Goal: Use online tool/utility

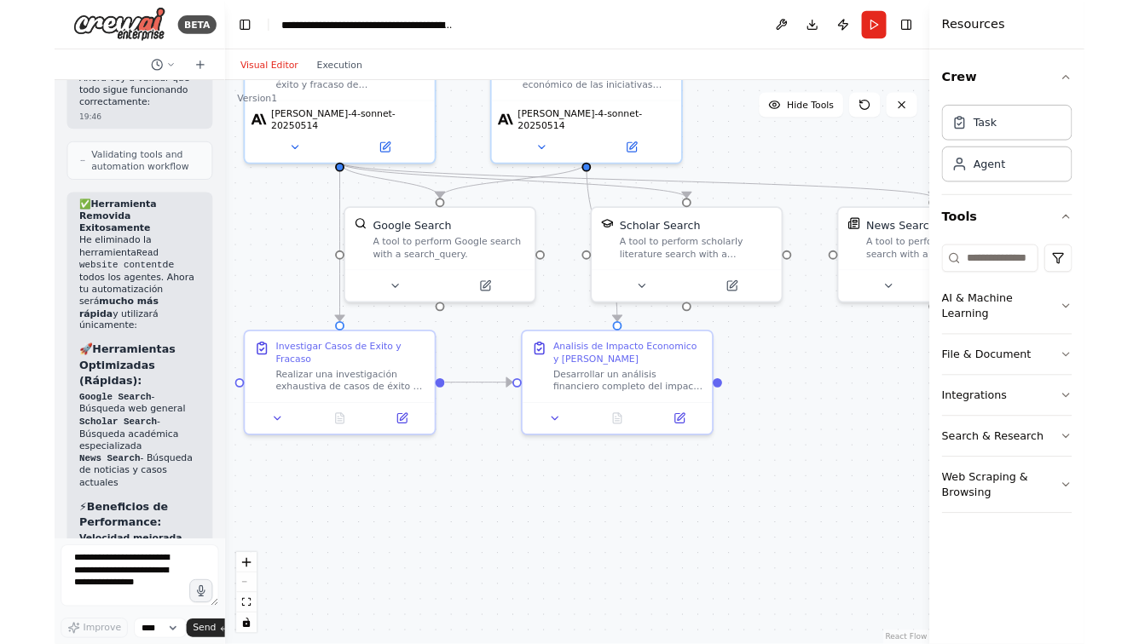
scroll to position [6657, 0]
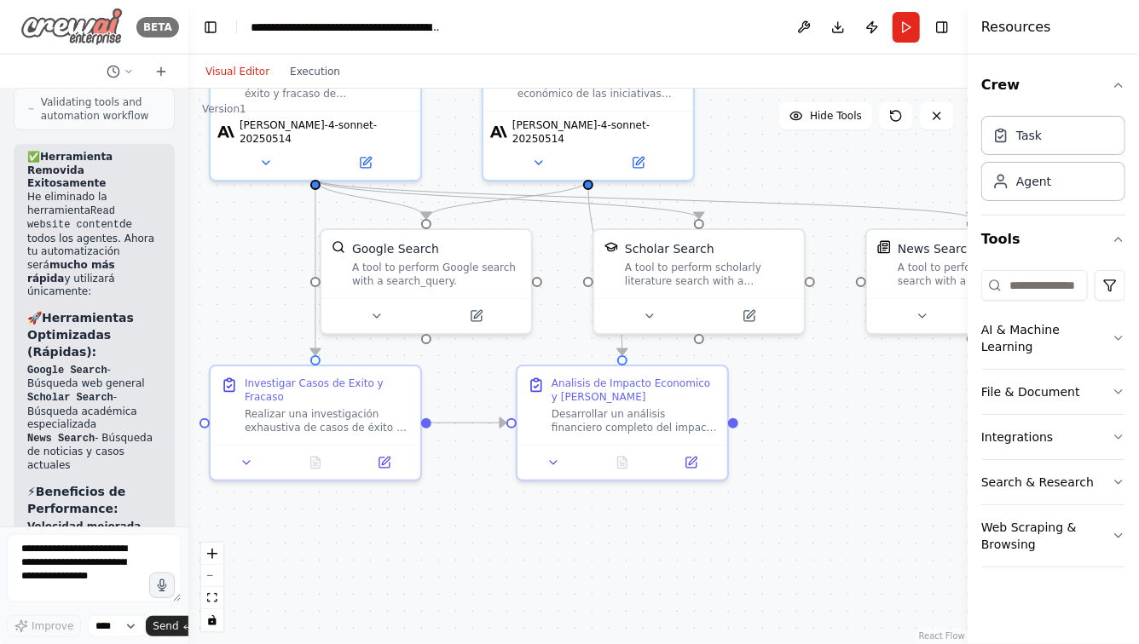
click at [90, 30] on img at bounding box center [71, 27] width 102 height 38
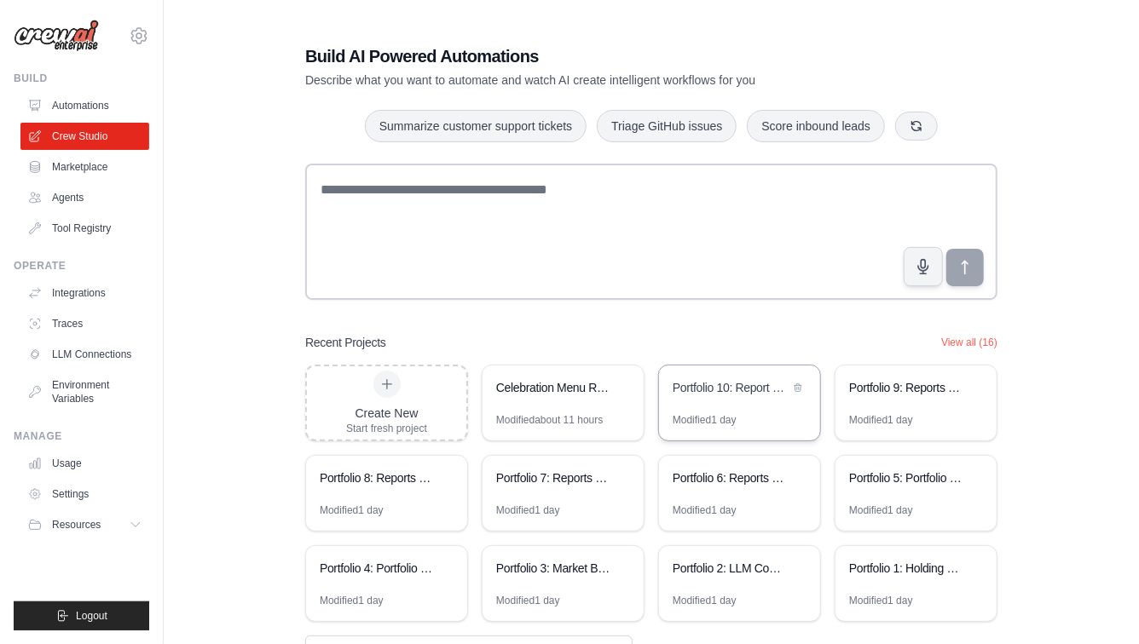
scroll to position [65, 0]
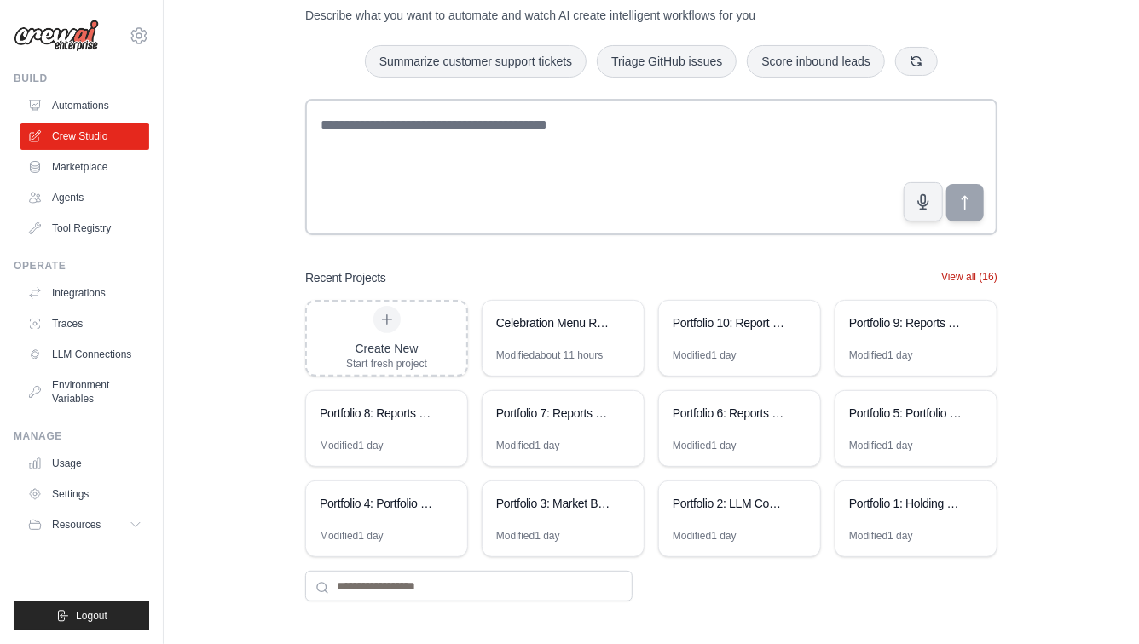
click at [973, 272] on button "View all (16)" at bounding box center [969, 277] width 56 height 14
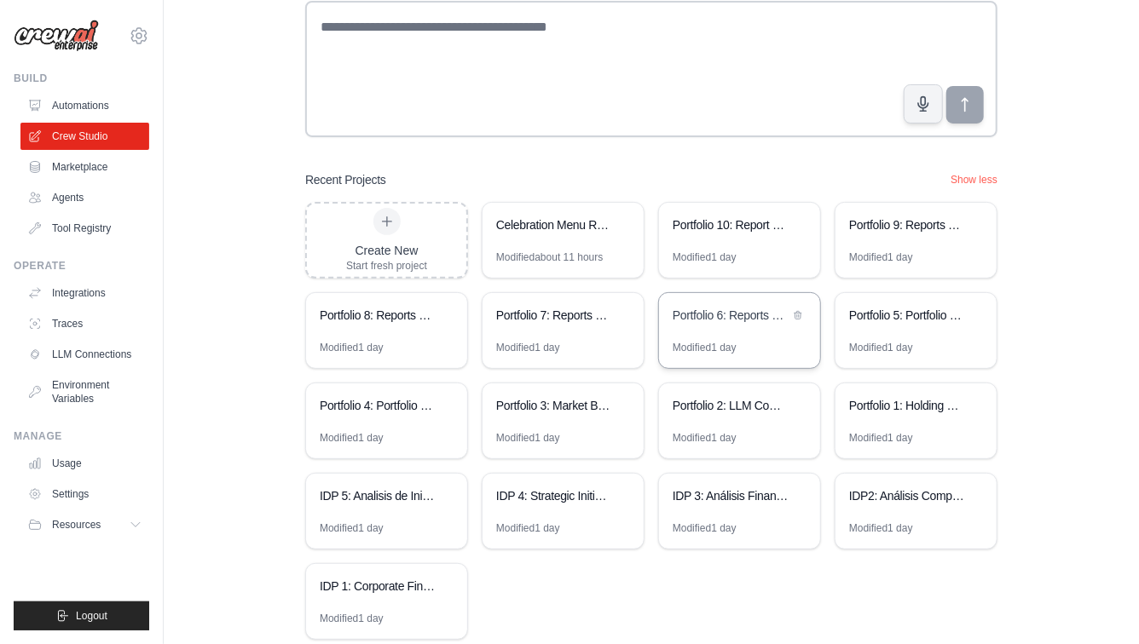
scroll to position [245, 0]
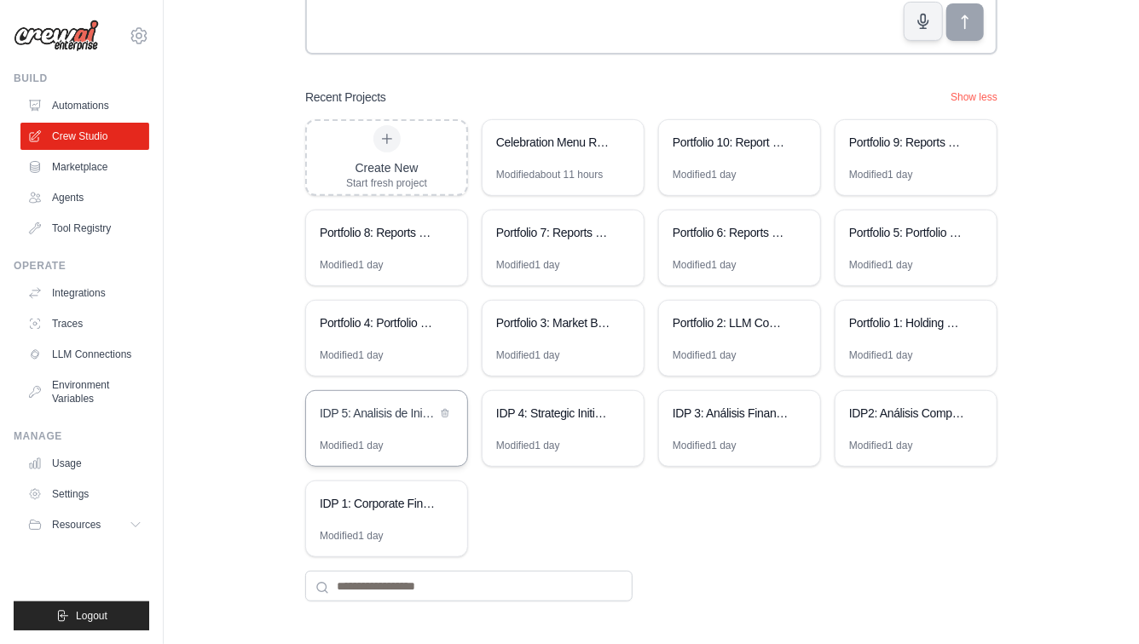
click at [412, 428] on div "IDP 5: Analisis de Iniciativas - Casos de Exito y Evaluacion EVA" at bounding box center [386, 415] width 161 height 48
click at [574, 433] on div "IDP 4: Strategic Initiatives Generator" at bounding box center [562, 415] width 161 height 48
click at [364, 408] on div "IDP 5: Analisis de Iniciativas - Casos de Exito y Evaluacion EVA" at bounding box center [378, 413] width 117 height 17
click at [532, 418] on div "IDP 4: Strategic Initiatives Generator" at bounding box center [554, 413] width 117 height 17
click at [545, 432] on div "IDP 4: Strategic Initiatives Generator" at bounding box center [562, 415] width 161 height 48
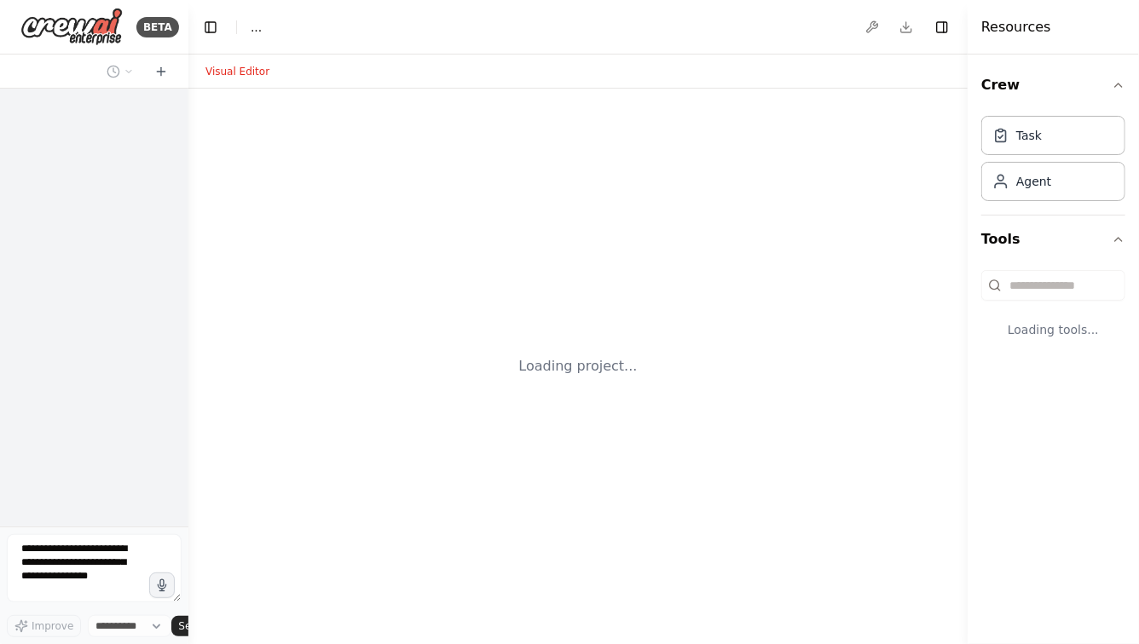
select select "****"
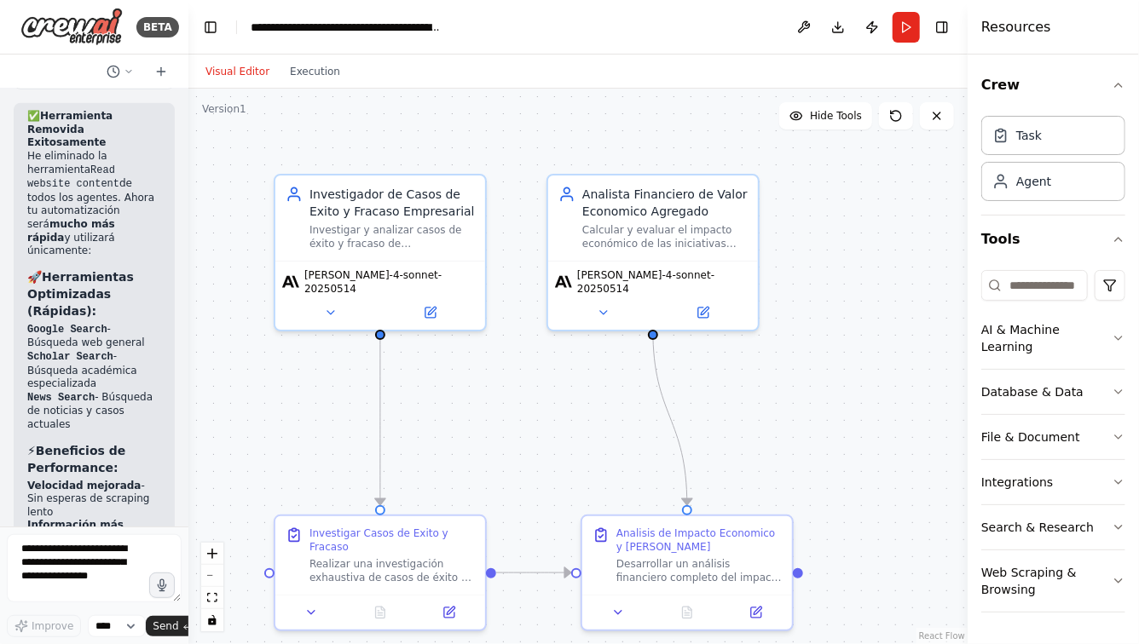
scroll to position [6657, 0]
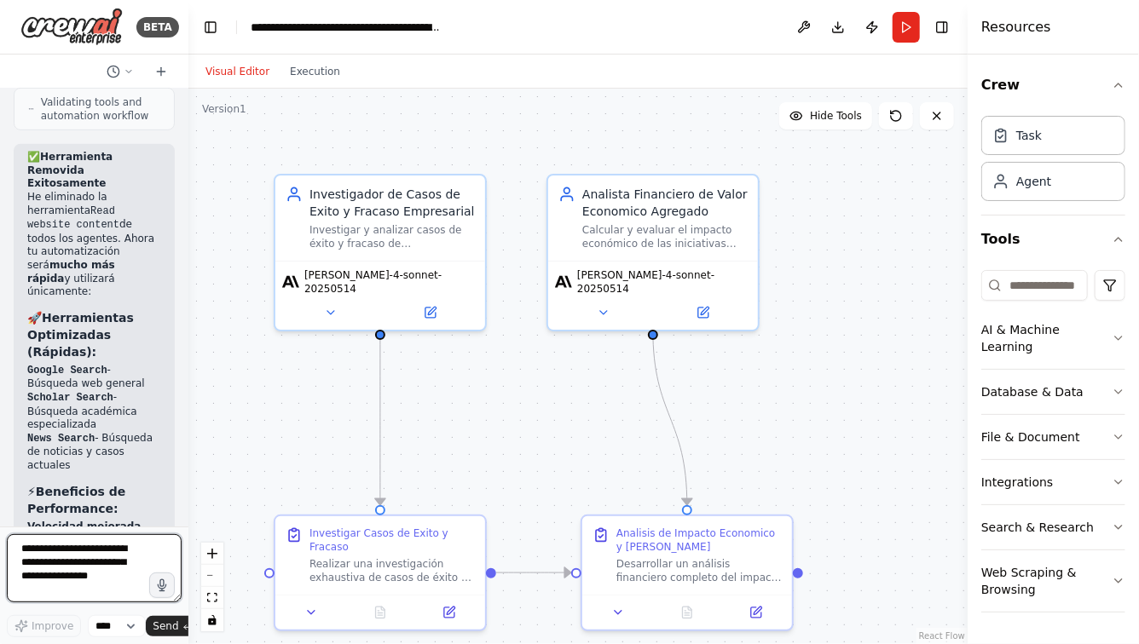
click at [85, 558] on textarea at bounding box center [94, 568] width 175 height 68
type textarea "**********"
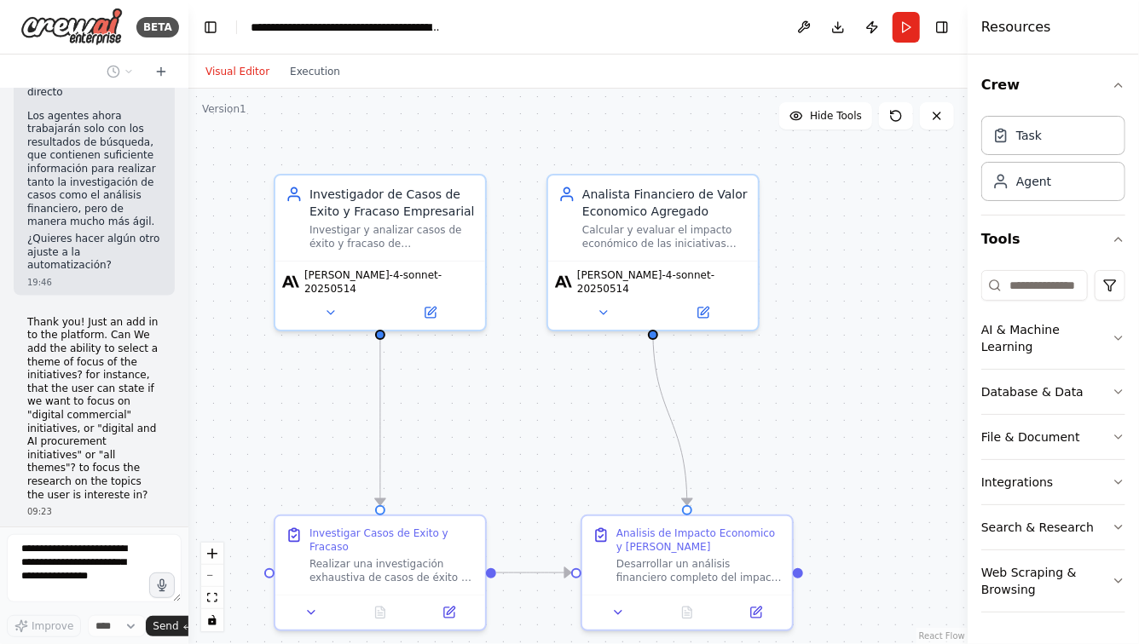
scroll to position [7365, 0]
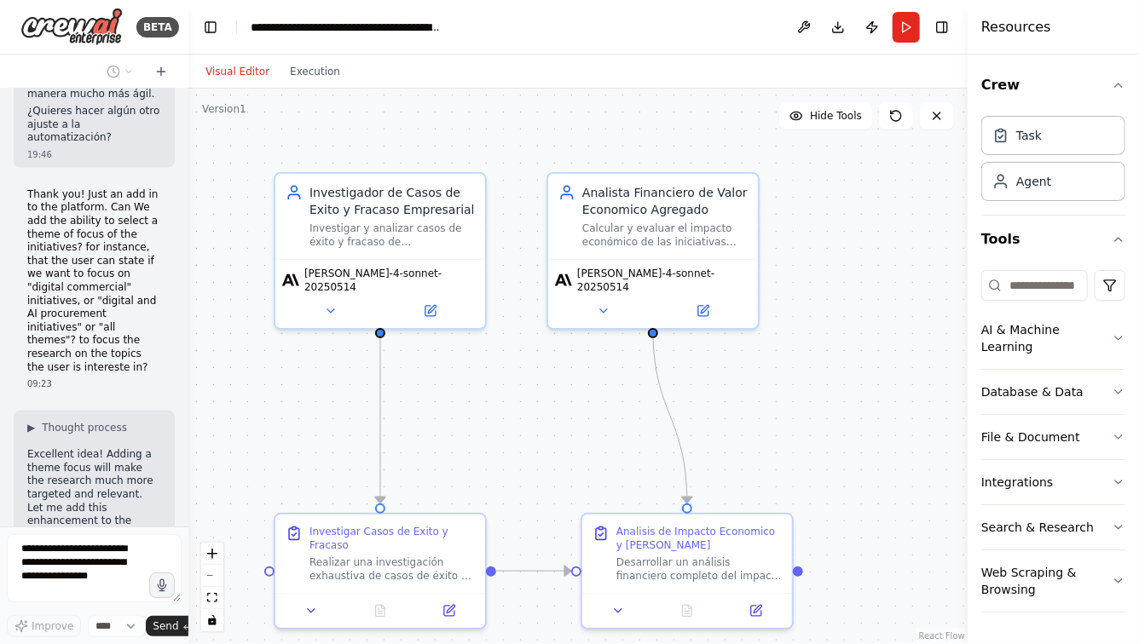
drag, startPoint x: 281, startPoint y: 457, endPoint x: 281, endPoint y: 335, distance: 121.9
click at [281, 335] on div ".deletable-edge-delete-btn { width: 20px; height: 20px; border: 0px solid #ffff…" at bounding box center [577, 367] width 779 height 556
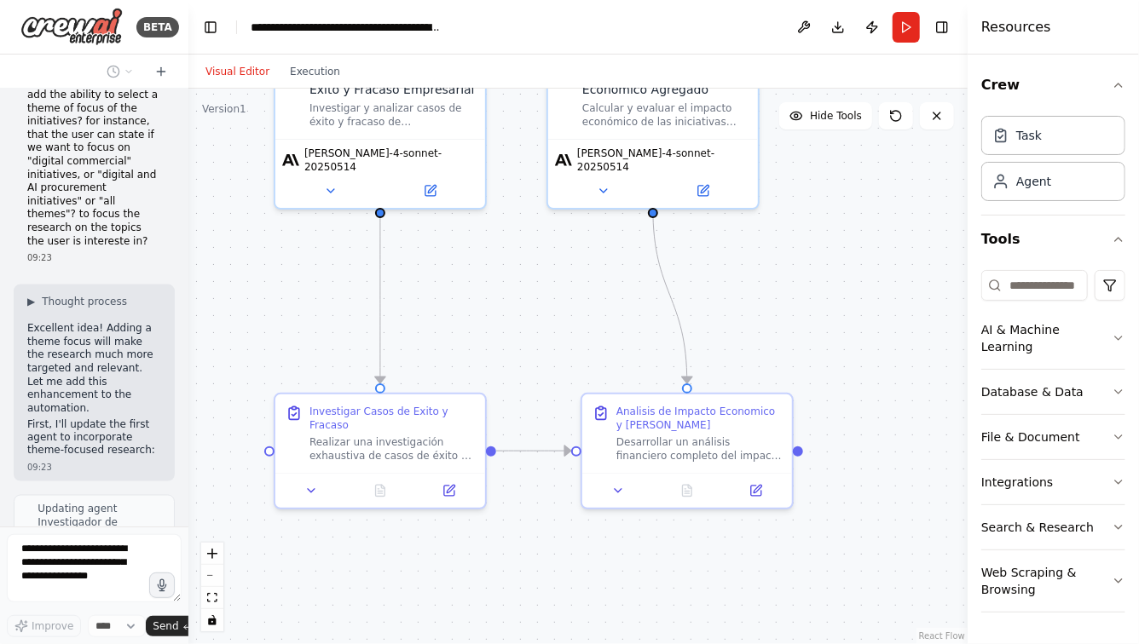
scroll to position [7518, 0]
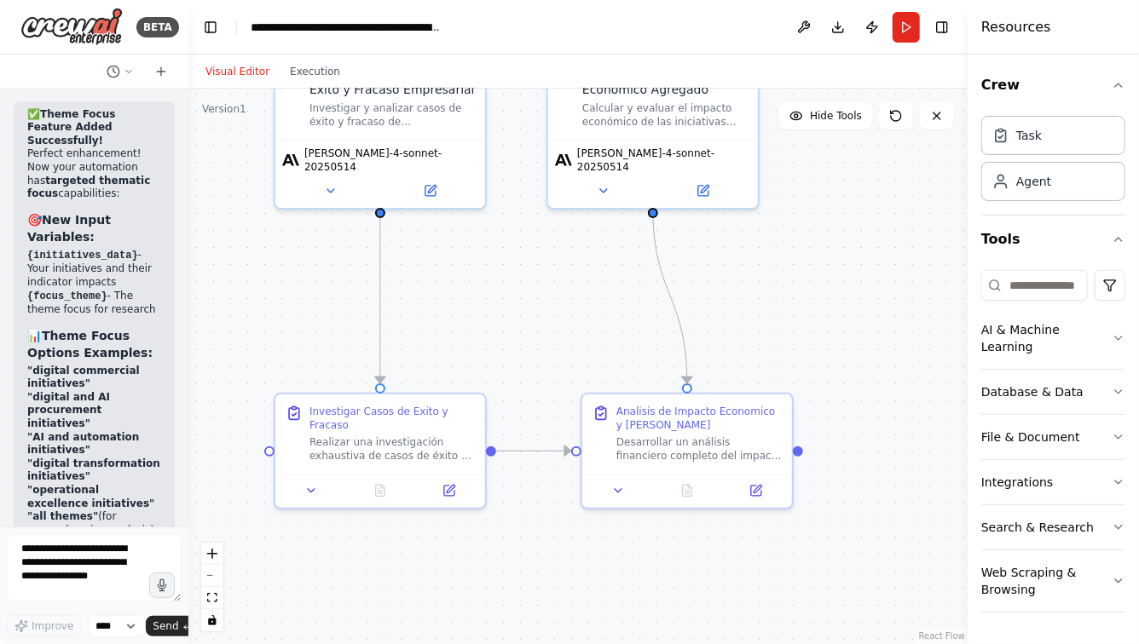
click at [188, 199] on div ".deletable-edge-delete-btn { width: 20px; height: 20px; border: 0px solid #ffff…" at bounding box center [577, 367] width 779 height 556
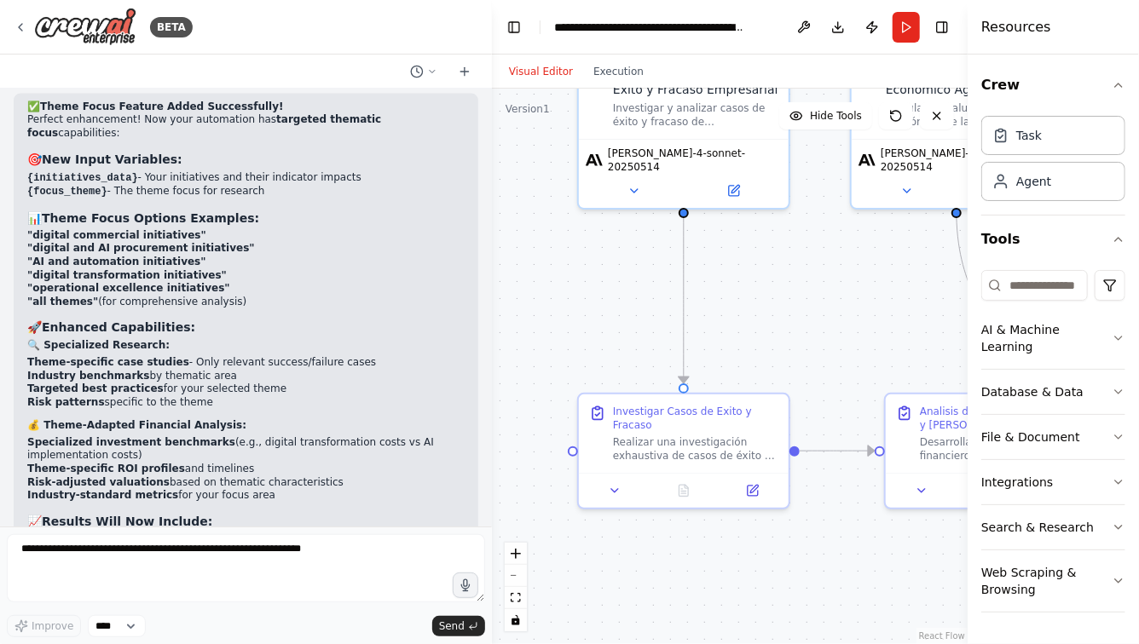
drag, startPoint x: 185, startPoint y: 182, endPoint x: 492, endPoint y: 189, distance: 306.9
click at [492, 191] on div "BETA Hello! I'm the CrewAI assistant. What kind of automation do you want to bu…" at bounding box center [569, 322] width 1139 height 644
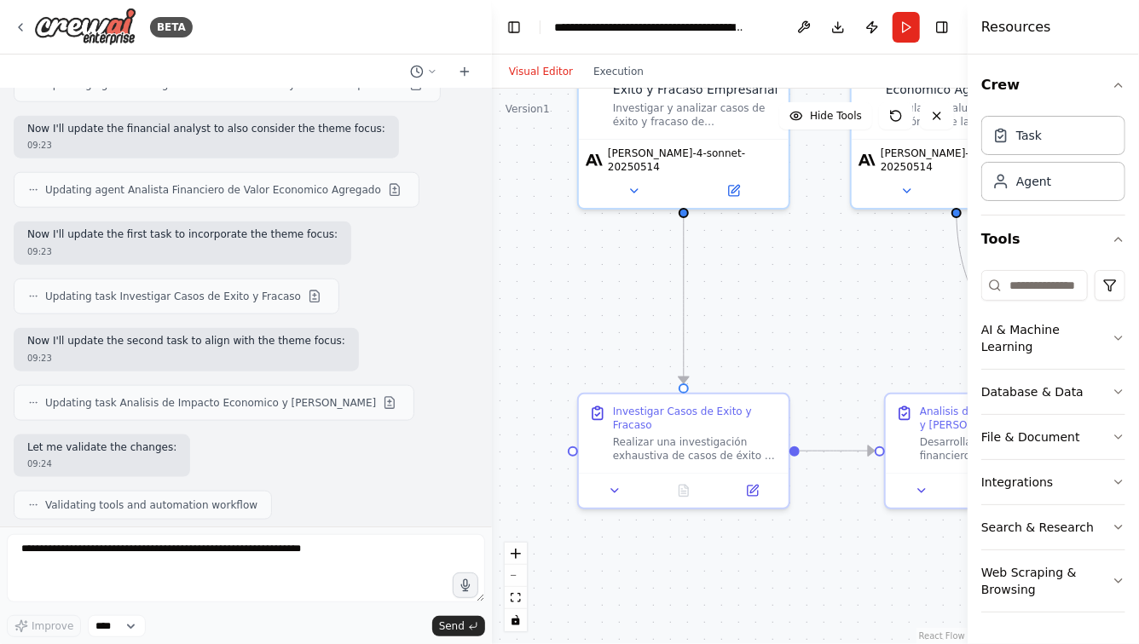
scroll to position [4564, 0]
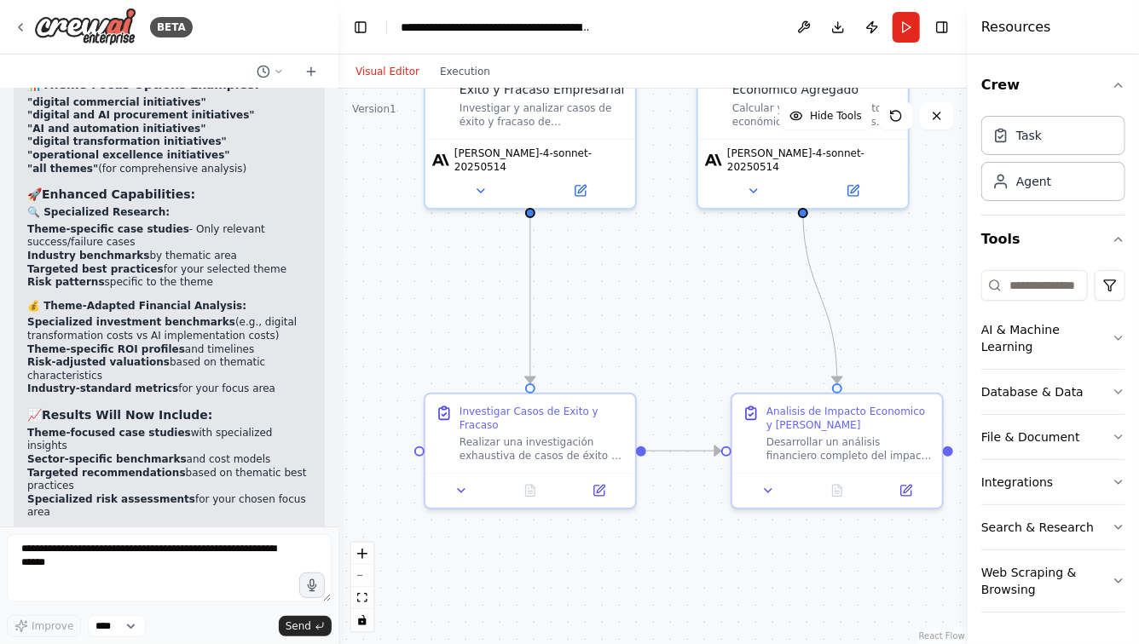
drag, startPoint x: 491, startPoint y: 266, endPoint x: 318, endPoint y: 259, distance: 173.2
click at [332, 259] on div at bounding box center [335, 322] width 7 height 644
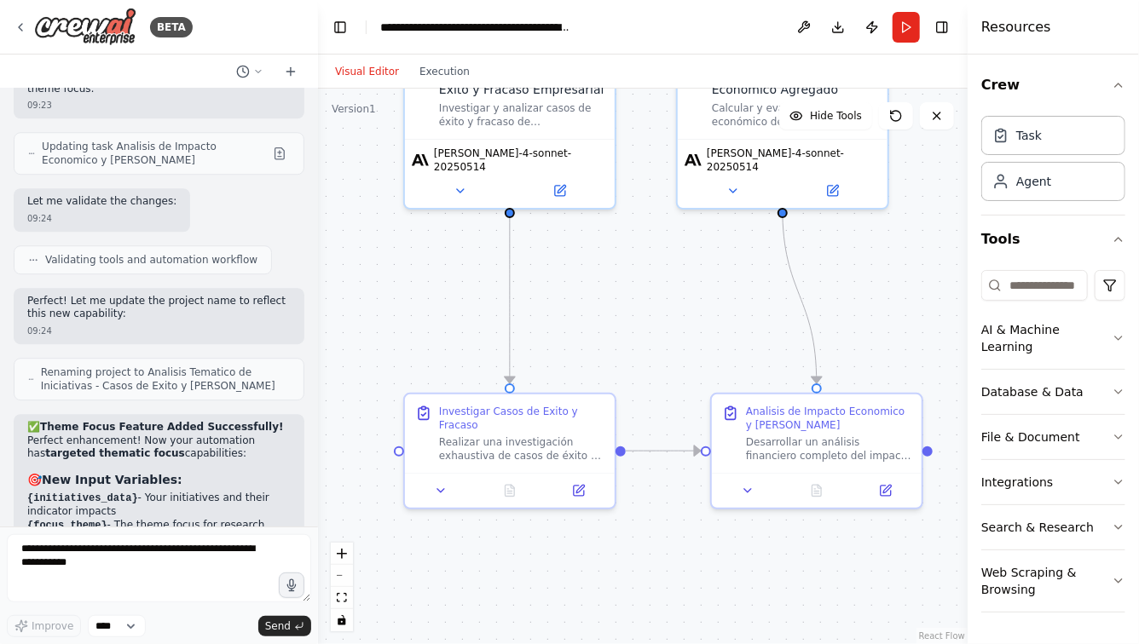
scroll to position [5408, 0]
click at [906, 30] on button "Run" at bounding box center [905, 27] width 27 height 31
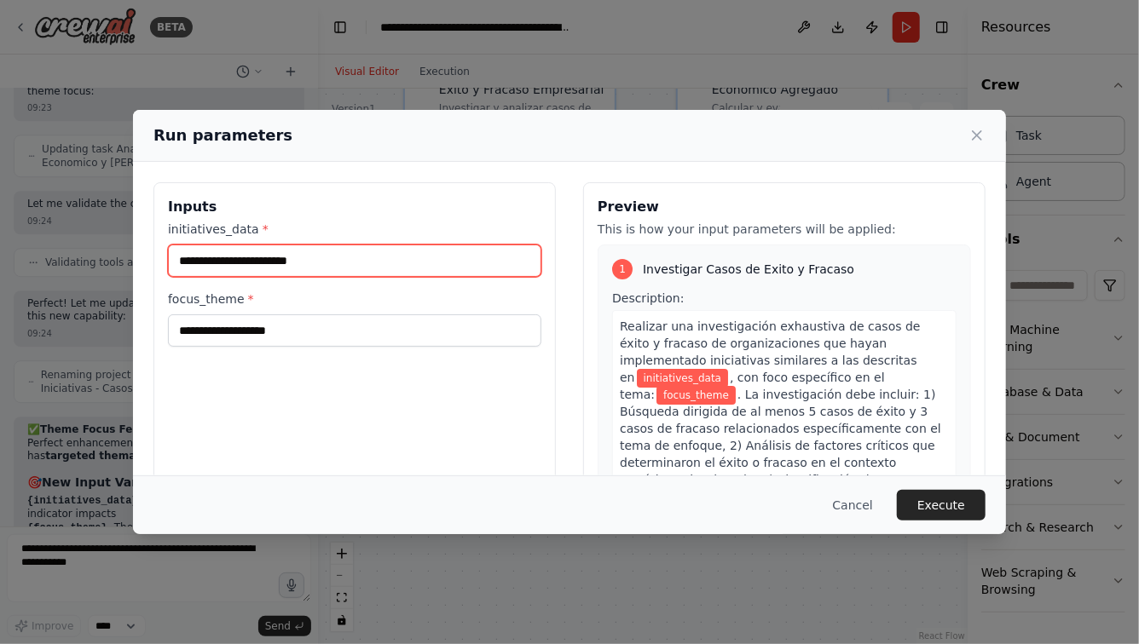
click at [313, 261] on input "initiatives_data *" at bounding box center [354, 261] width 373 height 32
click at [979, 139] on icon at bounding box center [977, 135] width 9 height 9
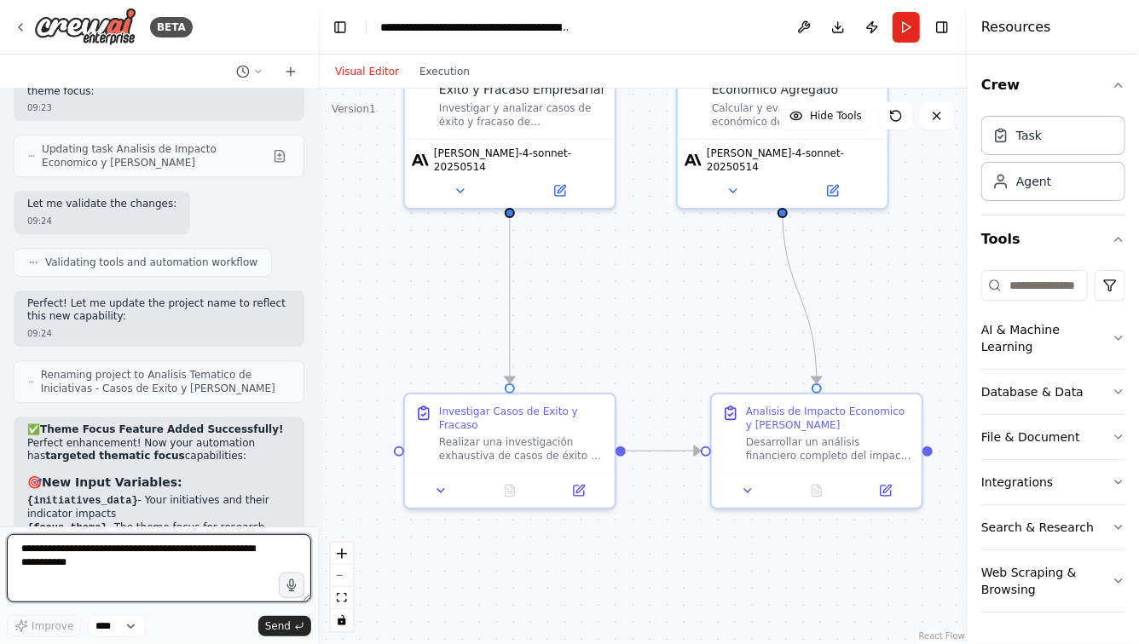
click at [176, 559] on textarea at bounding box center [159, 568] width 304 height 68
type textarea "**********"
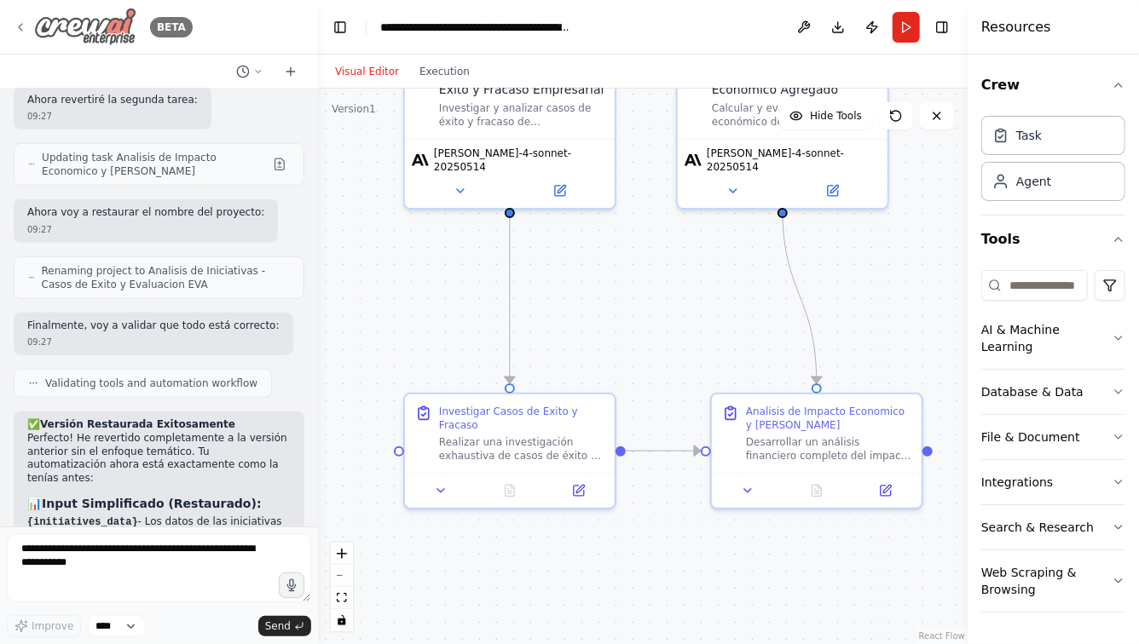
scroll to position [6938, 0]
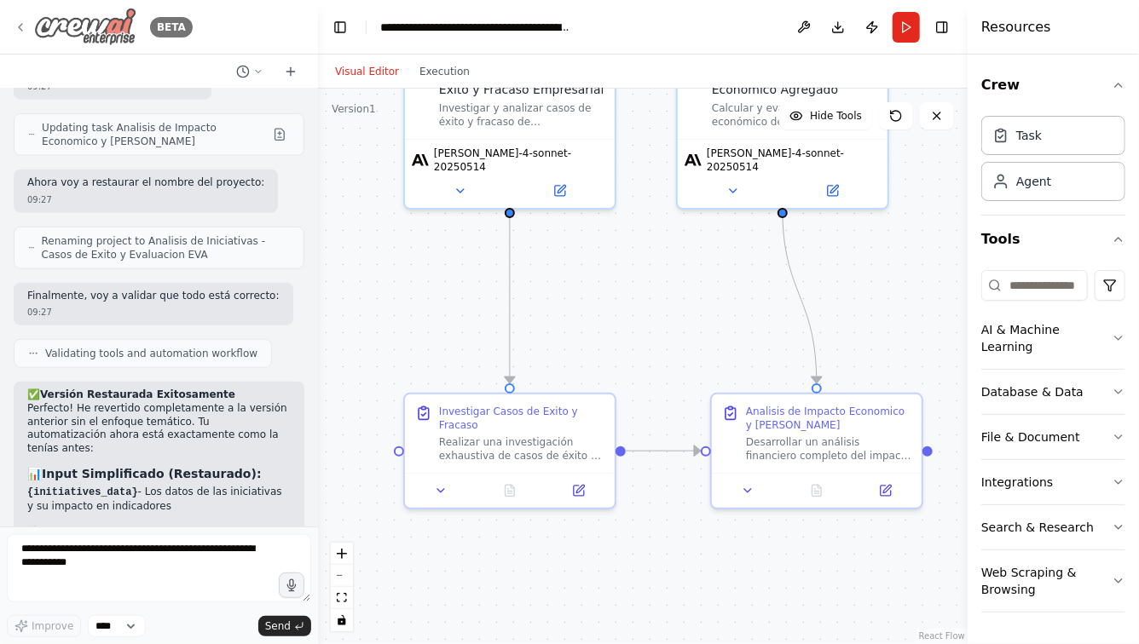
click at [20, 26] on icon at bounding box center [21, 27] width 14 height 14
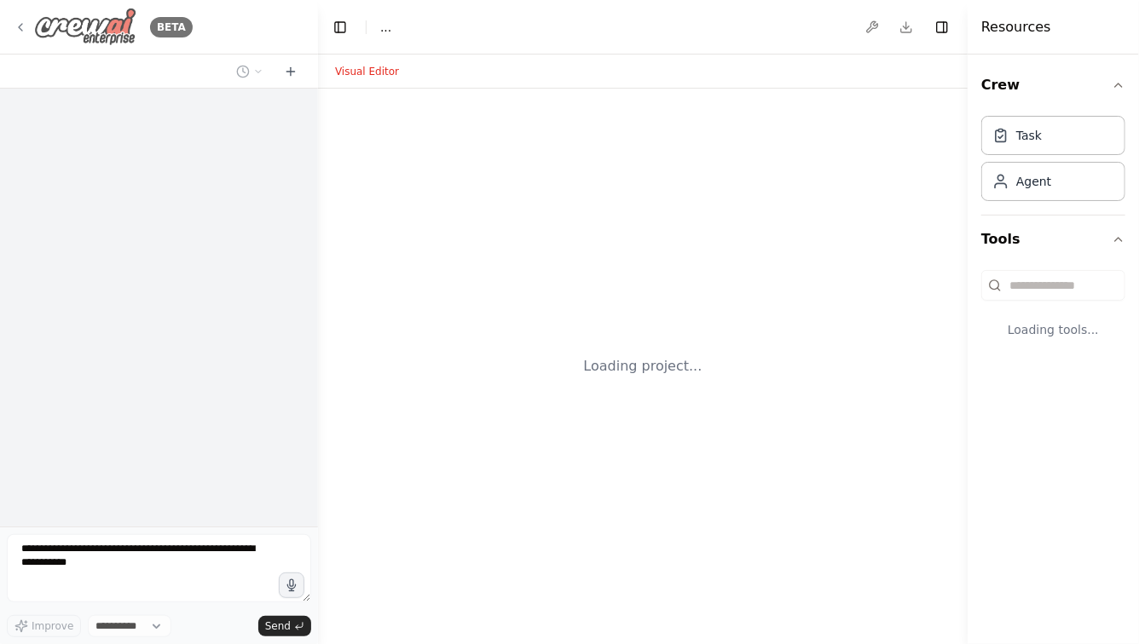
select select "****"
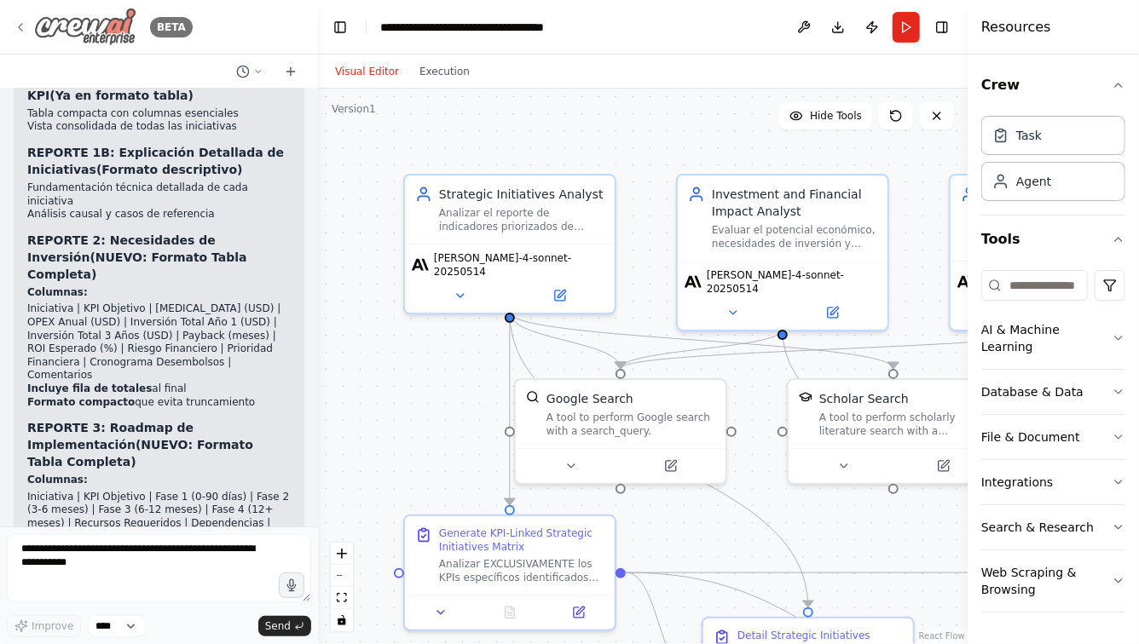
scroll to position [5562, 0]
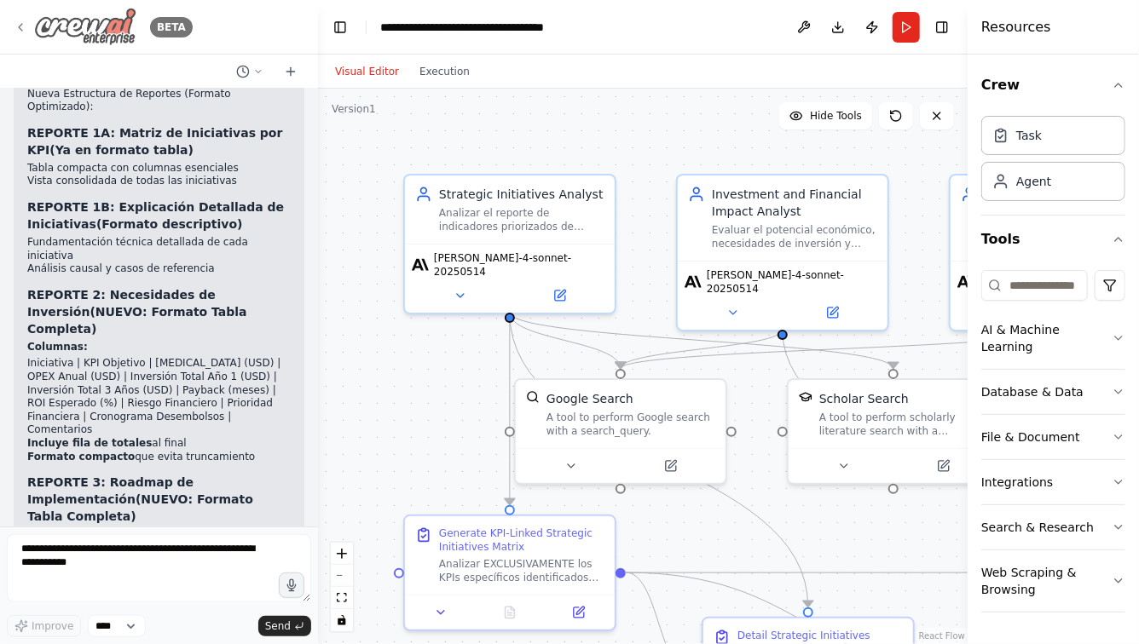
click at [20, 24] on icon at bounding box center [21, 27] width 14 height 14
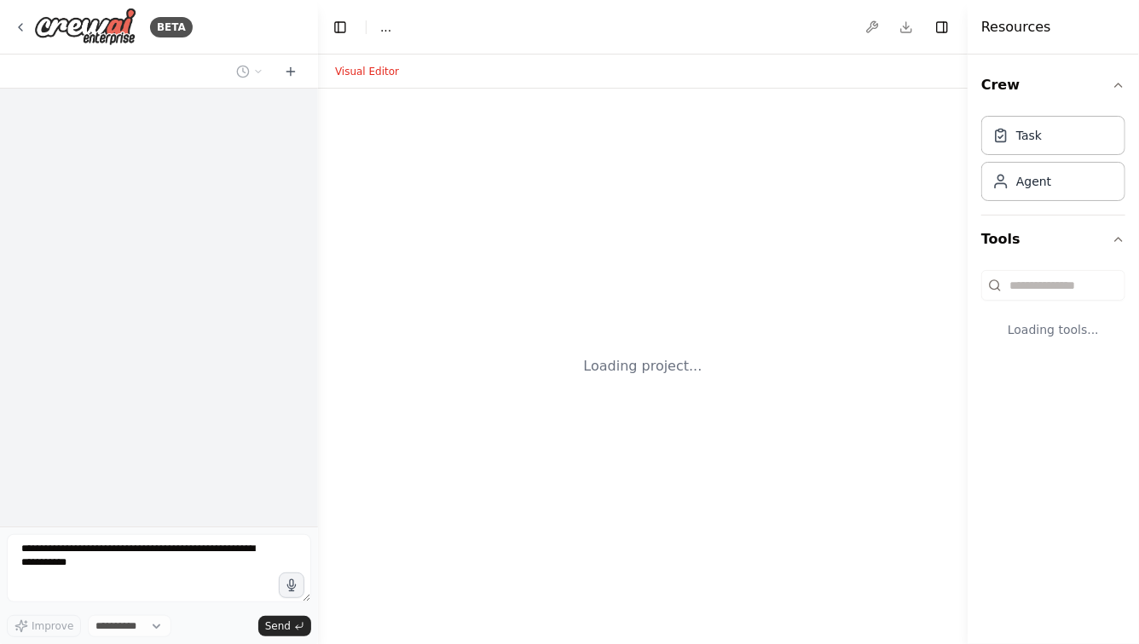
select select "****"
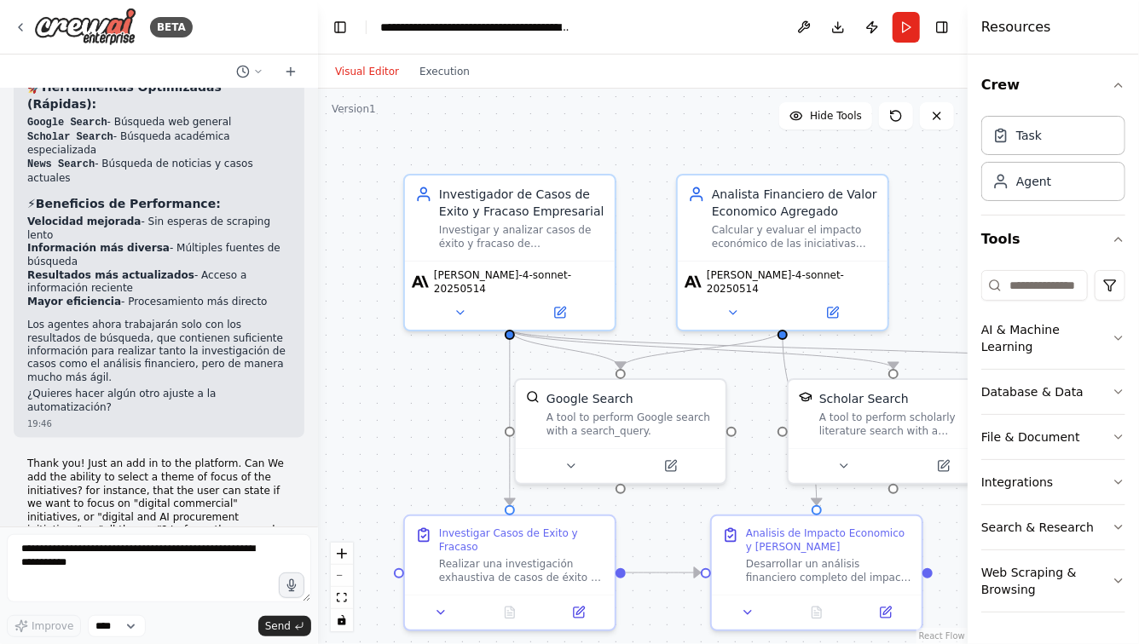
scroll to position [4410, 0]
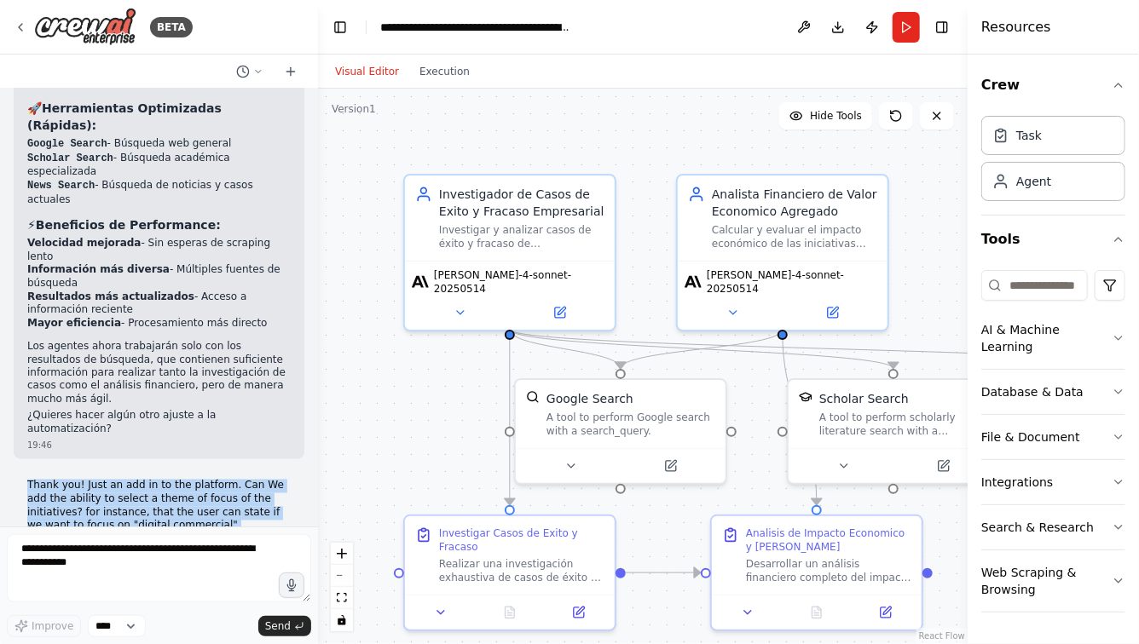
drag, startPoint x: 27, startPoint y: 245, endPoint x: 63, endPoint y: 319, distance: 82.3
click at [63, 480] on p "Thank you! Just an add in to the platform. Can We add the ability to select a t…" at bounding box center [158, 526] width 263 height 93
copy p "Thank you! Just an add in to the platform. Can We add the ability to select a t…"
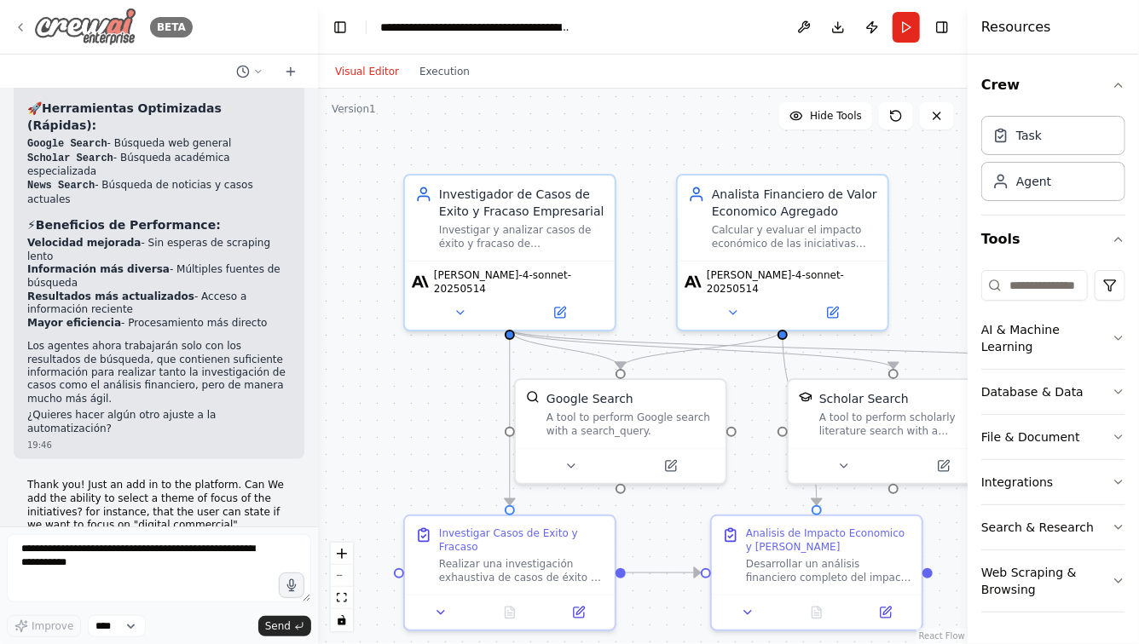
click at [21, 32] on icon at bounding box center [21, 27] width 14 height 14
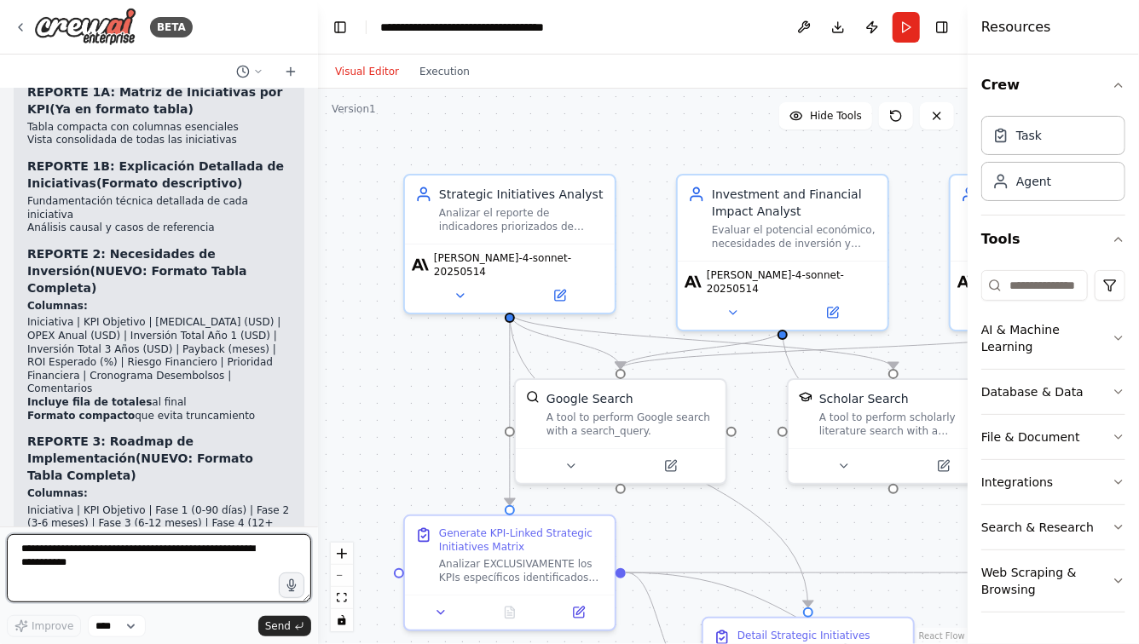
click at [127, 549] on textarea at bounding box center [159, 568] width 304 height 68
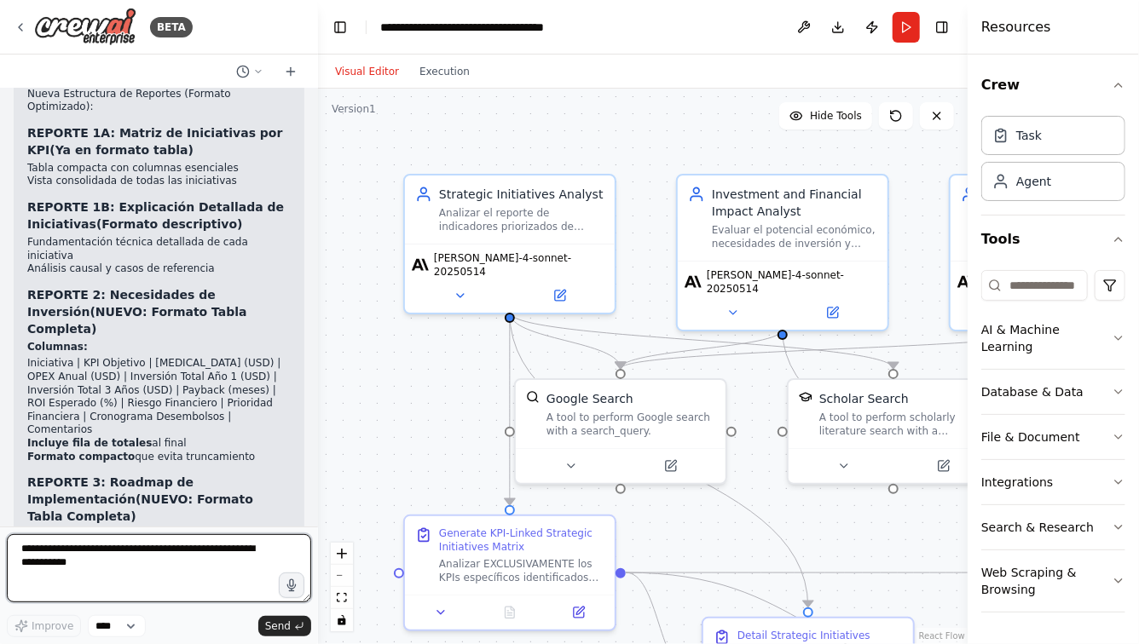
paste textarea "**********"
type textarea "**********"
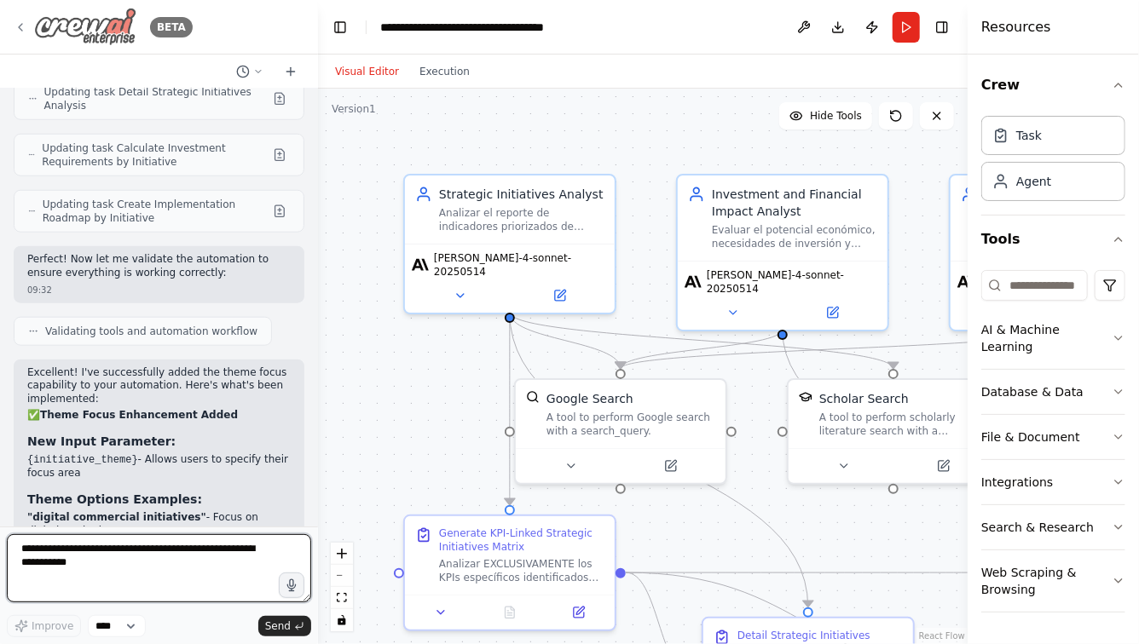
scroll to position [7070, 0]
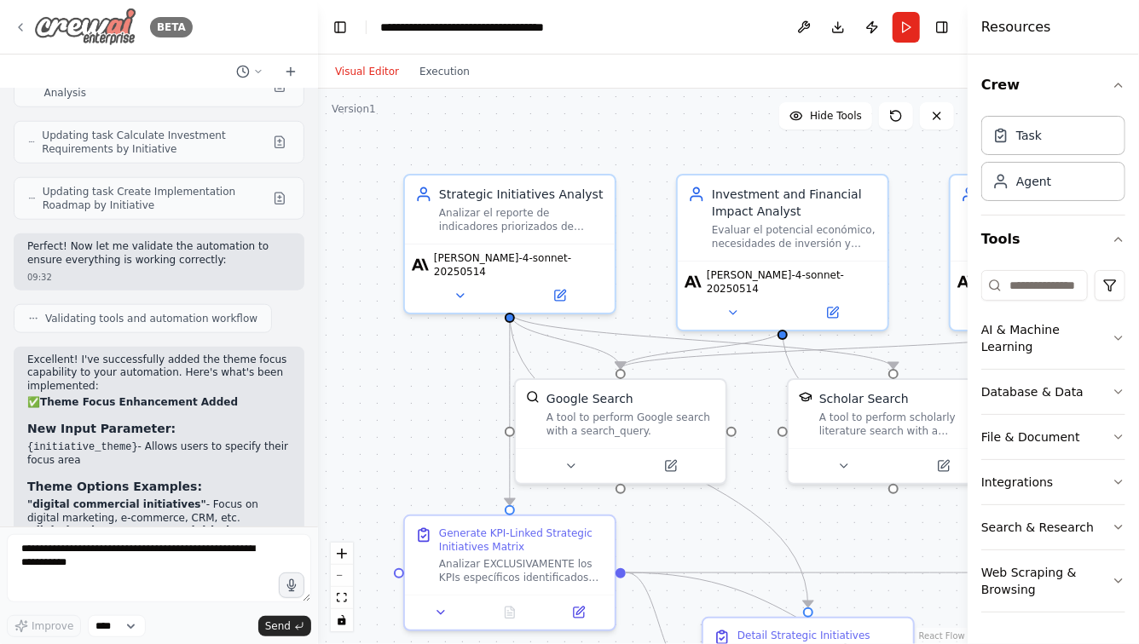
click at [21, 32] on icon at bounding box center [21, 27] width 14 height 14
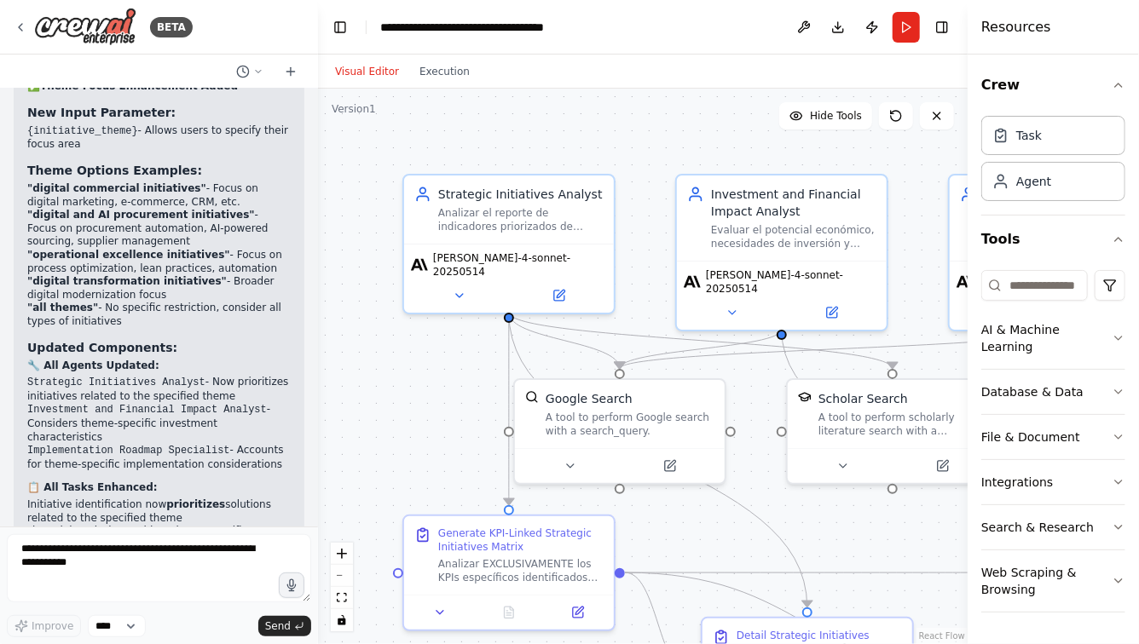
click at [319, 321] on div ".deletable-edge-delete-btn { width: 20px; height: 20px; border: 0px solid #ffff…" at bounding box center [642, 367] width 649 height 556
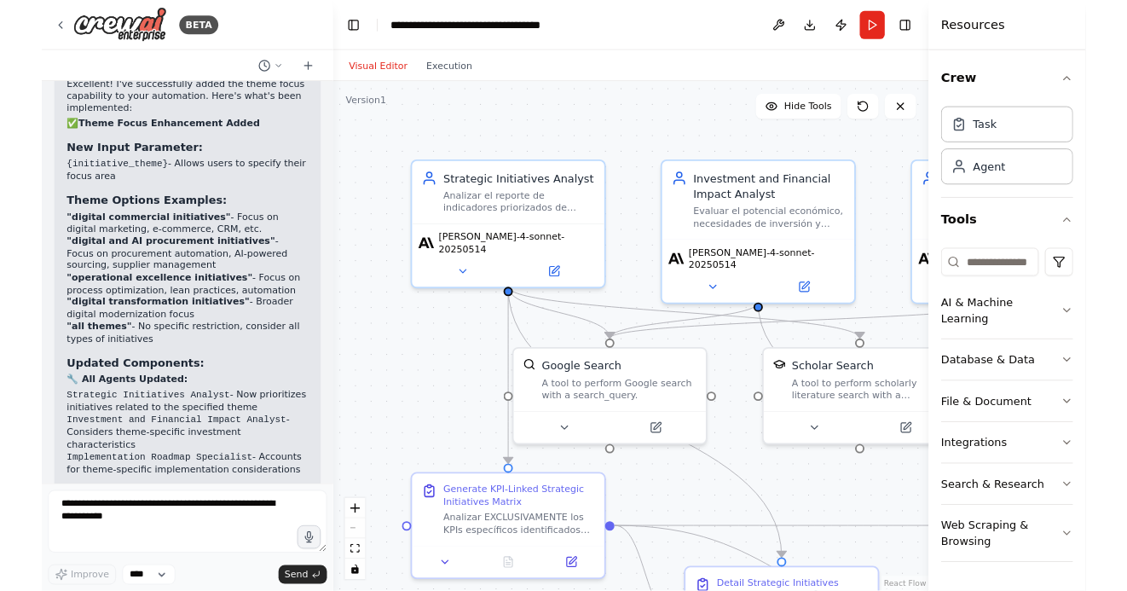
scroll to position [11054, 0]
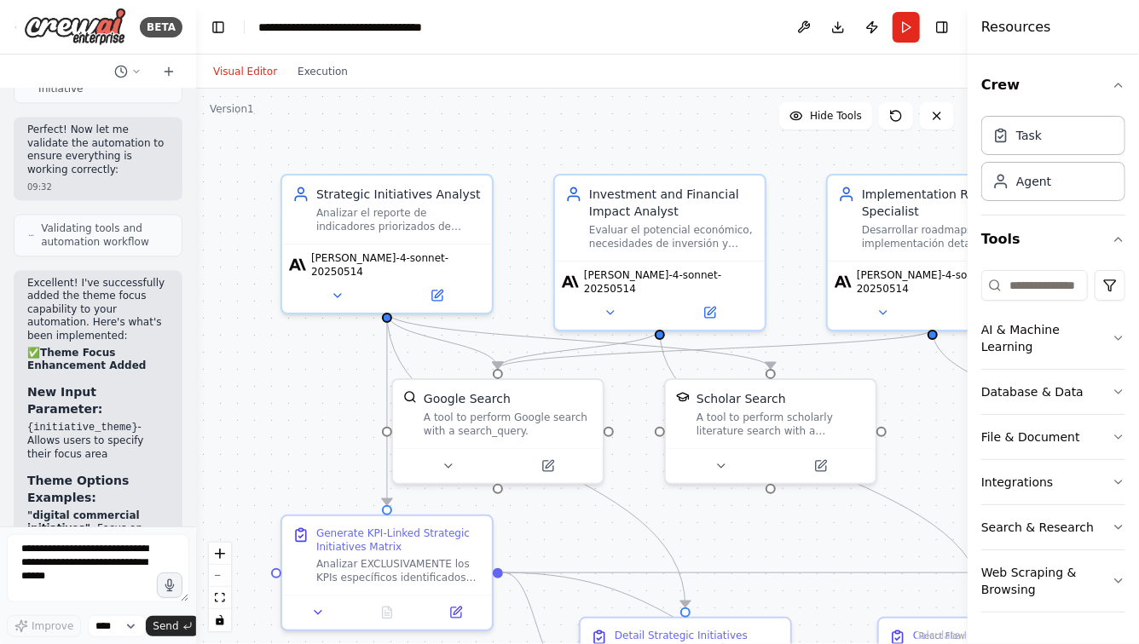
drag, startPoint x: 316, startPoint y: 318, endPoint x: 77, endPoint y: 311, distance: 239.6
click at [78, 311] on div "BETA Hello! I'm the CrewAI assistant. What kind of automation do you want to bu…" at bounding box center [98, 322] width 196 height 644
drag, startPoint x: 923, startPoint y: 429, endPoint x: 746, endPoint y: 370, distance: 186.8
click at [747, 372] on div ".deletable-edge-delete-btn { width: 20px; height: 20px; border: 0px solid #ffff…" at bounding box center [581, 367] width 771 height 556
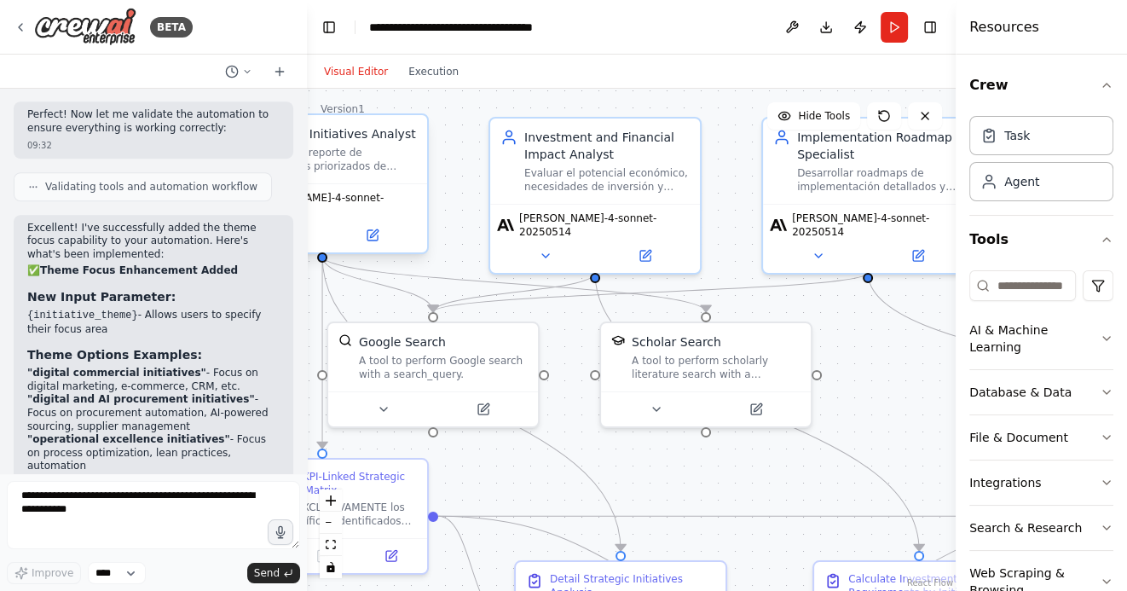
scroll to position [7445, 0]
drag, startPoint x: 193, startPoint y: 193, endPoint x: 309, endPoint y: 189, distance: 116.0
click at [309, 189] on div "BETA Hello! I'm the CrewAI assistant. What kind of automation do you want to bu…" at bounding box center [563, 295] width 1127 height 591
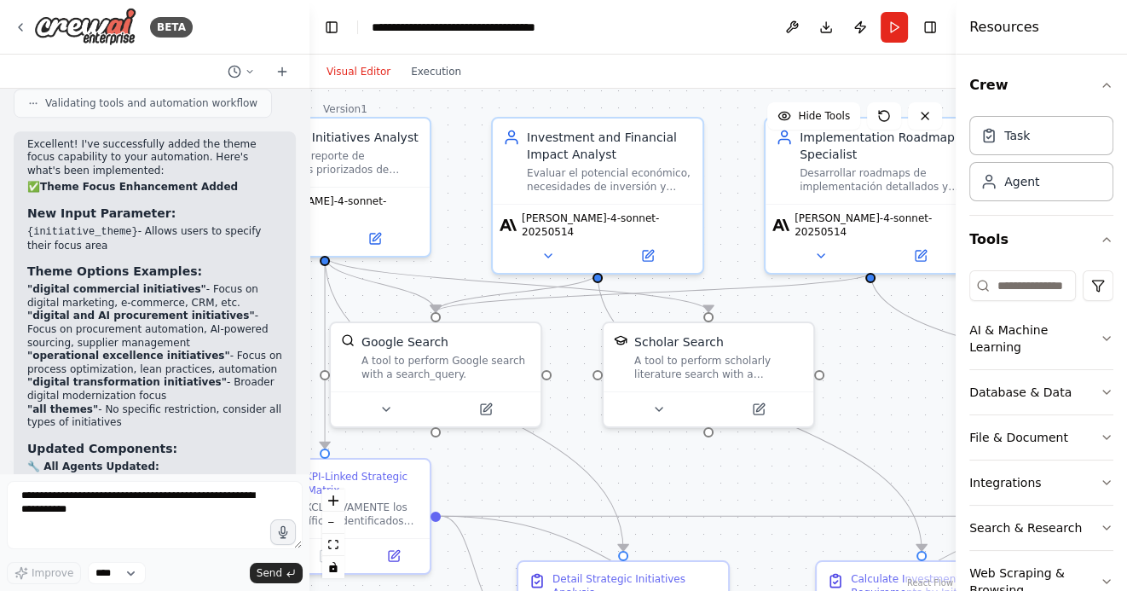
drag, startPoint x: 724, startPoint y: 470, endPoint x: 906, endPoint y: 439, distance: 185.1
click at [906, 440] on div ".deletable-edge-delete-btn { width: 20px; height: 20px; border: 0px solid #ffff…" at bounding box center [632, 340] width 646 height 502
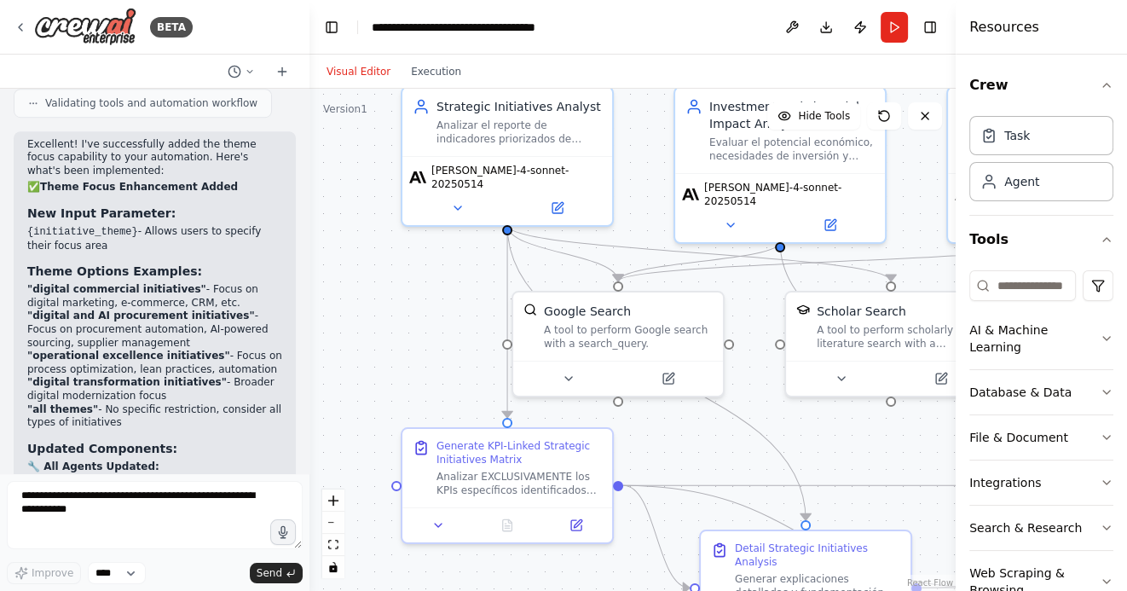
drag, startPoint x: 451, startPoint y: 317, endPoint x: 397, endPoint y: 394, distance: 93.6
click at [397, 393] on div ".deletable-edge-delete-btn { width: 20px; height: 20px; border: 0px solid #ffff…" at bounding box center [632, 340] width 646 height 502
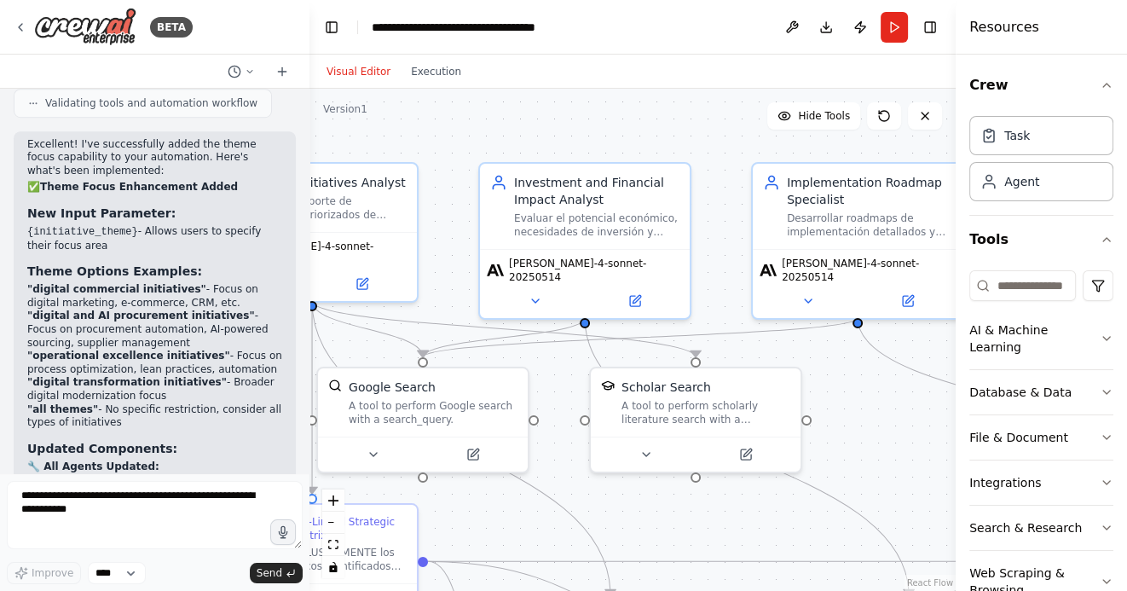
drag, startPoint x: 664, startPoint y: 135, endPoint x: 484, endPoint y: 135, distance: 179.8
click at [485, 135] on div ".deletable-edge-delete-btn { width: 20px; height: 20px; border: 0px solid #ffff…" at bounding box center [632, 340] width 646 height 502
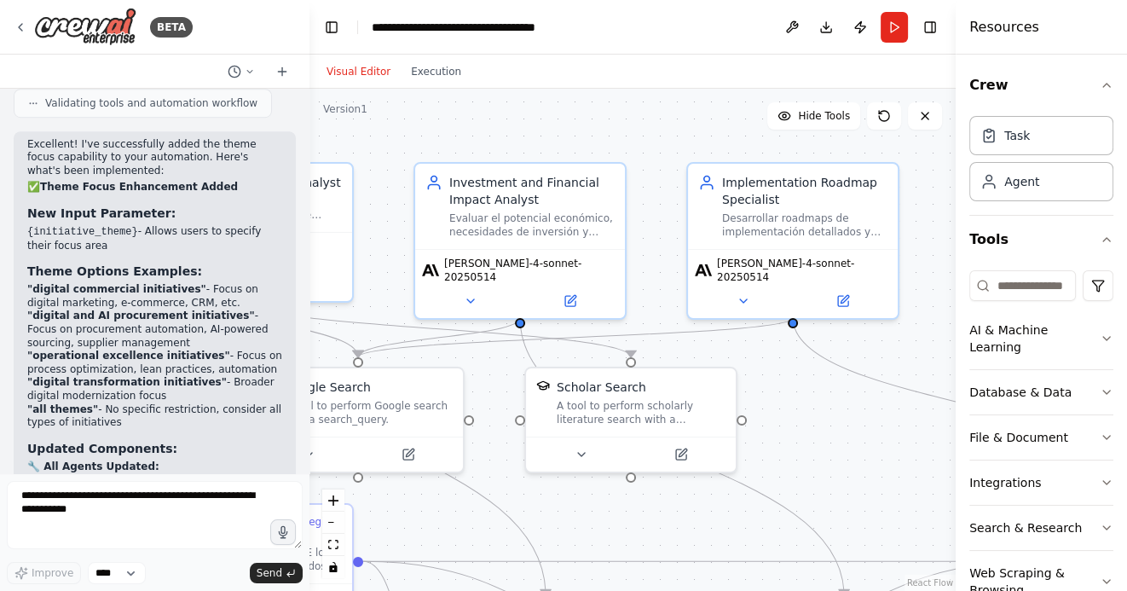
drag, startPoint x: 609, startPoint y: 139, endPoint x: 551, endPoint y: 145, distance: 59.1
click at [551, 145] on div ".deletable-edge-delete-btn { width: 20px; height: 20px; border: 0px solid #ffff…" at bounding box center [632, 340] width 646 height 502
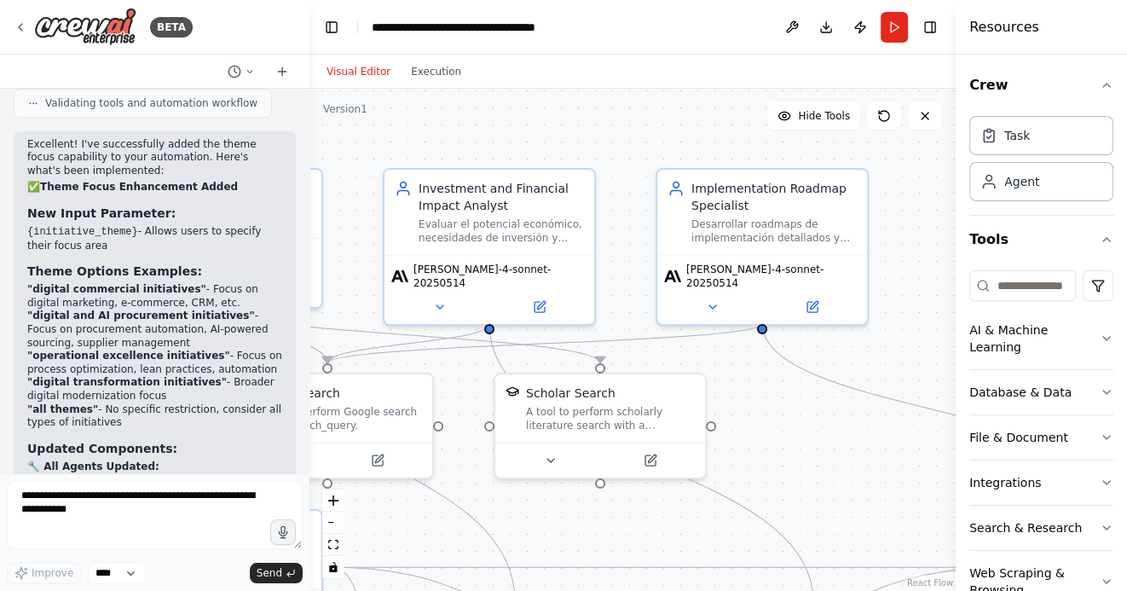
drag, startPoint x: 513, startPoint y: 135, endPoint x: 414, endPoint y: 135, distance: 98.9
click at [414, 135] on div ".deletable-edge-delete-btn { width: 20px; height: 20px; border: 0px solid #ffff…" at bounding box center [632, 340] width 646 height 502
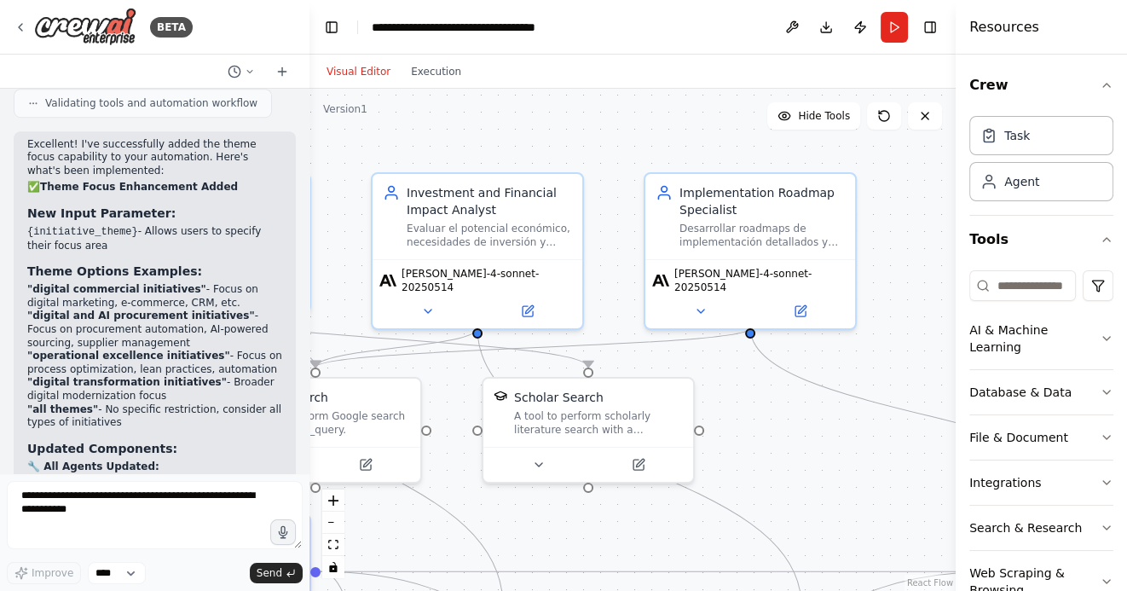
drag, startPoint x: 523, startPoint y: 141, endPoint x: 624, endPoint y: 147, distance: 100.8
click at [622, 147] on div ".deletable-edge-delete-btn { width: 20px; height: 20px; border: 0px solid #ffff…" at bounding box center [632, 340] width 646 height 502
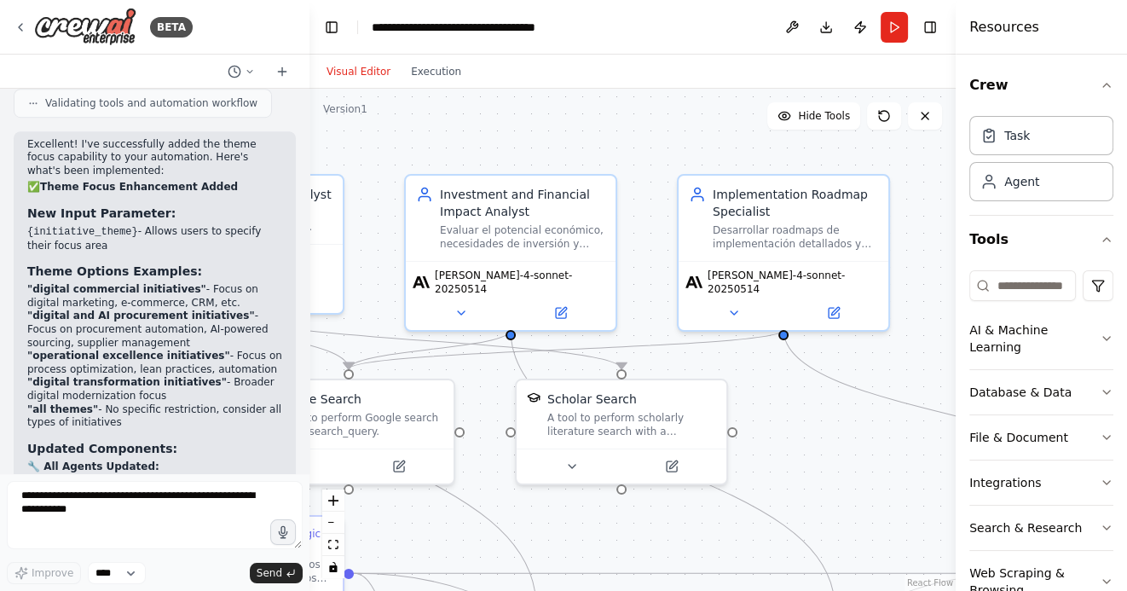
drag, startPoint x: 559, startPoint y: 145, endPoint x: 678, endPoint y: 145, distance: 118.5
click at [673, 145] on div ".deletable-edge-delete-btn { width: 20px; height: 20px; border: 0px solid #ffff…" at bounding box center [632, 340] width 646 height 502
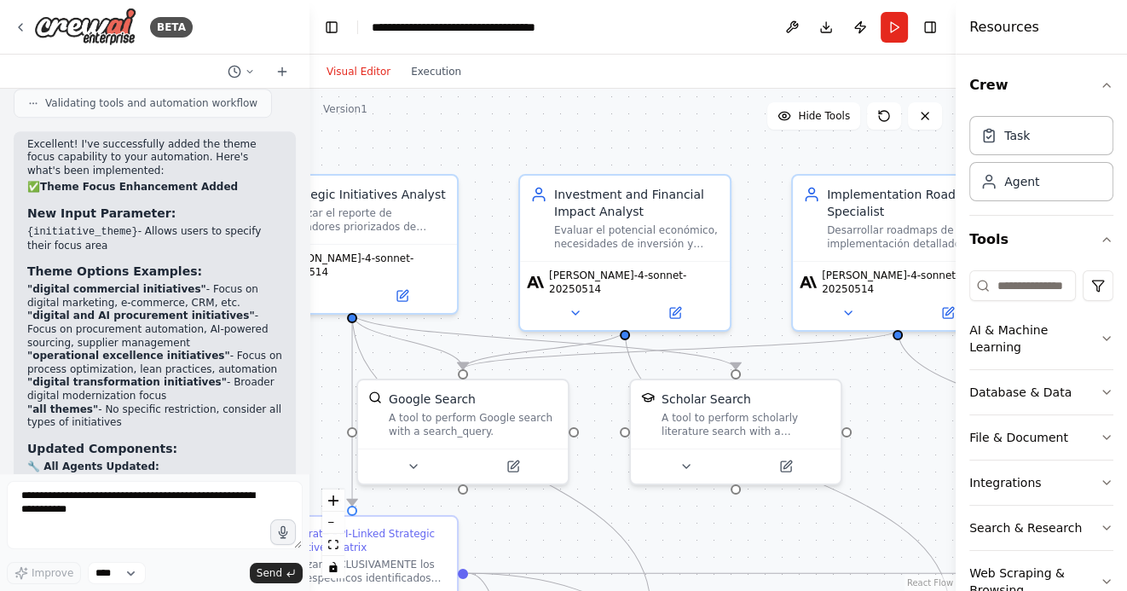
drag, startPoint x: 591, startPoint y: 141, endPoint x: 692, endPoint y: 141, distance: 101.4
click at [690, 141] on div ".deletable-edge-delete-btn { width: 20px; height: 20px; border: 0px solid #ffff…" at bounding box center [632, 340] width 646 height 502
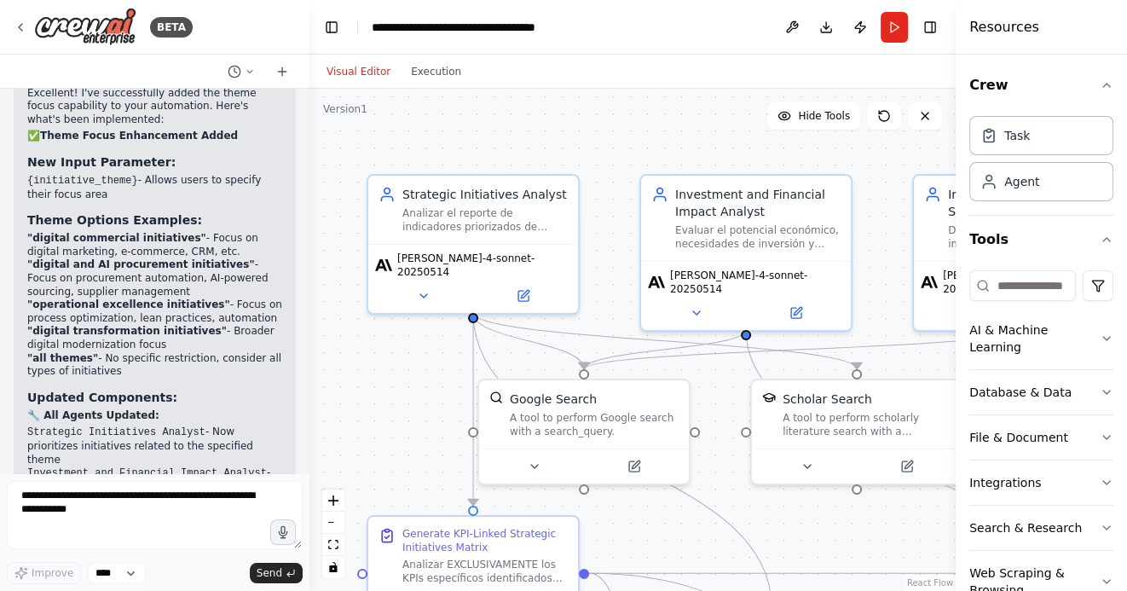
scroll to position [7539, 0]
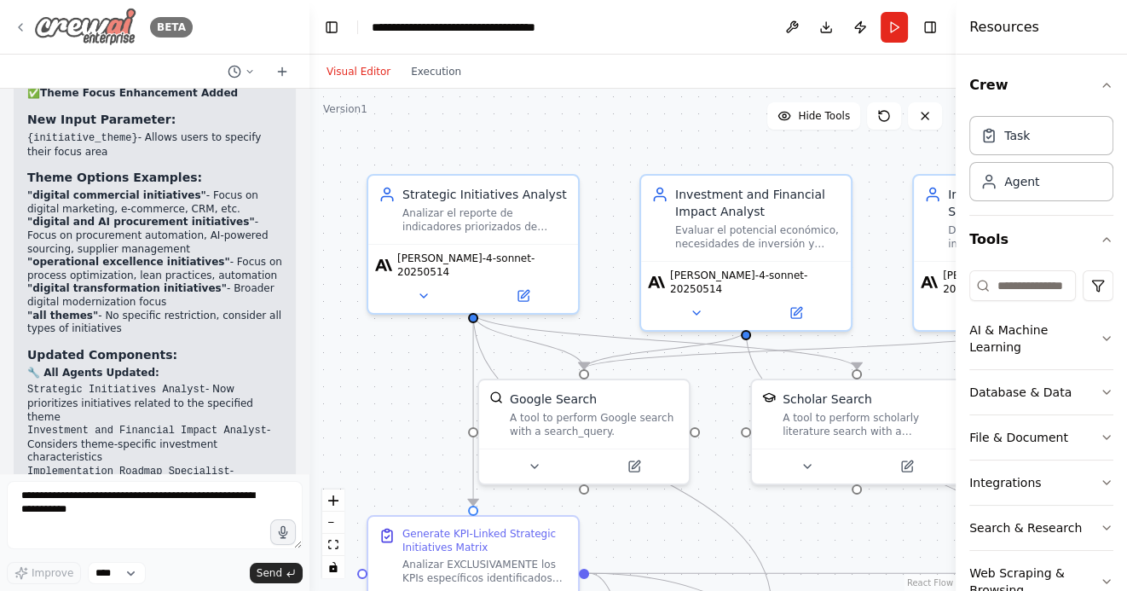
click at [23, 28] on icon at bounding box center [21, 27] width 14 height 14
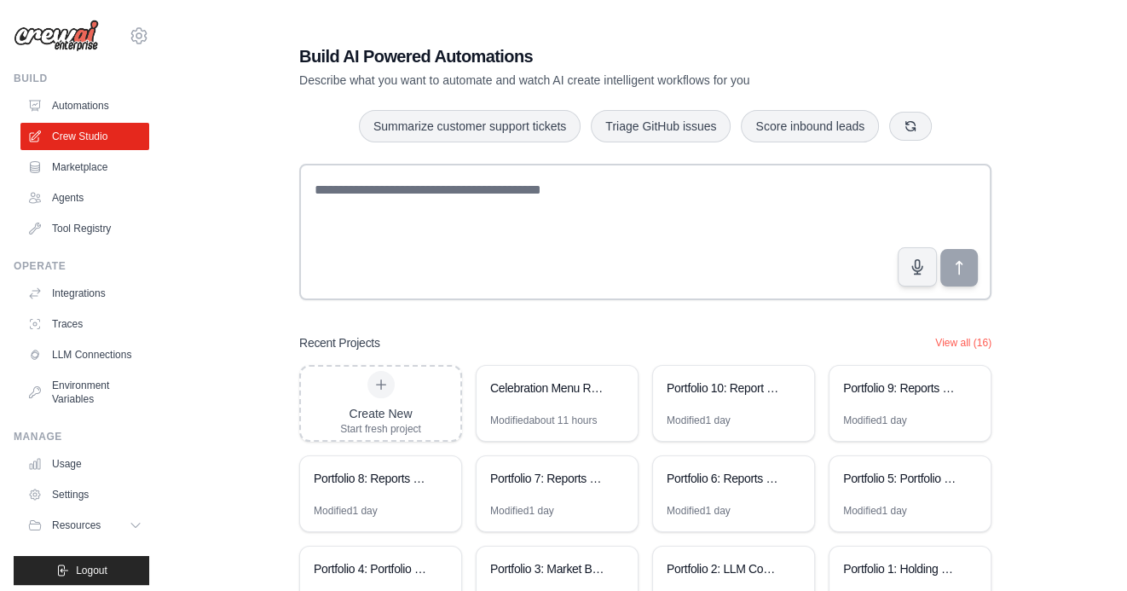
scroll to position [118, 0]
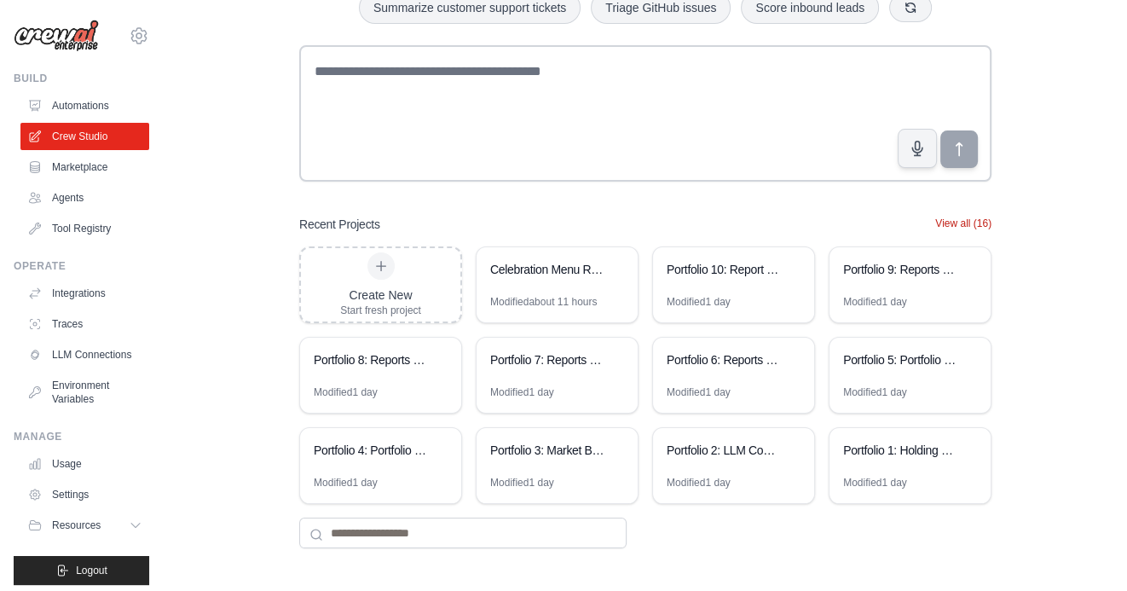
click at [961, 218] on button "View all (16)" at bounding box center [963, 223] width 56 height 14
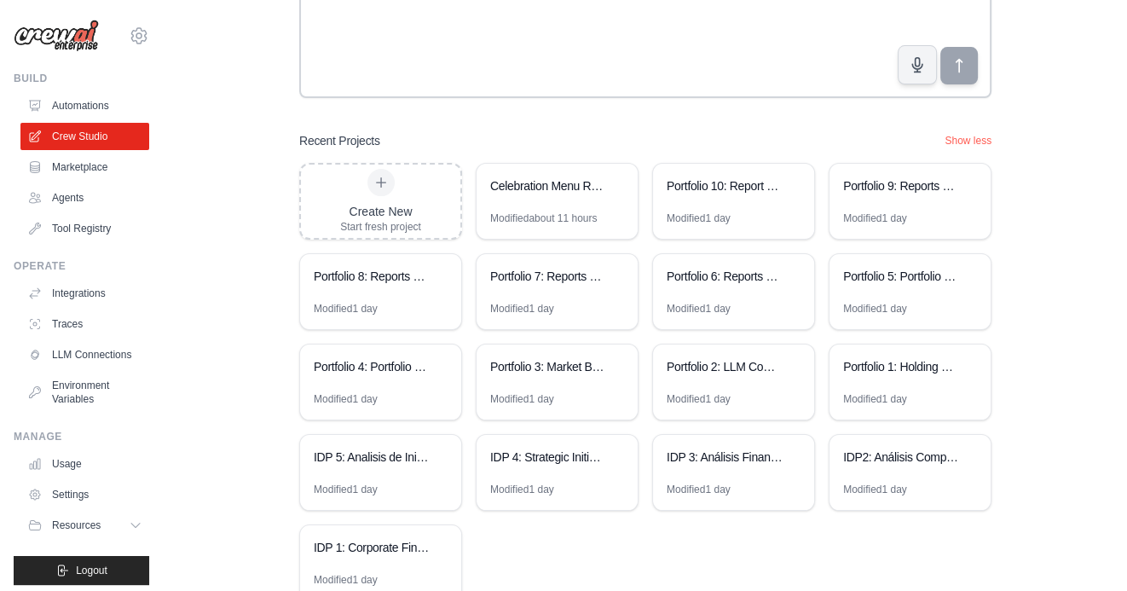
scroll to position [206, 0]
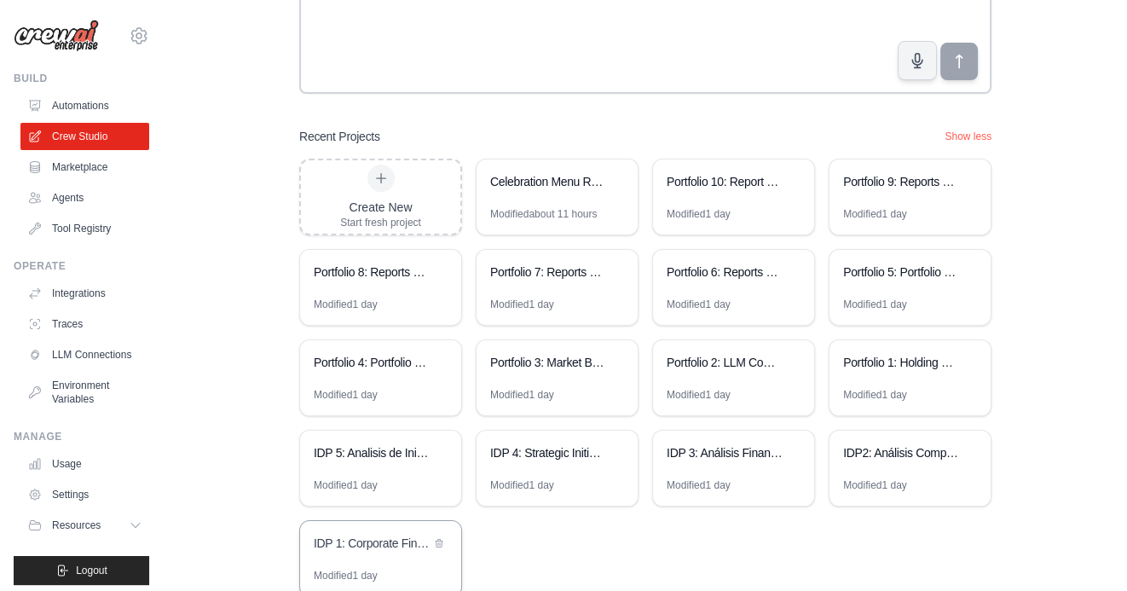
click at [392, 540] on div "IDP 1: Corporate Financial Analysis Suite" at bounding box center [372, 542] width 117 height 17
click at [565, 189] on div "Celebration Menu Recommendation Platform" at bounding box center [548, 183] width 117 height 20
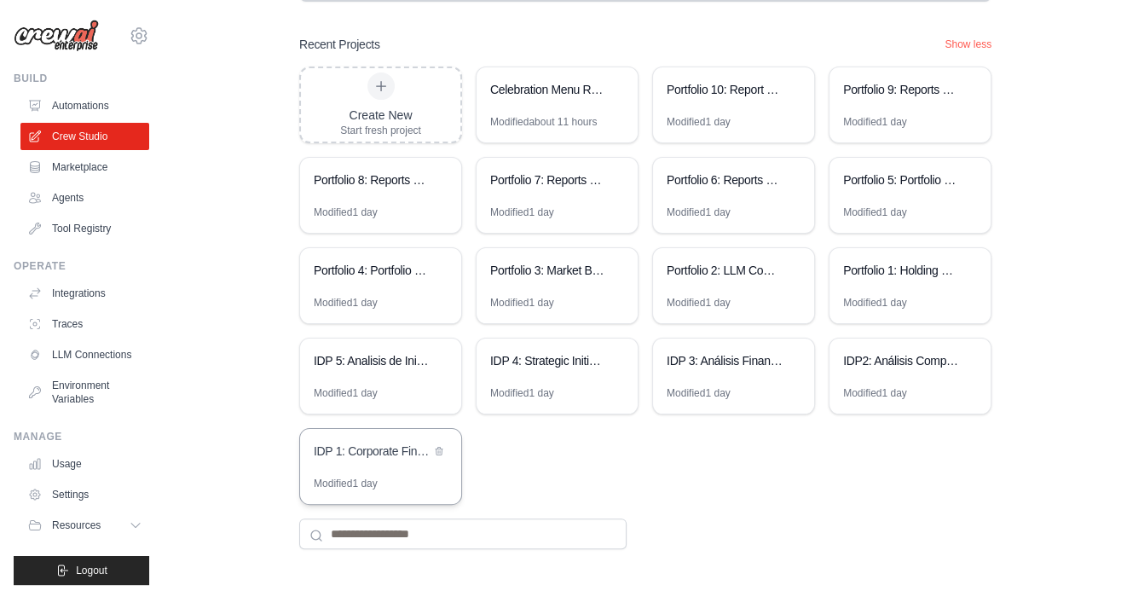
click at [377, 448] on div "IDP 1: Corporate Financial Analysis Suite" at bounding box center [372, 450] width 117 height 17
click at [893, 367] on div "IDP2: Análisis Competitivo Financiero" at bounding box center [901, 360] width 117 height 17
click at [694, 371] on div "IDP 3: Análisis Financiero Competitivo Integral" at bounding box center [733, 362] width 161 height 48
click at [540, 368] on div "IDP 4: Strategic Initiatives Generator" at bounding box center [548, 362] width 117 height 20
click at [344, 455] on div "IDP 1: Corporate Financial Analysis Suite" at bounding box center [372, 450] width 117 height 17
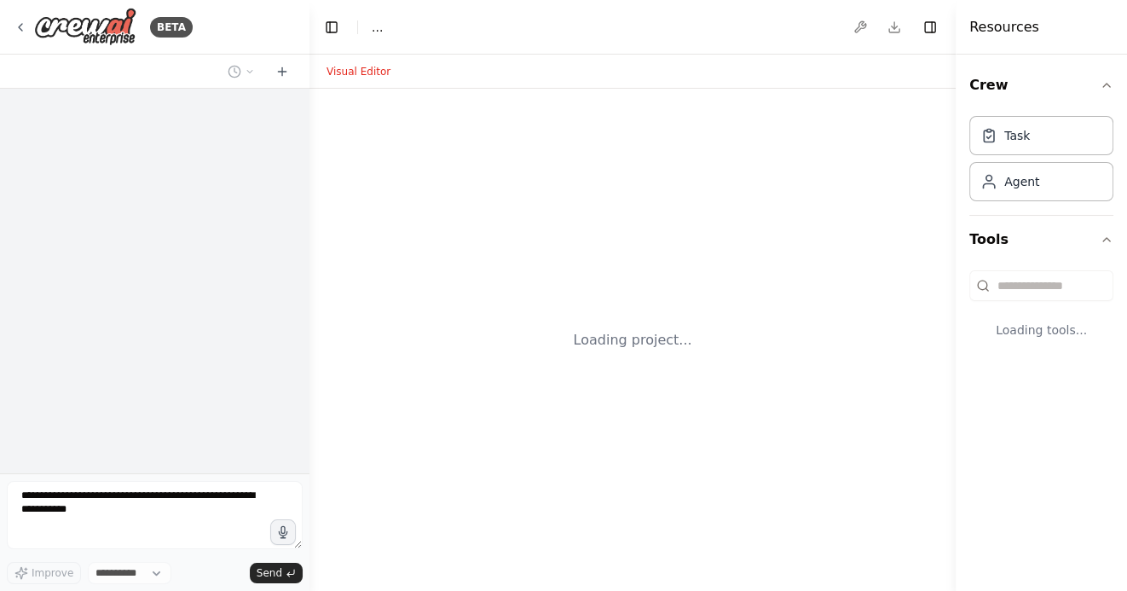
select select "****"
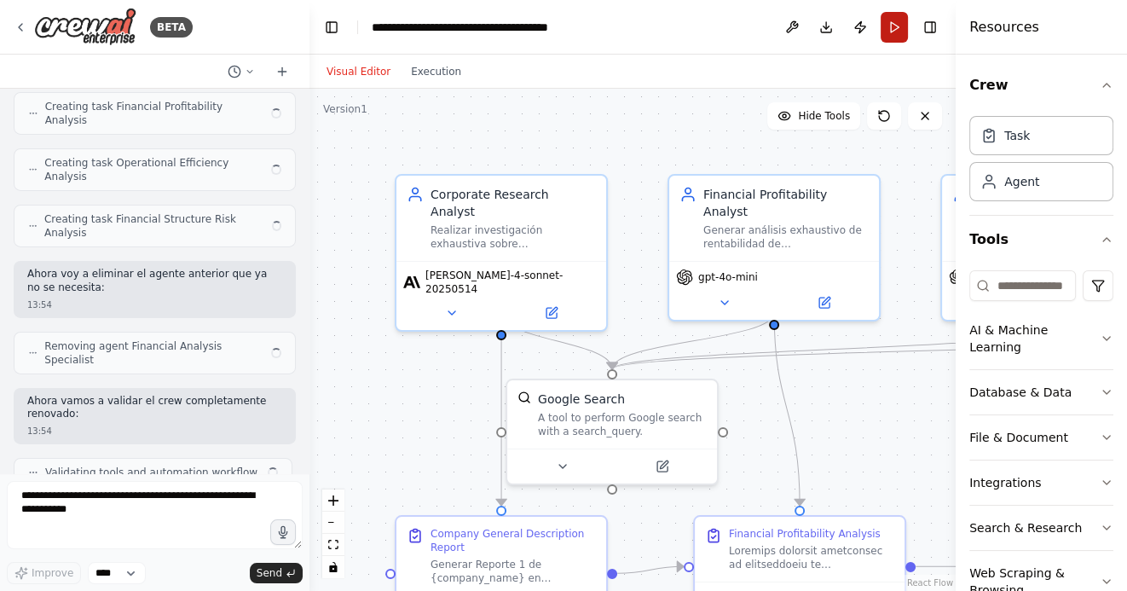
click at [895, 29] on button "Run" at bounding box center [893, 27] width 27 height 31
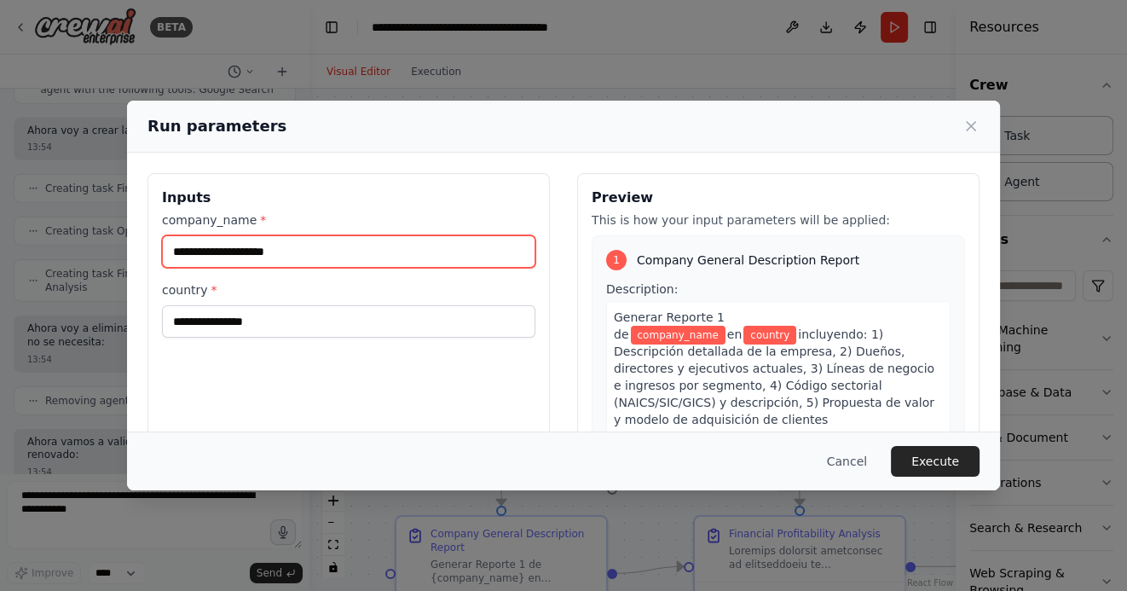
click at [259, 251] on input "company_name *" at bounding box center [348, 251] width 373 height 32
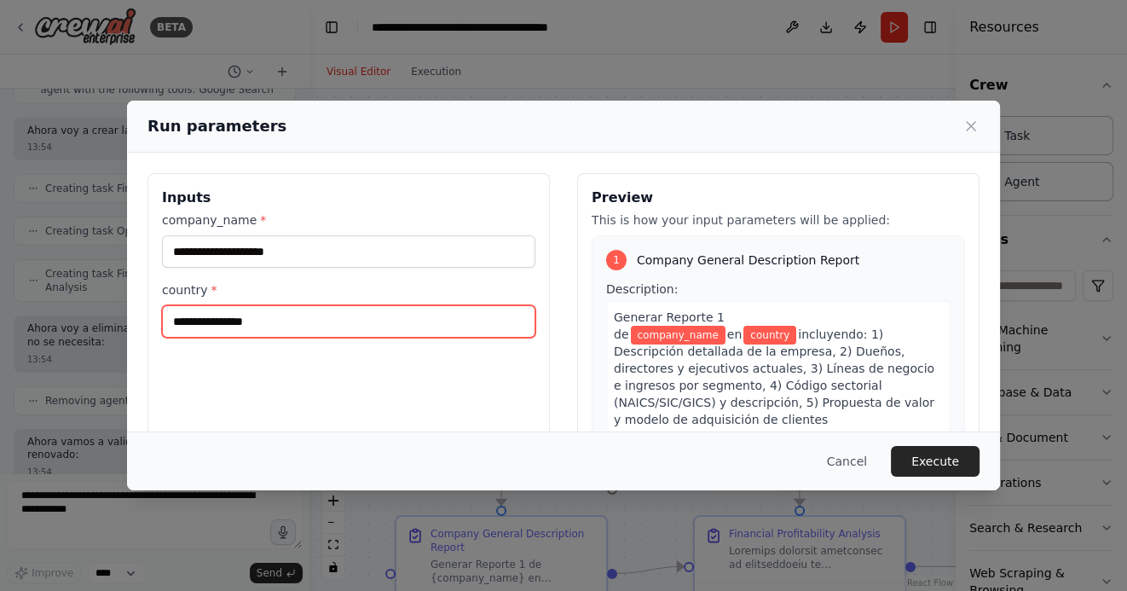
click at [199, 320] on input "country *" at bounding box center [348, 321] width 373 height 32
click at [972, 122] on icon at bounding box center [970, 126] width 17 height 17
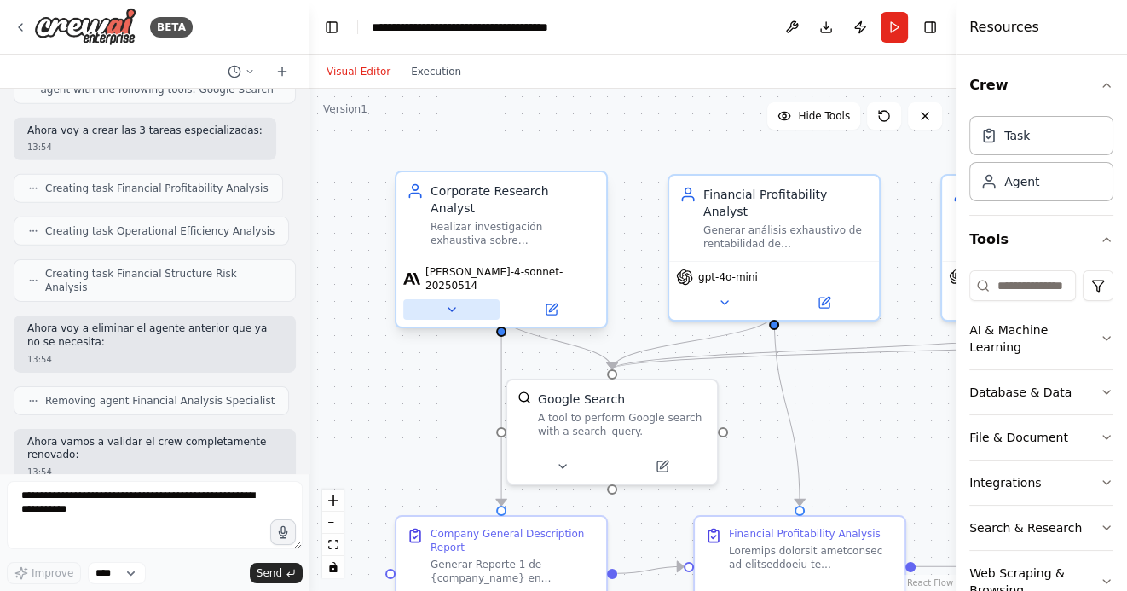
click at [452, 308] on icon at bounding box center [451, 309] width 7 height 3
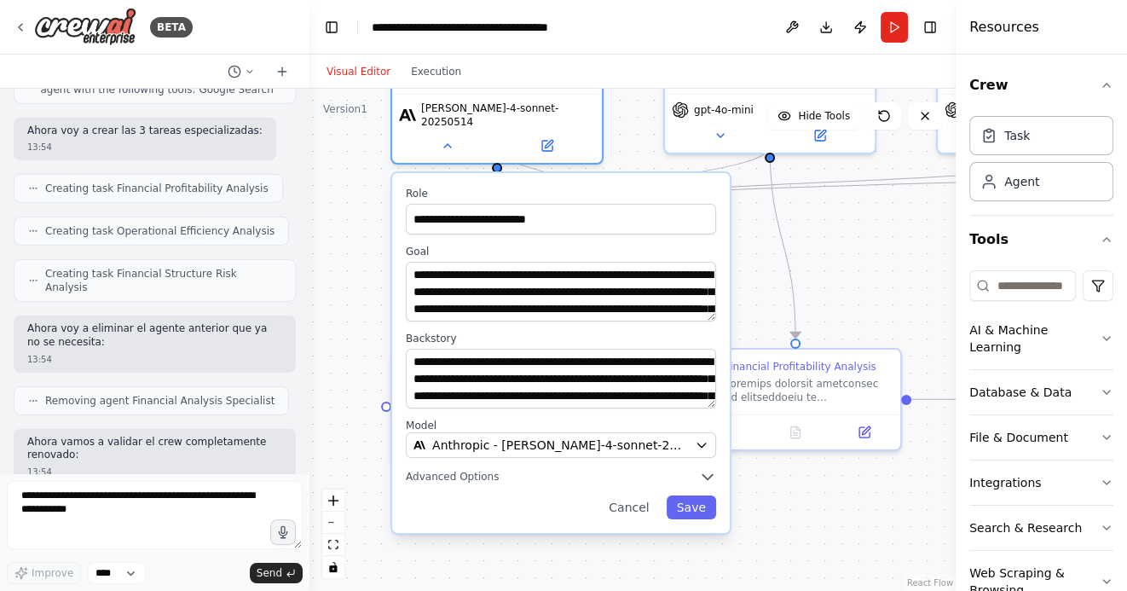
drag, startPoint x: 770, startPoint y: 435, endPoint x: 765, endPoint y: 263, distance: 172.2
click at [765, 263] on div ".deletable-edge-delete-btn { width: 20px; height: 20px; border: 0px solid #ffff…" at bounding box center [632, 340] width 646 height 502
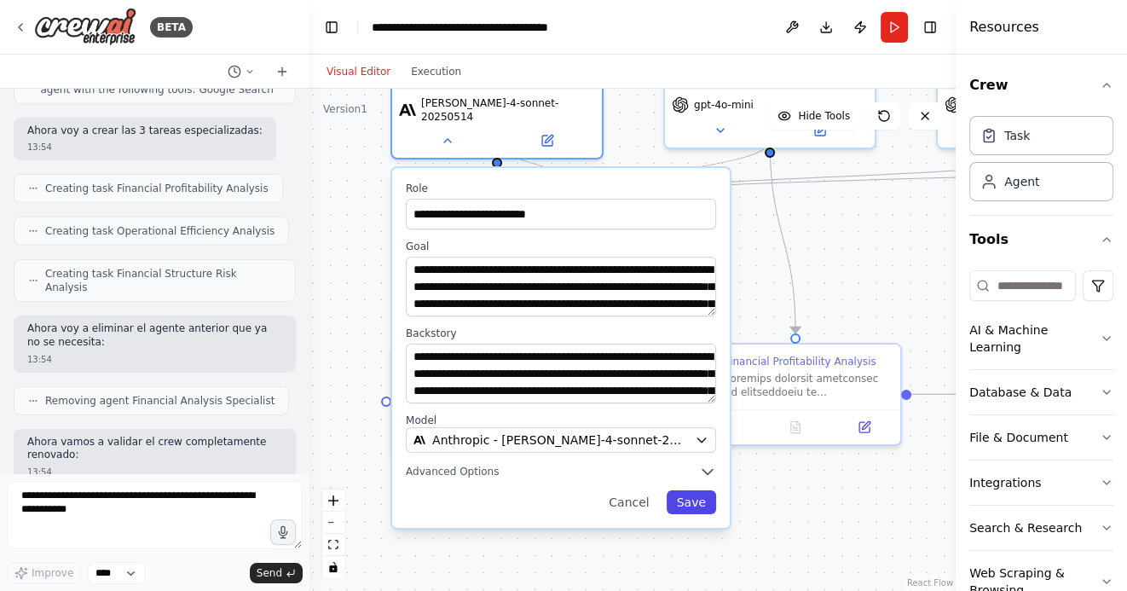
click at [690, 490] on button "Save" at bounding box center [691, 502] width 49 height 24
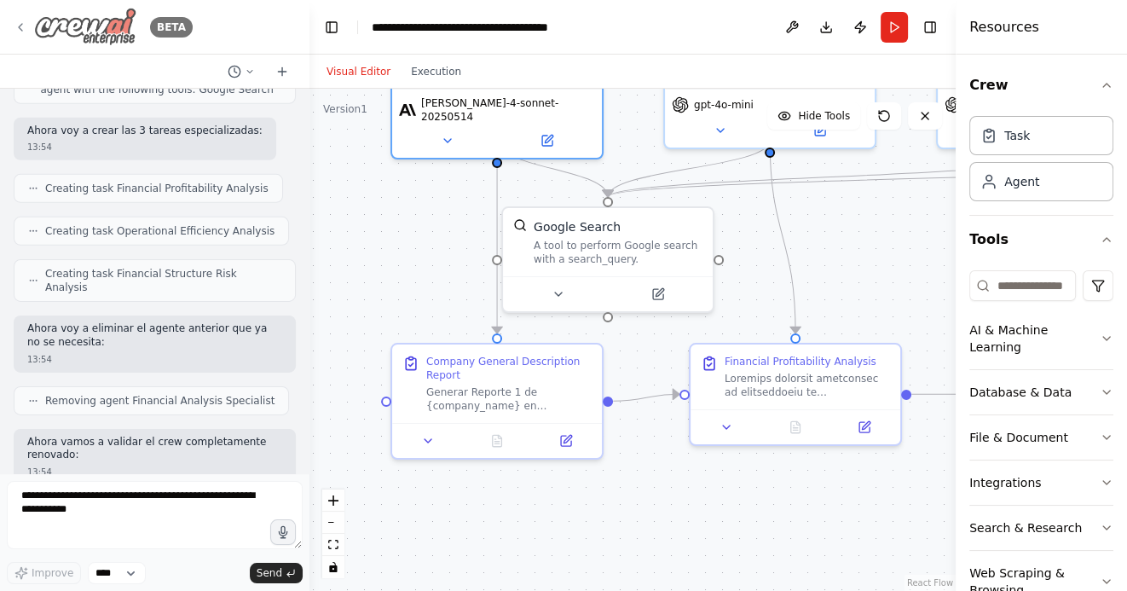
click at [19, 28] on icon at bounding box center [21, 27] width 14 height 14
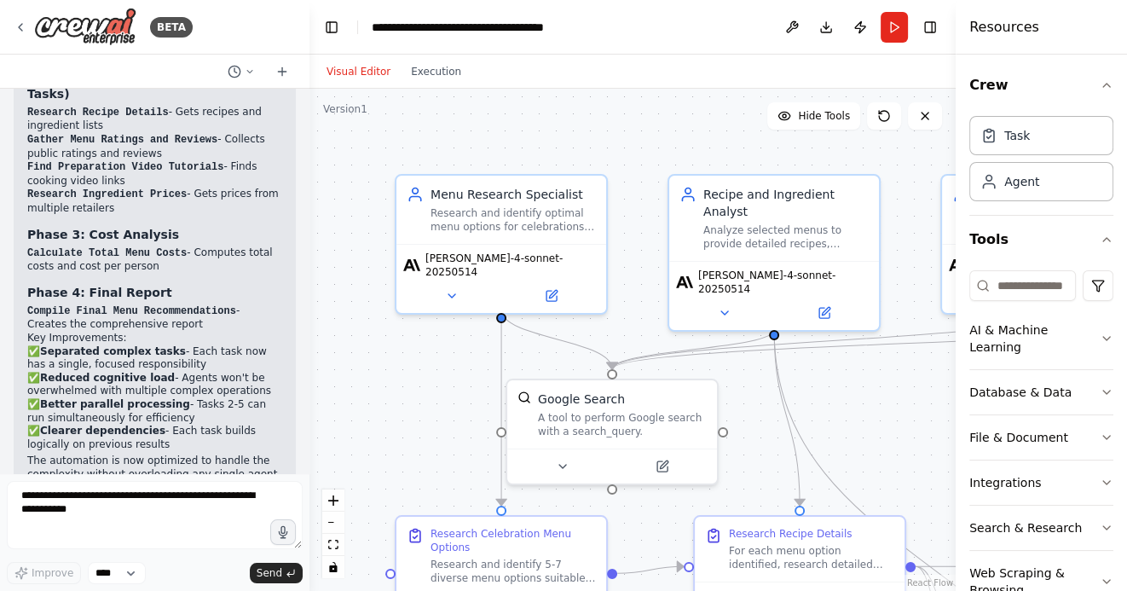
scroll to position [3124, 0]
drag, startPoint x: 459, startPoint y: 369, endPoint x: 339, endPoint y: 348, distance: 121.2
click at [340, 348] on div ".deletable-edge-delete-btn { width: 20px; height: 20px; border: 0px solid #ffff…" at bounding box center [632, 340] width 646 height 502
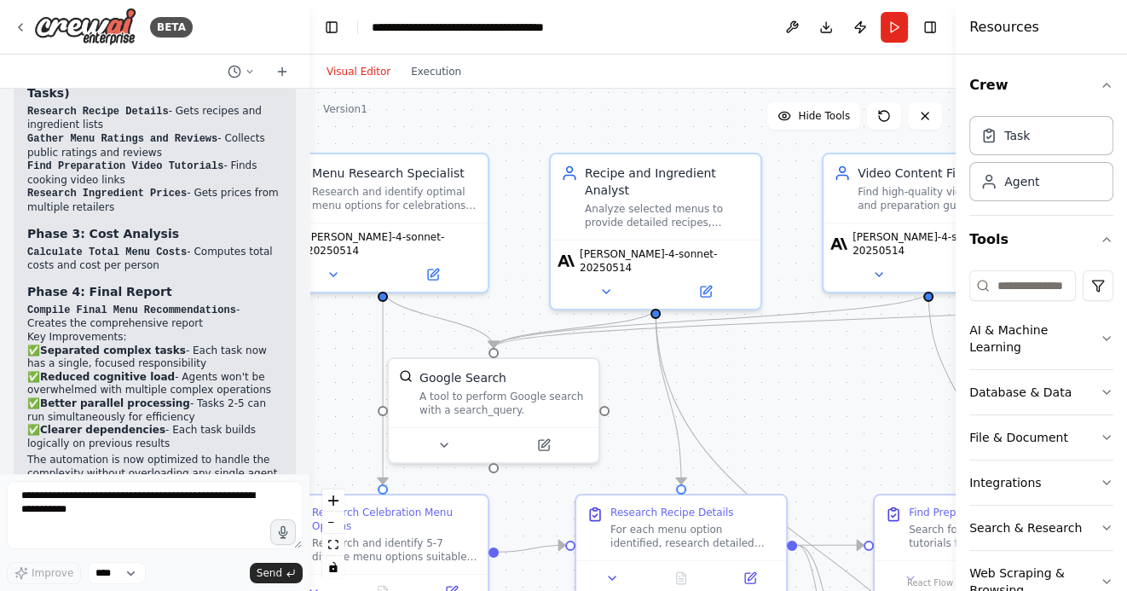
drag, startPoint x: 775, startPoint y: 363, endPoint x: 741, endPoint y: 363, distance: 34.1
click at [751, 363] on div ".deletable-edge-delete-btn { width: 20px; height: 20px; border: 0px solid #ffff…" at bounding box center [632, 340] width 646 height 502
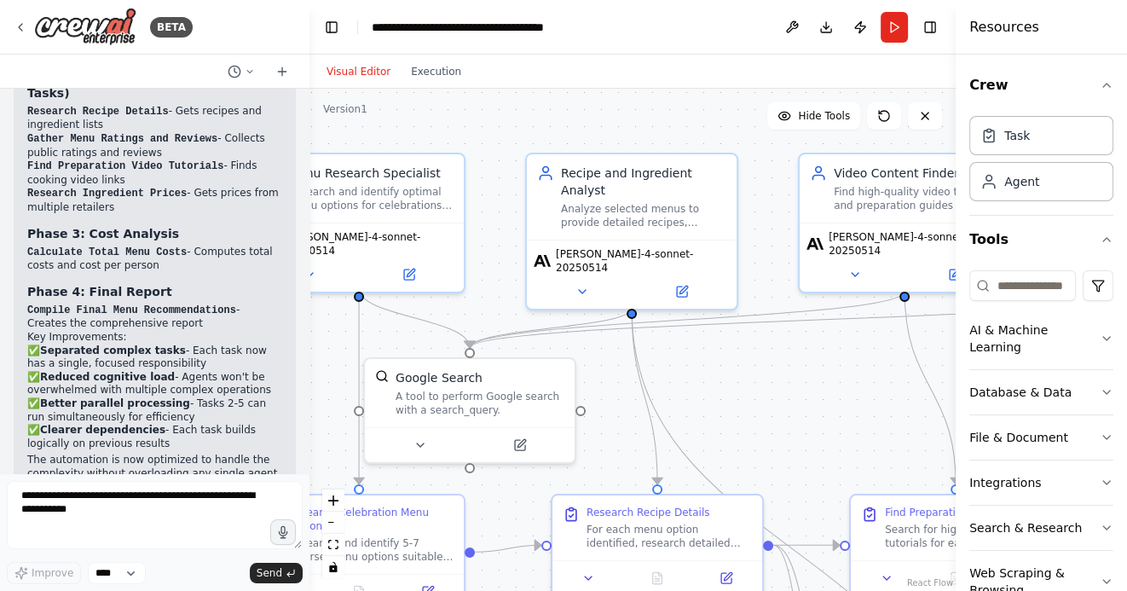
drag, startPoint x: 783, startPoint y: 418, endPoint x: 680, endPoint y: 402, distance: 104.3
click at [680, 402] on div ".deletable-edge-delete-btn { width: 20px; height: 20px; border: 0px solid #ffff…" at bounding box center [632, 340] width 646 height 502
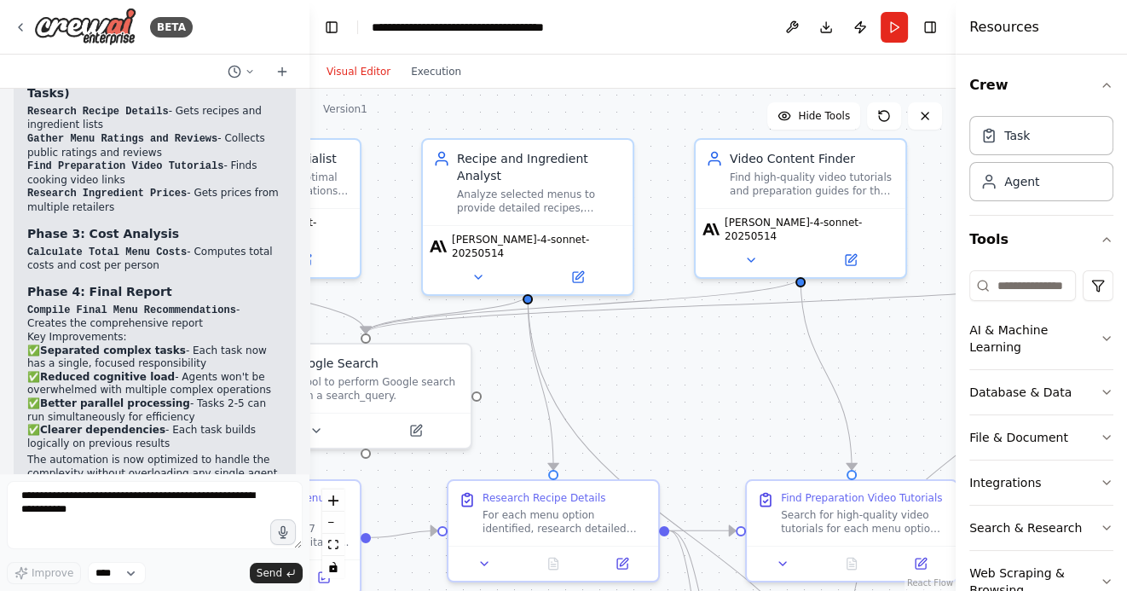
drag, startPoint x: 751, startPoint y: 434, endPoint x: 716, endPoint y: 430, distance: 35.1
click at [716, 432] on div ".deletable-edge-delete-btn { width: 20px; height: 20px; border: 0px solid #ffff…" at bounding box center [632, 340] width 646 height 502
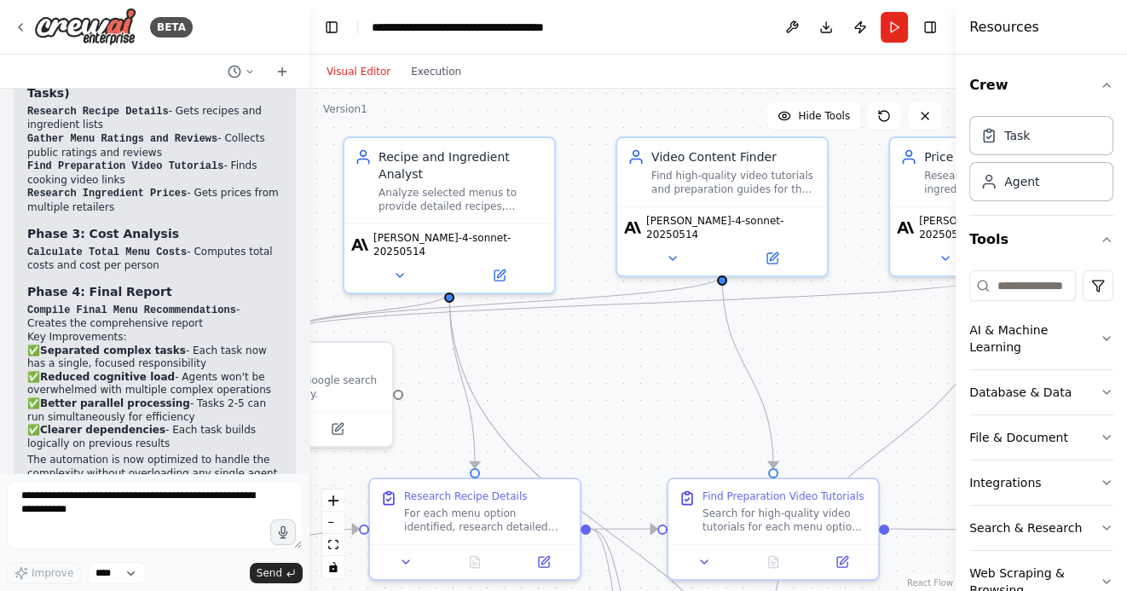
drag, startPoint x: 877, startPoint y: 372, endPoint x: 691, endPoint y: 367, distance: 185.9
click at [691, 367] on div ".deletable-edge-delete-btn { width: 20px; height: 20px; border: 0px solid #ffff…" at bounding box center [632, 340] width 646 height 502
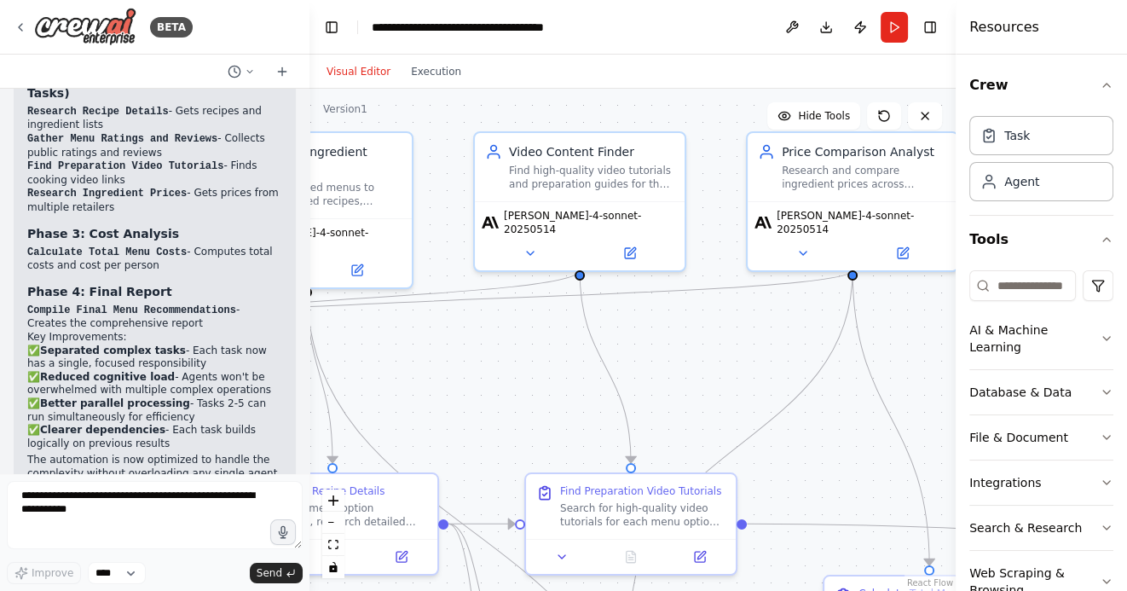
drag, startPoint x: 923, startPoint y: 357, endPoint x: 857, endPoint y: 352, distance: 65.8
click at [859, 352] on div ".deletable-edge-delete-btn { width: 20px; height: 20px; border: 0px solid #ffff…" at bounding box center [632, 340] width 646 height 502
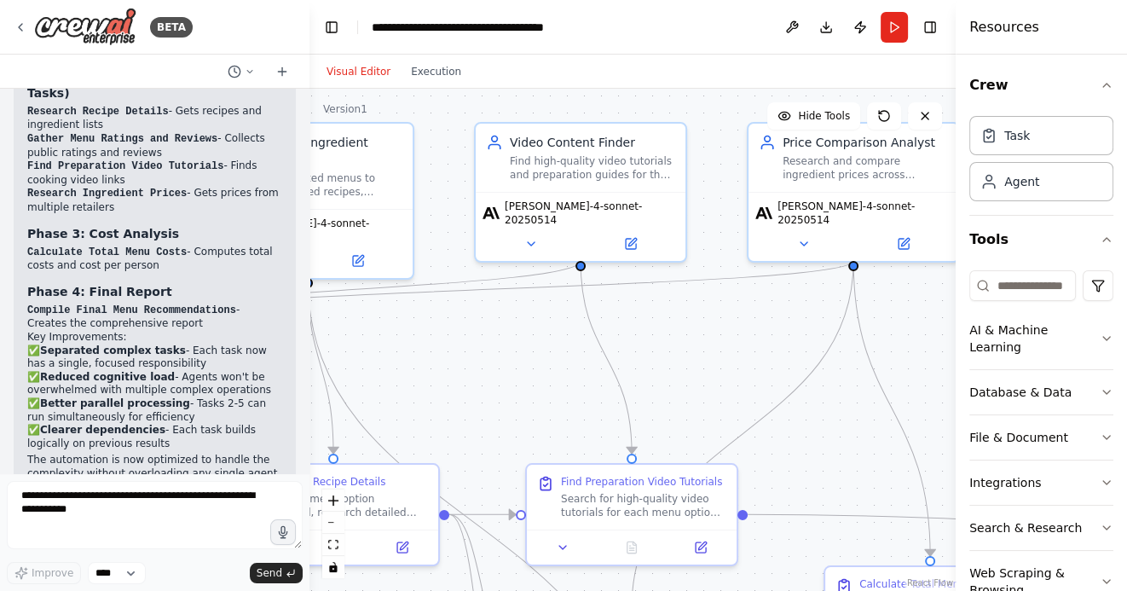
drag, startPoint x: 459, startPoint y: 423, endPoint x: 534, endPoint y: 416, distance: 74.5
click at [529, 417] on div ".deletable-edge-delete-btn { width: 20px; height: 20px; border: 0px solid #ffff…" at bounding box center [632, 340] width 646 height 502
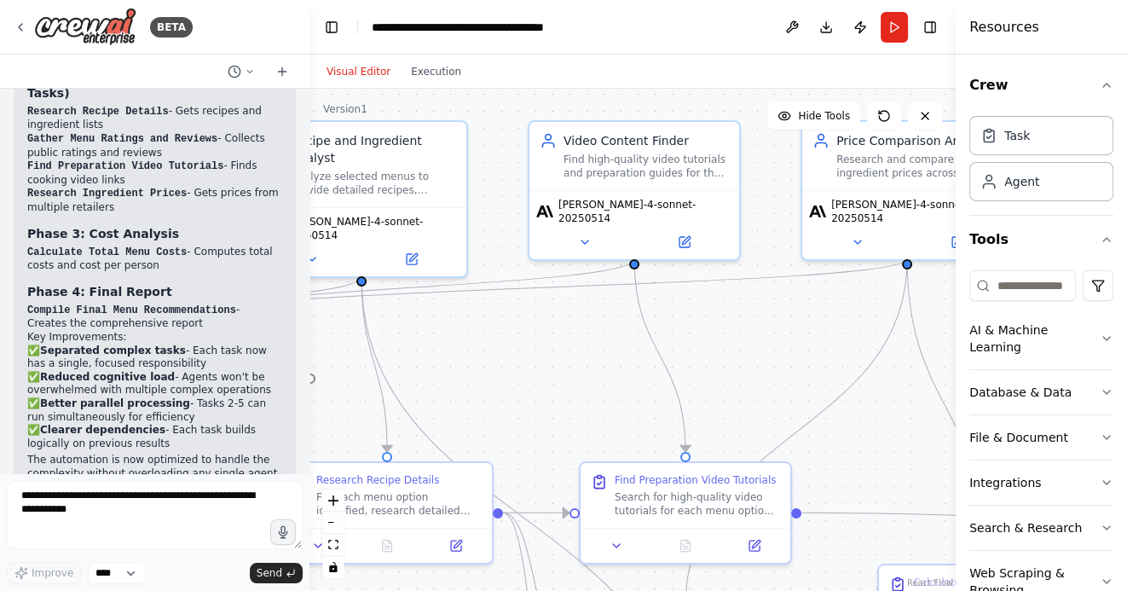
drag, startPoint x: 498, startPoint y: 412, endPoint x: 546, endPoint y: 412, distance: 48.6
click at [546, 412] on div ".deletable-edge-delete-btn { width: 20px; height: 20px; border: 0px solid #ffff…" at bounding box center [632, 340] width 646 height 502
drag, startPoint x: 517, startPoint y: 395, endPoint x: 621, endPoint y: 395, distance: 104.8
click at [615, 395] on div ".deletable-edge-delete-btn { width: 20px; height: 20px; border: 0px solid #ffff…" at bounding box center [632, 340] width 646 height 502
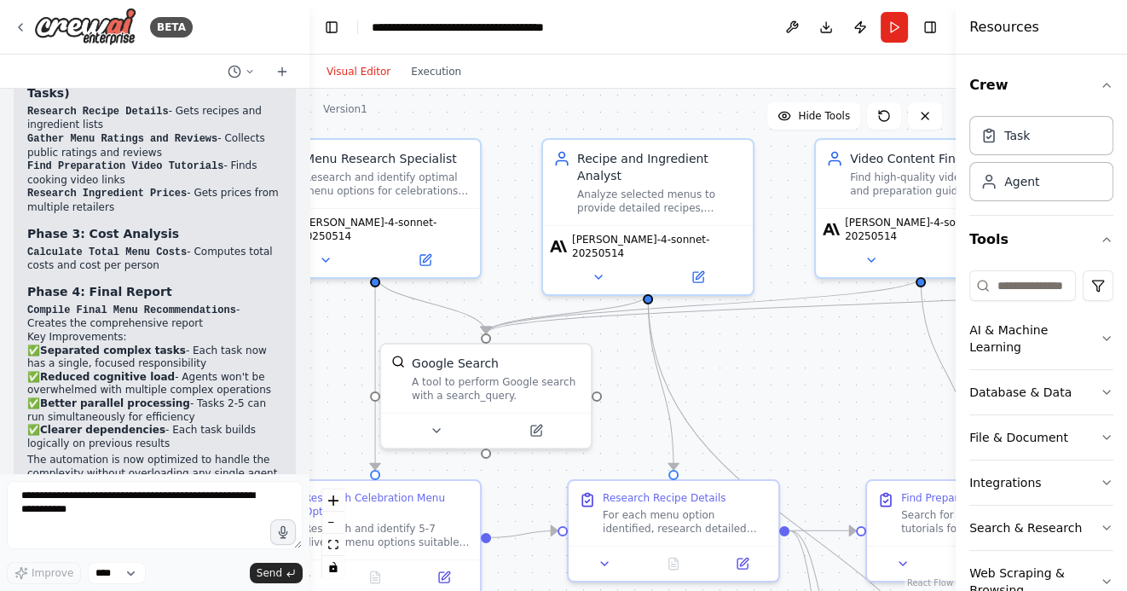
drag, startPoint x: 621, startPoint y: 395, endPoint x: 809, endPoint y: 413, distance: 188.4
click at [809, 413] on div ".deletable-edge-delete-btn { width: 20px; height: 20px; border: 0px solid #ffff…" at bounding box center [632, 340] width 646 height 502
drag, startPoint x: 436, startPoint y: 113, endPoint x: 518, endPoint y: 113, distance: 82.7
click at [514, 113] on div ".deletable-edge-delete-btn { width: 20px; height: 20px; border: 0px solid #ffff…" at bounding box center [632, 340] width 646 height 502
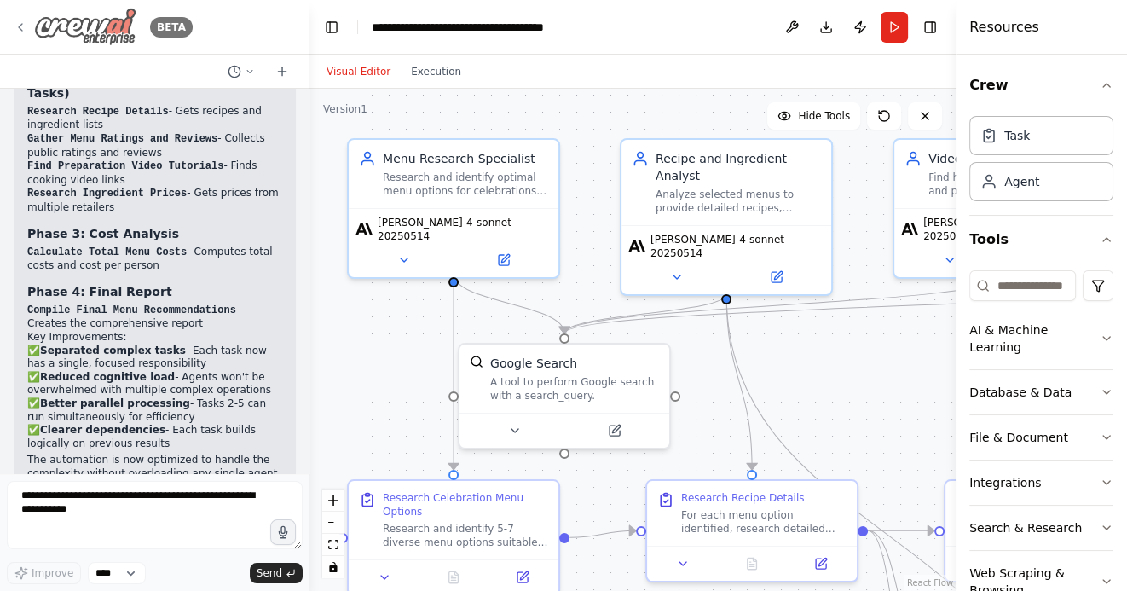
click at [19, 20] on icon at bounding box center [21, 27] width 14 height 14
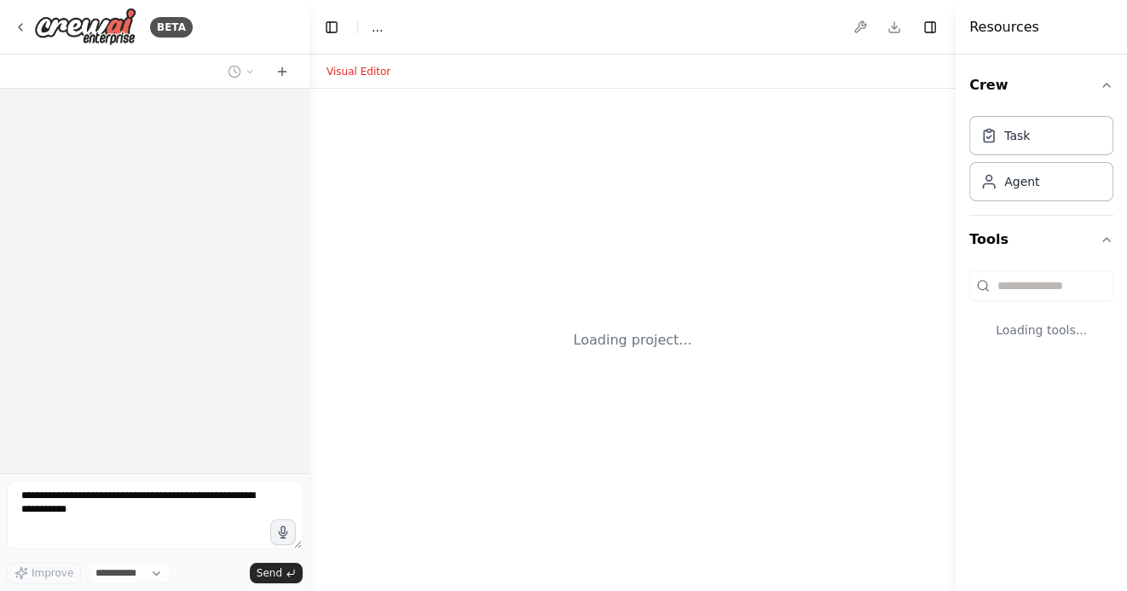
select select "****"
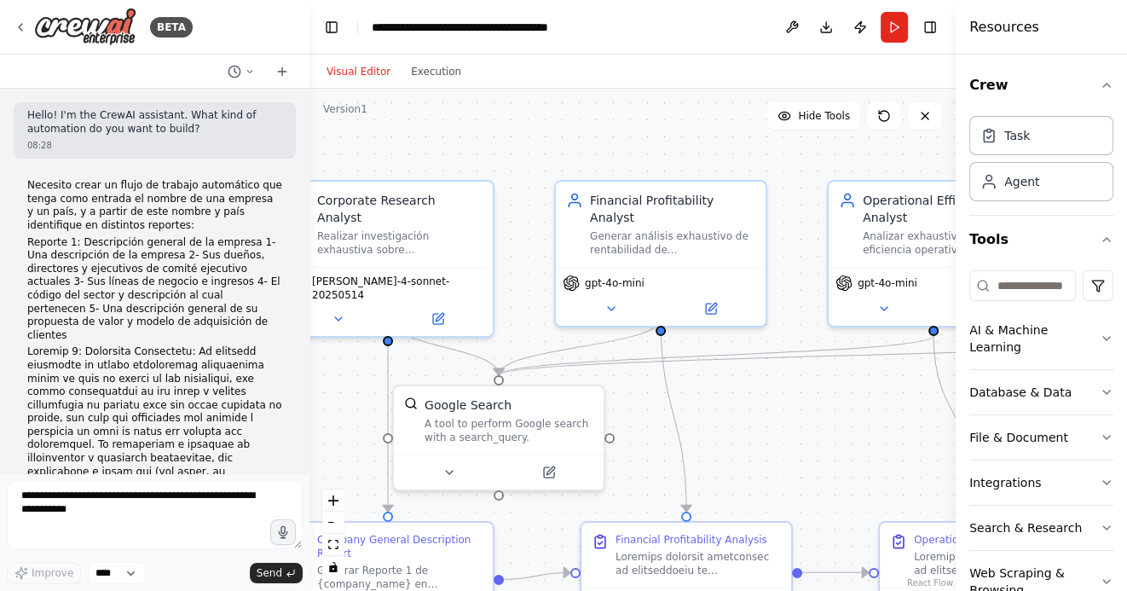
scroll to position [17041, 0]
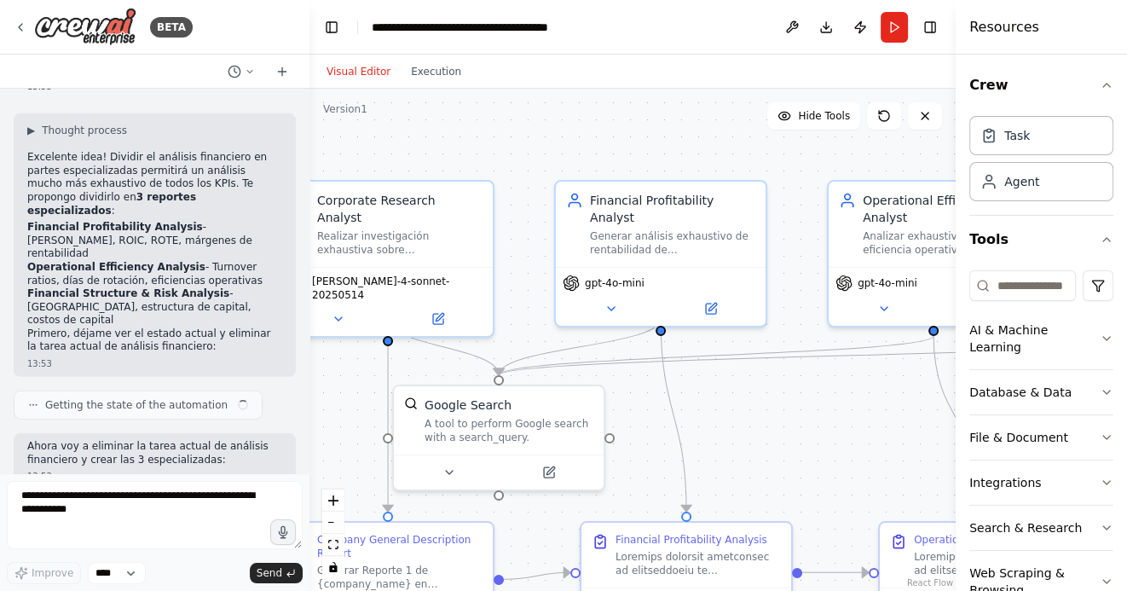
drag, startPoint x: 672, startPoint y: 106, endPoint x: 510, endPoint y: 119, distance: 163.4
click at [510, 119] on div ".deletable-edge-delete-btn { width: 20px; height: 20px; border: 0px solid #ffff…" at bounding box center [632, 340] width 646 height 502
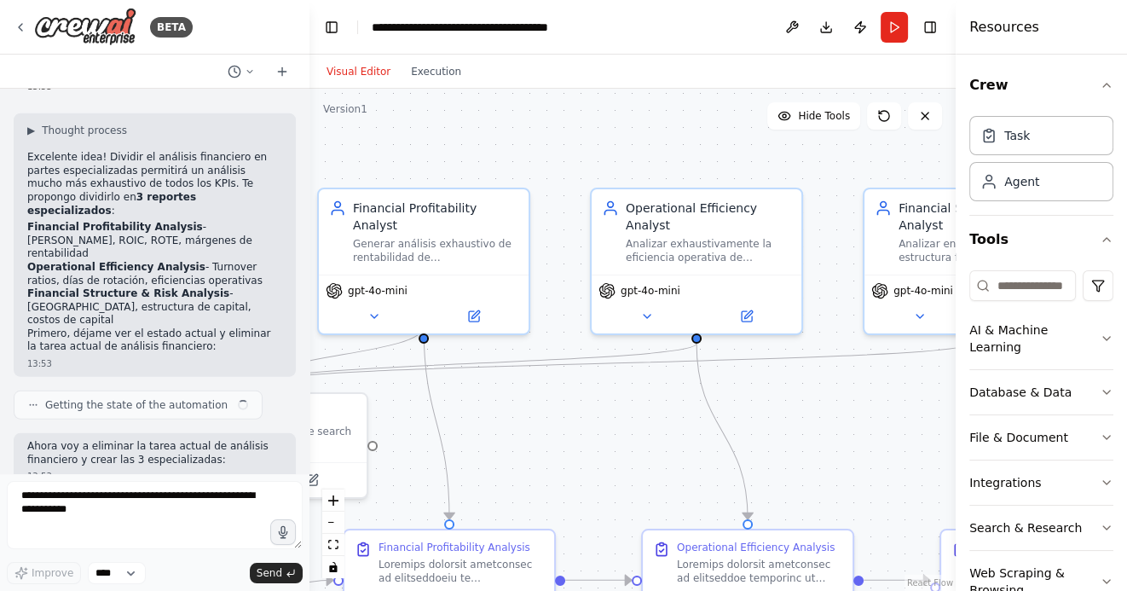
drag, startPoint x: 757, startPoint y: 162, endPoint x: 561, endPoint y: 162, distance: 196.0
click at [561, 162] on div ".deletable-edge-delete-btn { width: 20px; height: 20px; border: 0px solid #ffff…" at bounding box center [632, 340] width 646 height 502
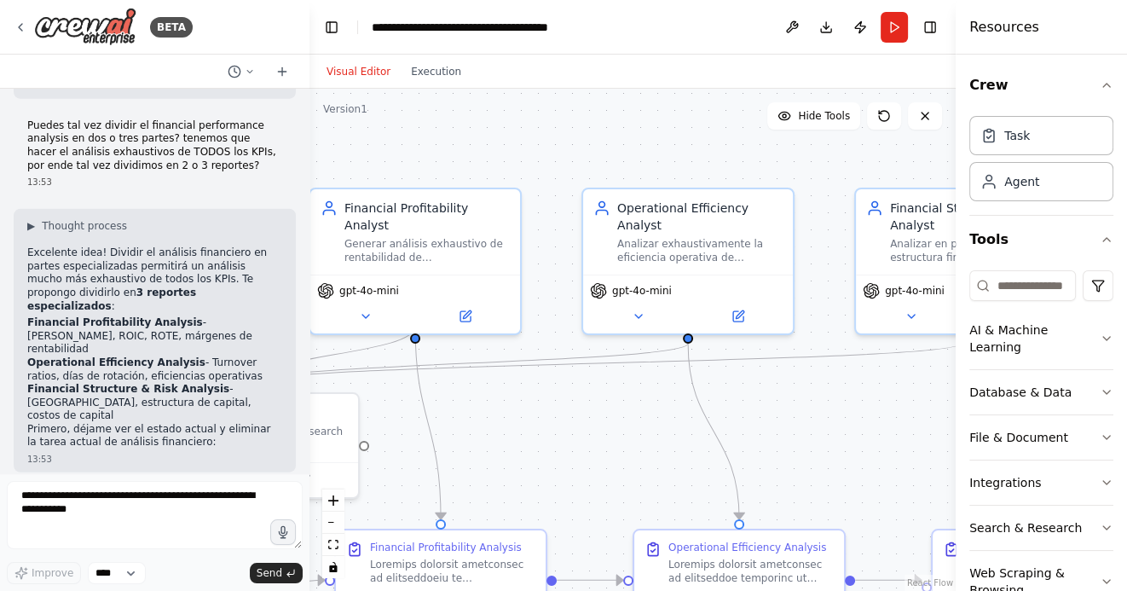
drag, startPoint x: 703, startPoint y: 146, endPoint x: 602, endPoint y: 146, distance: 101.4
click at [602, 146] on div ".deletable-edge-delete-btn { width: 20px; height: 20px; border: 0px solid #ffff…" at bounding box center [632, 340] width 646 height 502
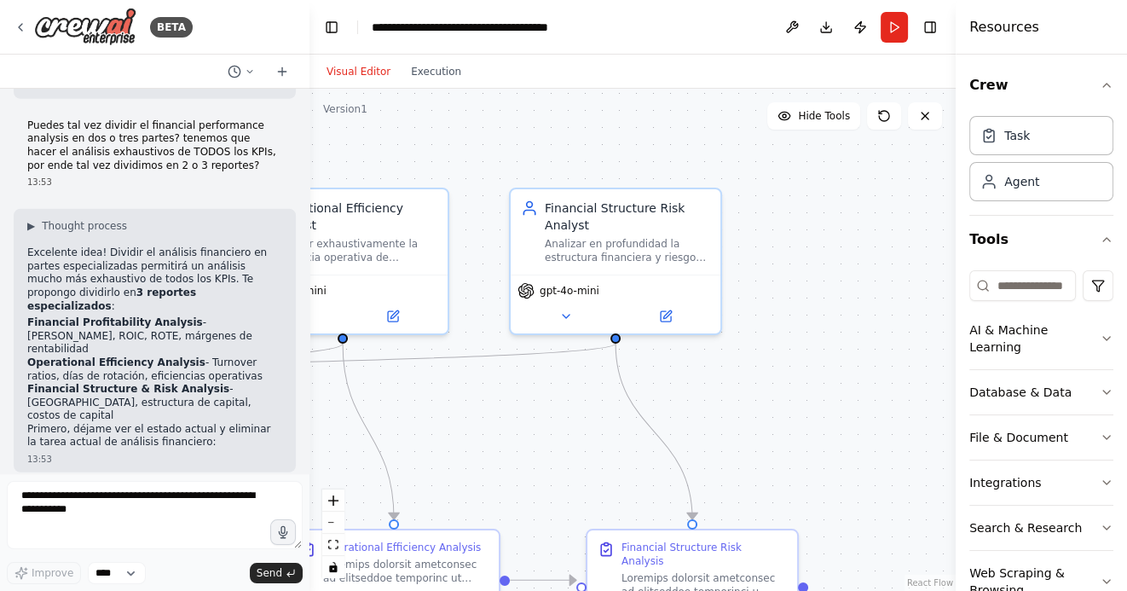
drag, startPoint x: 836, startPoint y: 171, endPoint x: 585, endPoint y: 172, distance: 251.4
click at [585, 171] on div ".deletable-edge-delete-btn { width: 20px; height: 20px; border: 0px solid #ffff…" at bounding box center [632, 340] width 646 height 502
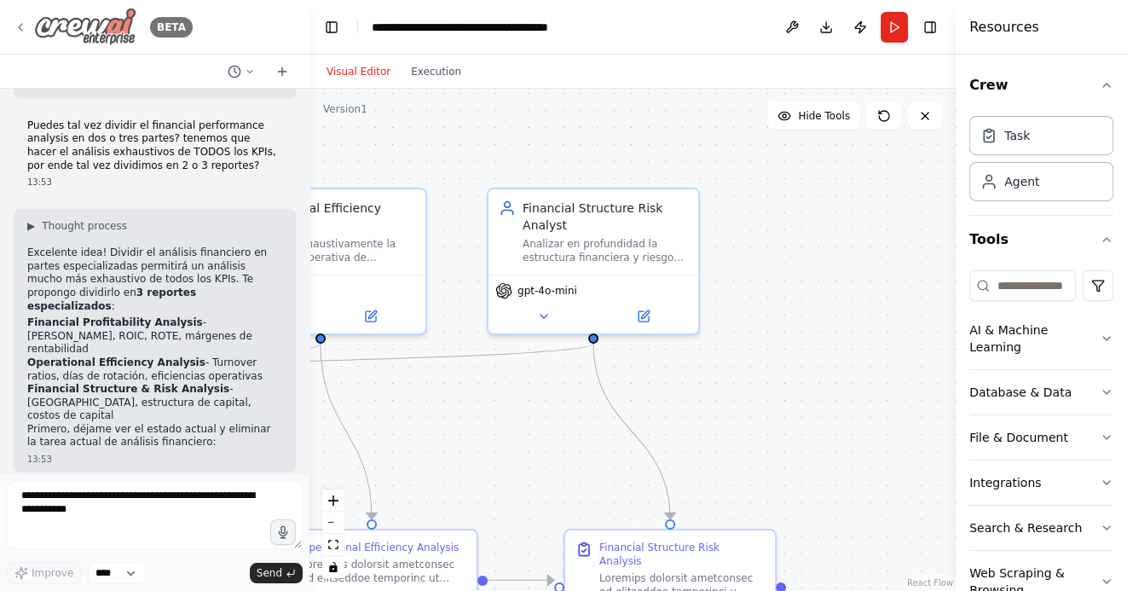
click at [17, 20] on icon at bounding box center [21, 27] width 14 height 14
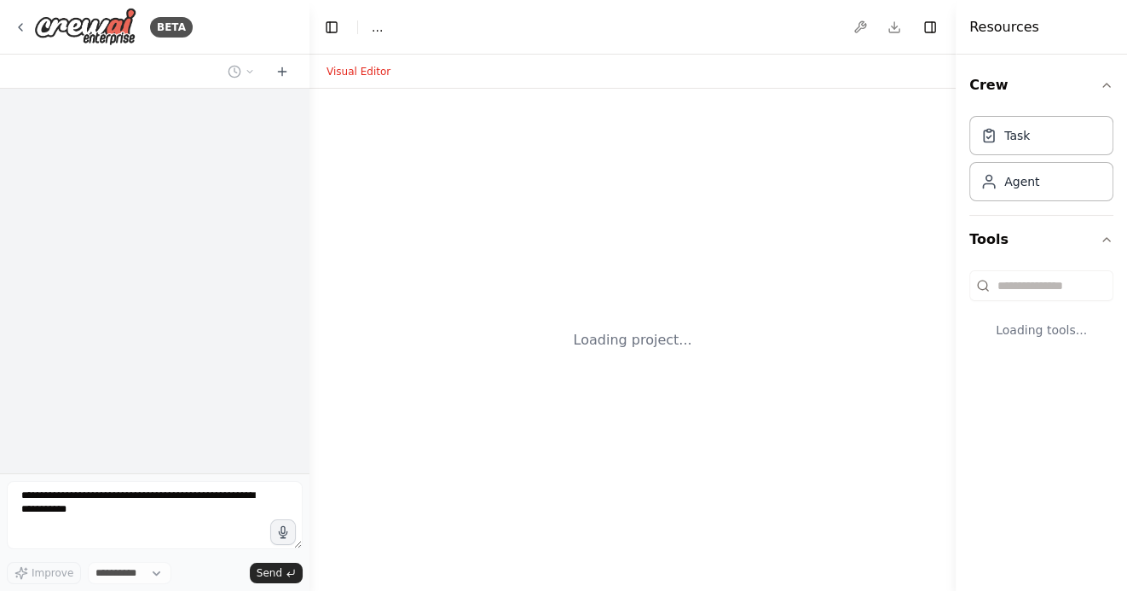
select select "****"
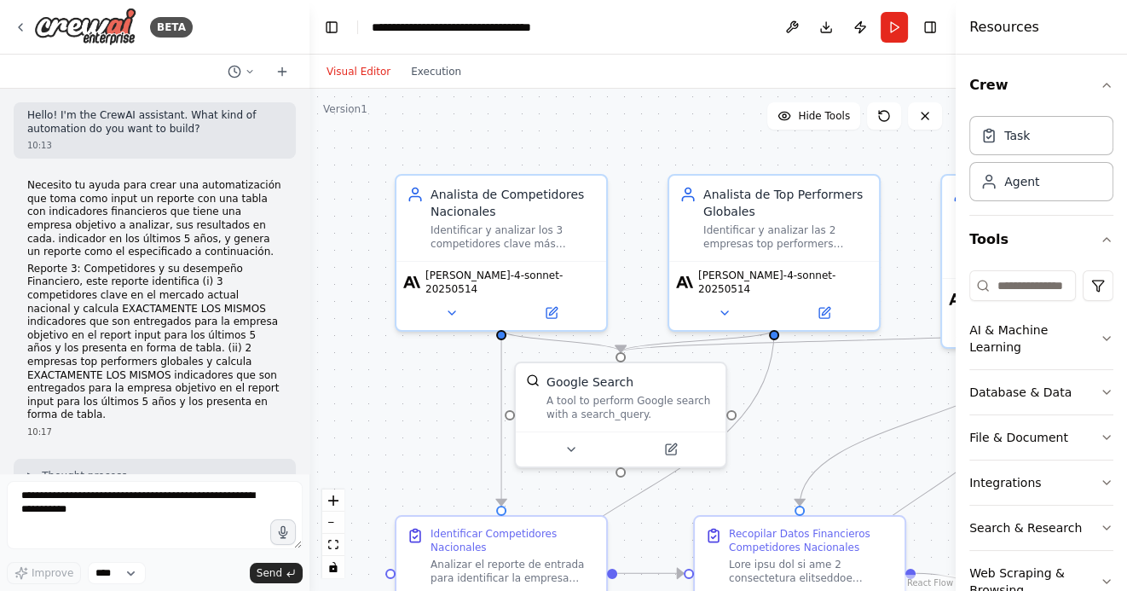
scroll to position [6617, 0]
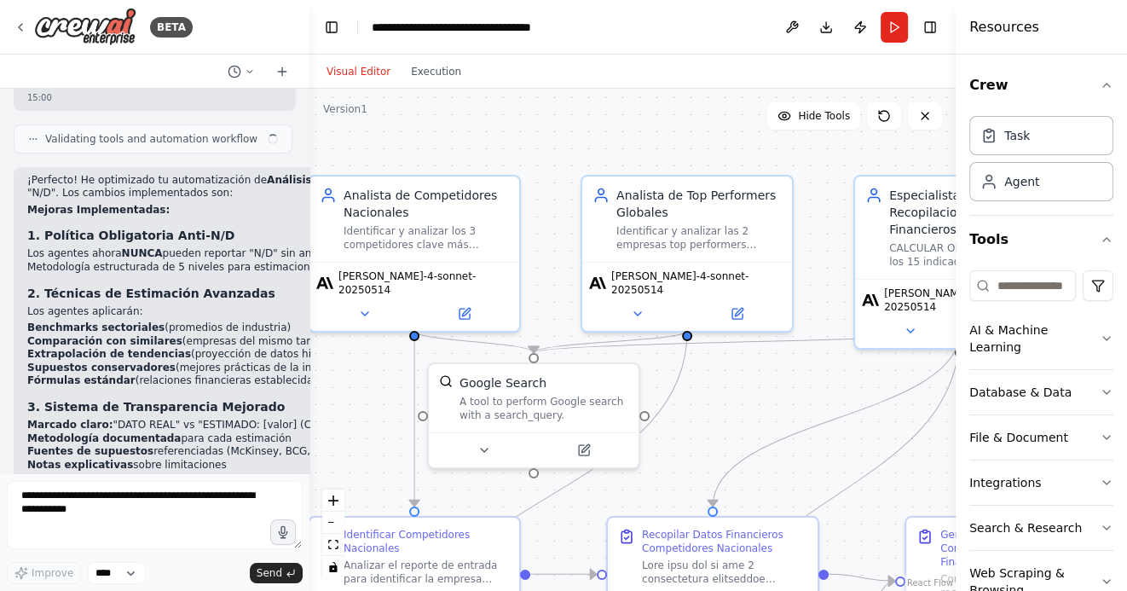
drag, startPoint x: 577, startPoint y: 141, endPoint x: 461, endPoint y: 156, distance: 116.9
click at [436, 143] on div ".deletable-edge-delete-btn { width: 20px; height: 20px; border: 0px solid #ffff…" at bounding box center [632, 340] width 646 height 502
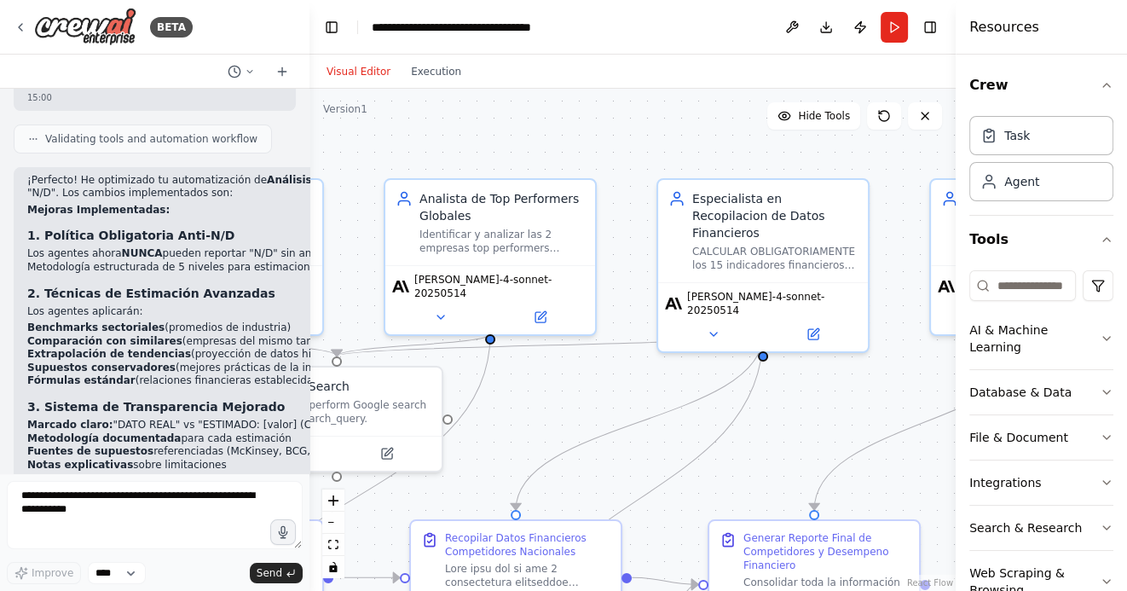
drag, startPoint x: 603, startPoint y: 124, endPoint x: 463, endPoint y: 132, distance: 140.0
click at [463, 131] on div ".deletable-edge-delete-btn { width: 20px; height: 20px; border: 0px solid #ffff…" at bounding box center [632, 340] width 646 height 502
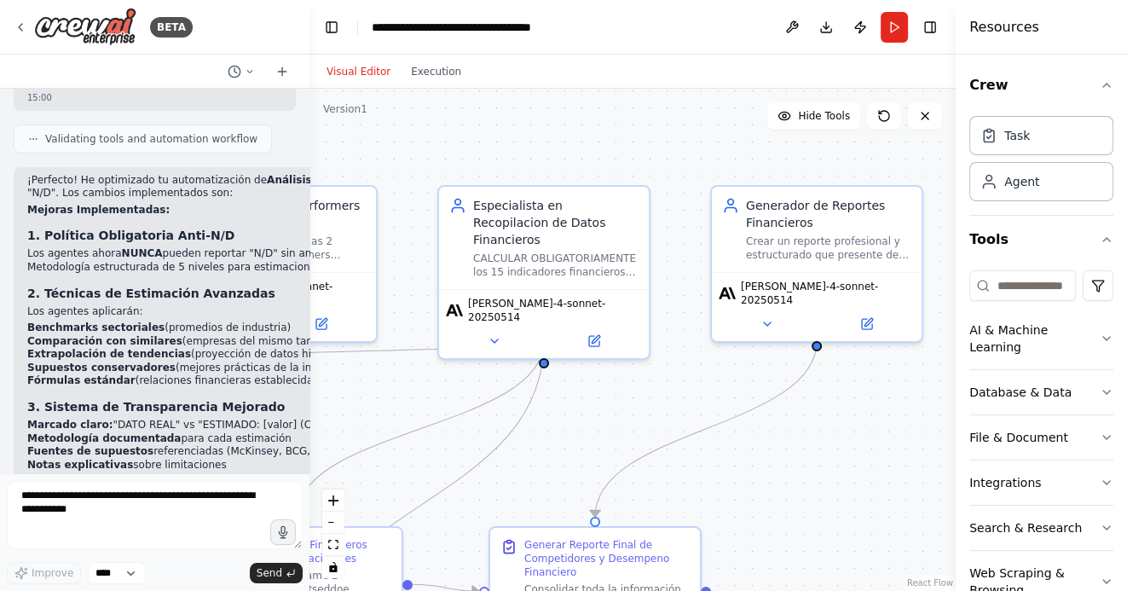
drag, startPoint x: 691, startPoint y: 162, endPoint x: 513, endPoint y: 160, distance: 178.1
click at [505, 162] on div ".deletable-edge-delete-btn { width: 20px; height: 20px; border: 0px solid #ffff…" at bounding box center [632, 340] width 646 height 502
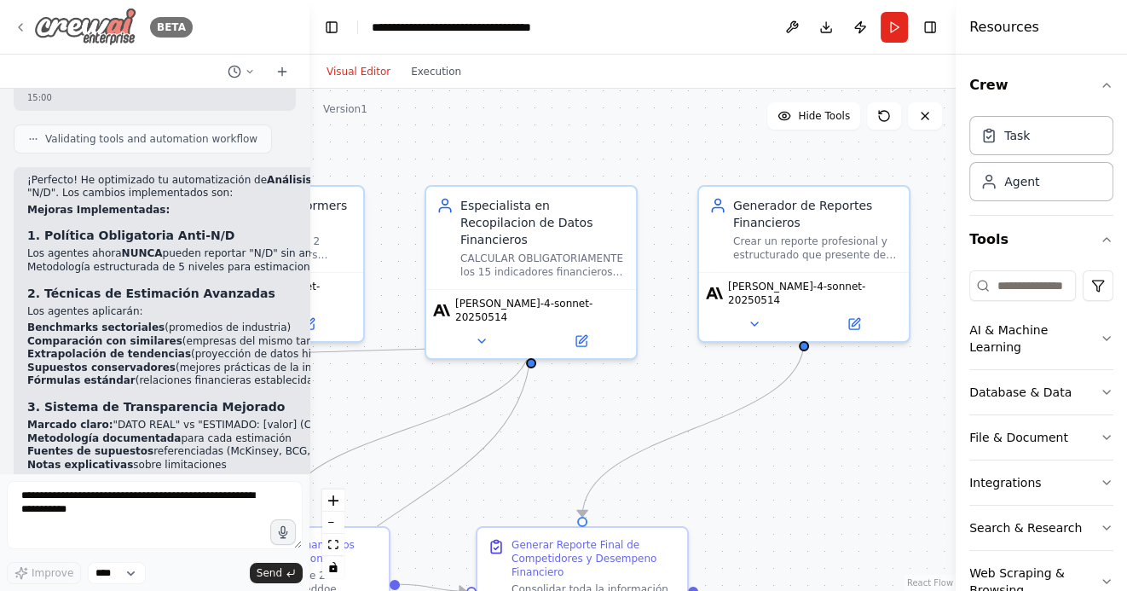
click at [20, 26] on icon at bounding box center [21, 27] width 14 height 14
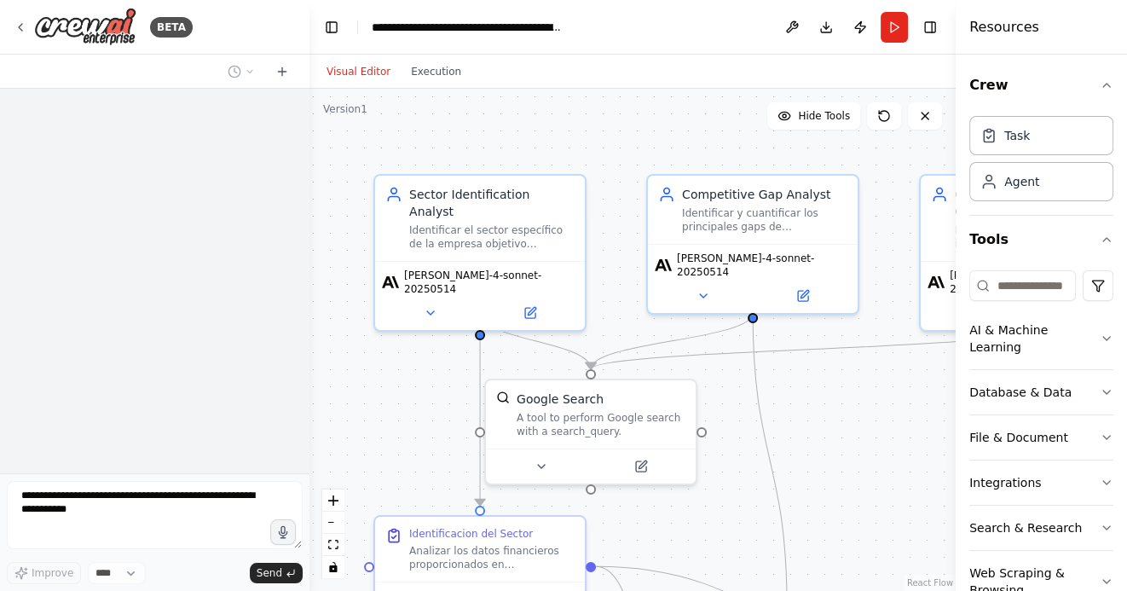
drag, startPoint x: 535, startPoint y: 151, endPoint x: 394, endPoint y: 151, distance: 141.5
click at [394, 151] on div ".deletable-edge-delete-btn { width: 20px; height: 20px; border: 0px solid #ffff…" at bounding box center [632, 340] width 646 height 502
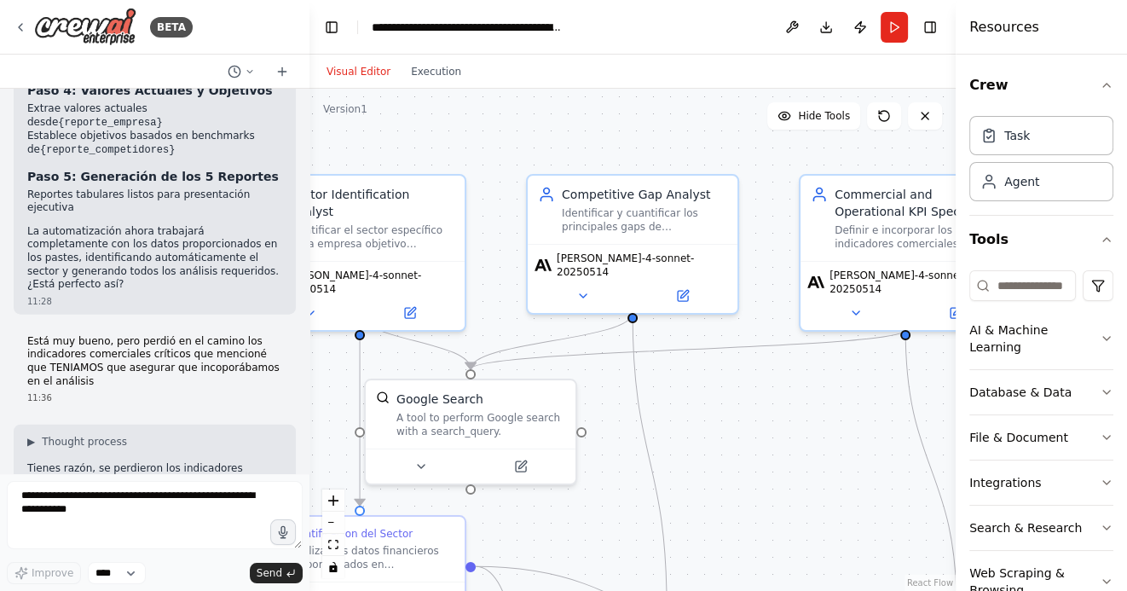
scroll to position [4045, 0]
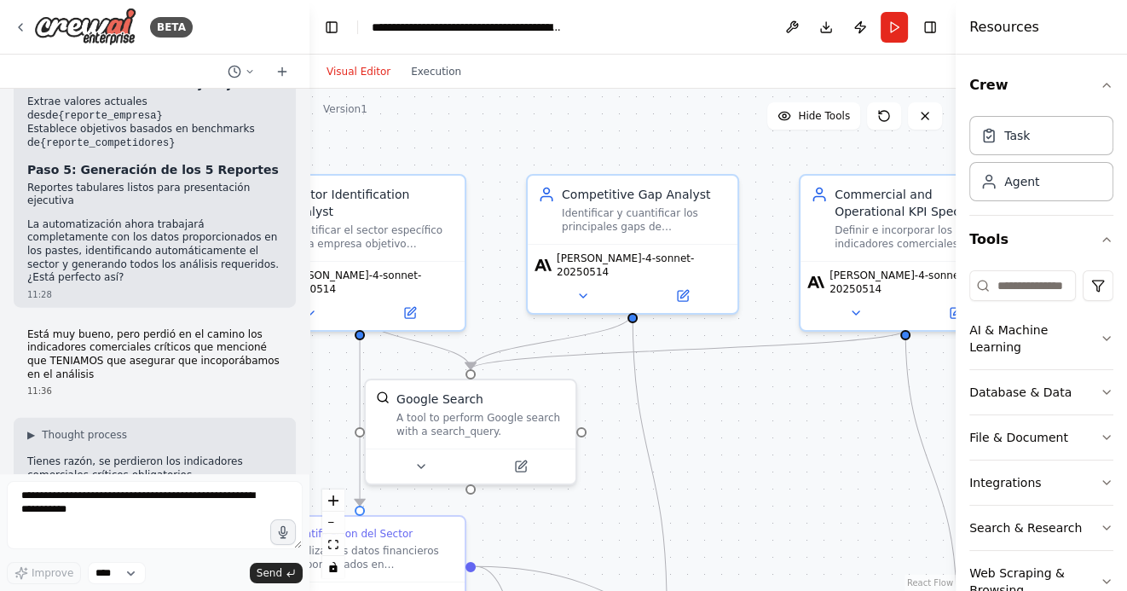
drag, startPoint x: 612, startPoint y: 147, endPoint x: 409, endPoint y: 141, distance: 202.9
click at [409, 141] on div ".deletable-edge-delete-btn { width: 20px; height: 20px; border: 0px solid #ffff…" at bounding box center [632, 340] width 646 height 502
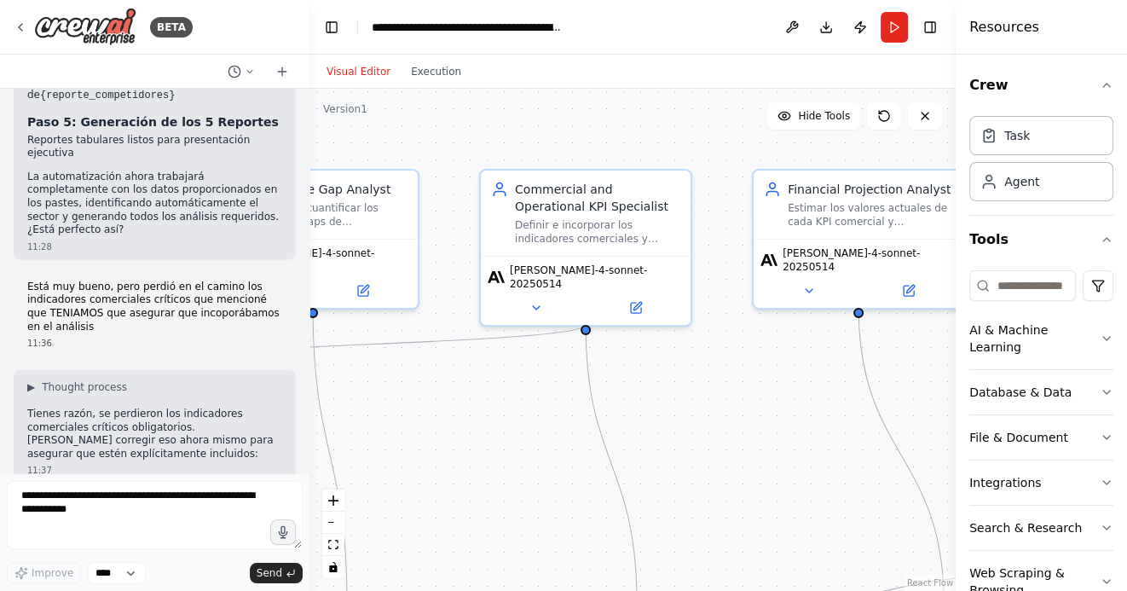
drag, startPoint x: 650, startPoint y: 135, endPoint x: 467, endPoint y: 132, distance: 183.3
click at [453, 135] on div ".deletable-edge-delete-btn { width: 20px; height: 20px; border: 0px solid #ffff…" at bounding box center [632, 340] width 646 height 502
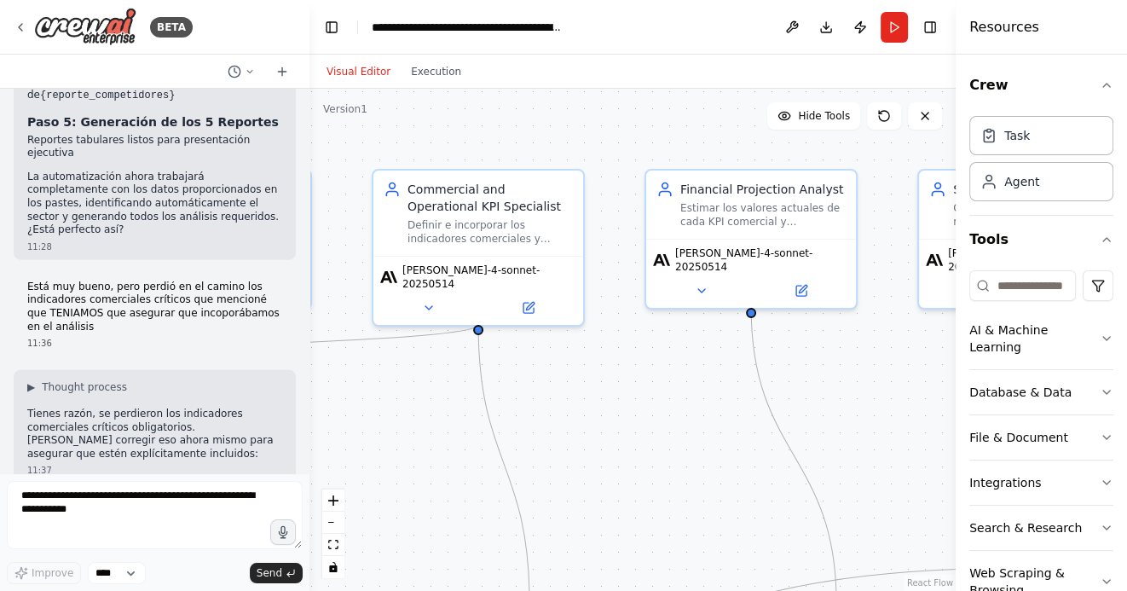
drag, startPoint x: 690, startPoint y: 144, endPoint x: 563, endPoint y: 146, distance: 127.0
click at [564, 144] on div ".deletable-edge-delete-btn { width: 20px; height: 20px; border: 0px solid #ffff…" at bounding box center [632, 340] width 646 height 502
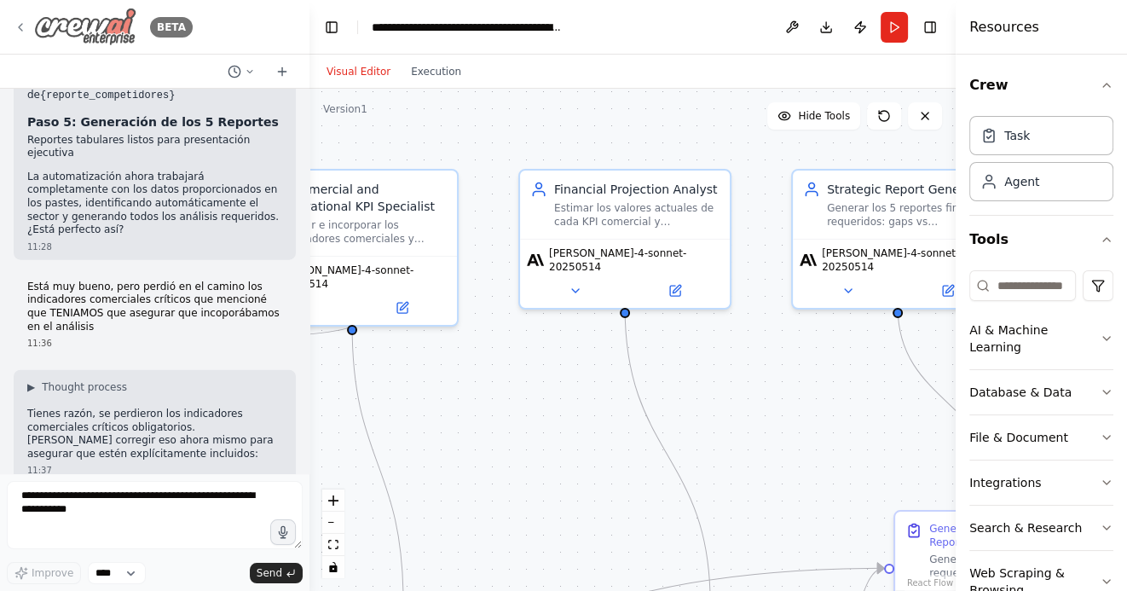
click at [16, 29] on icon at bounding box center [21, 27] width 14 height 14
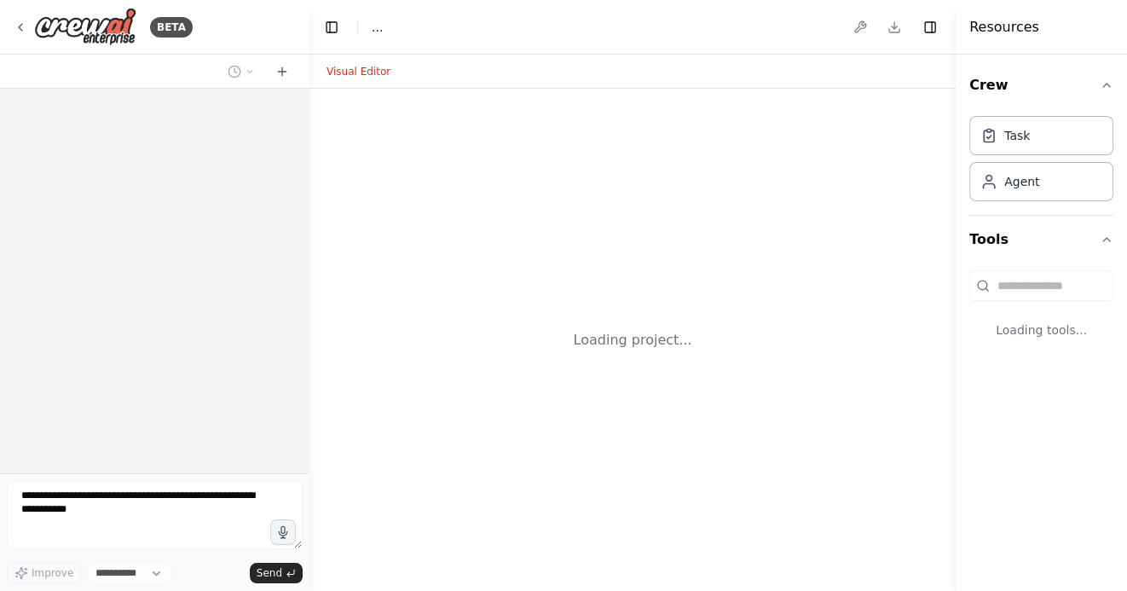
select select "****"
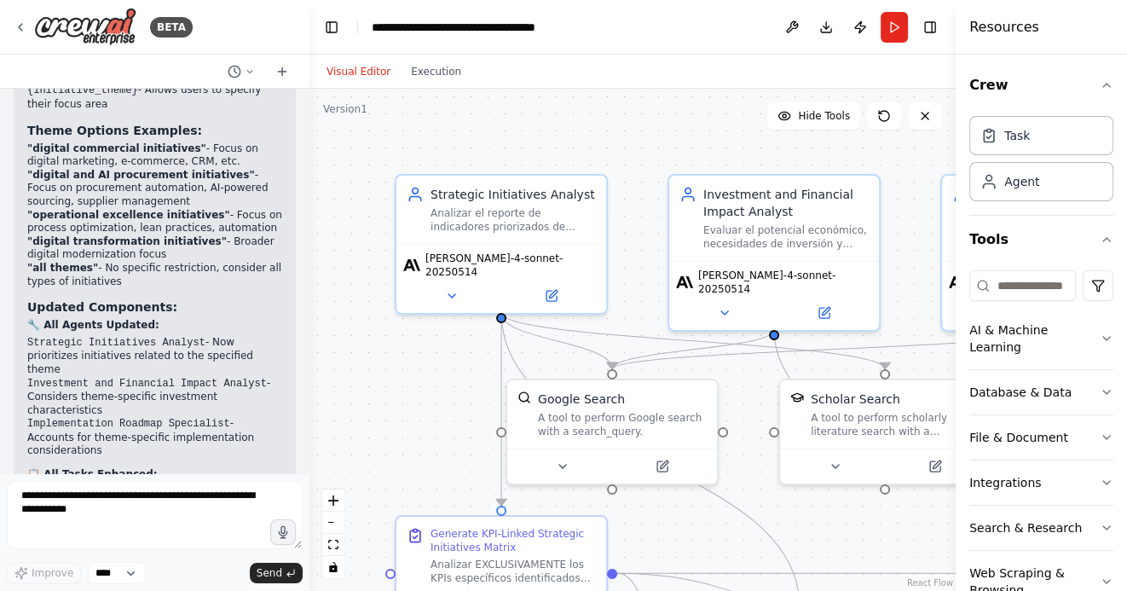
scroll to position [7539, 0]
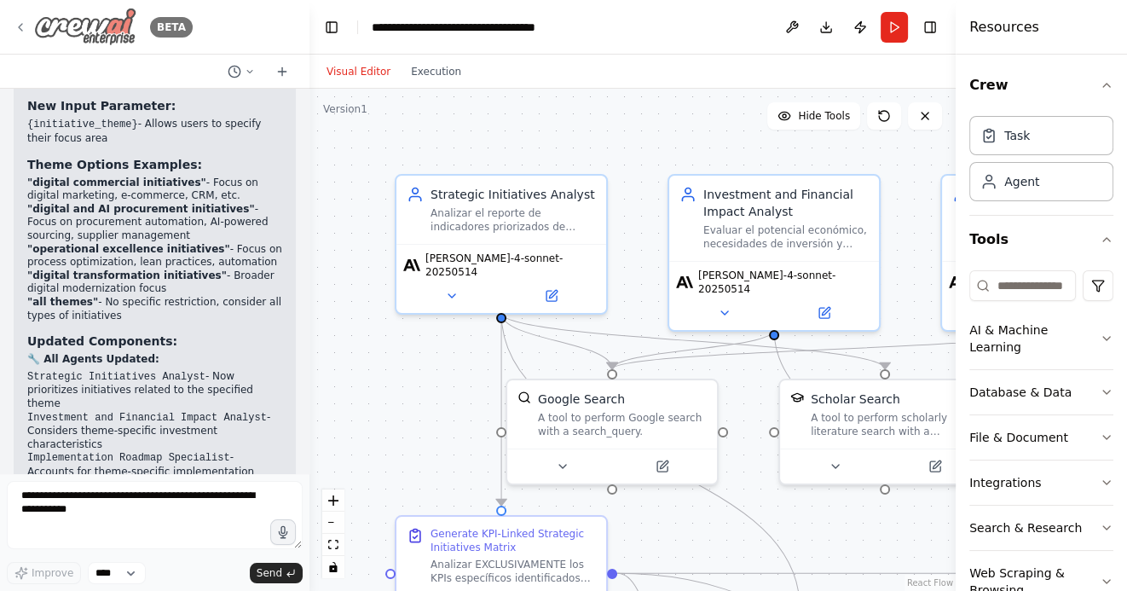
click at [18, 21] on icon at bounding box center [21, 27] width 14 height 14
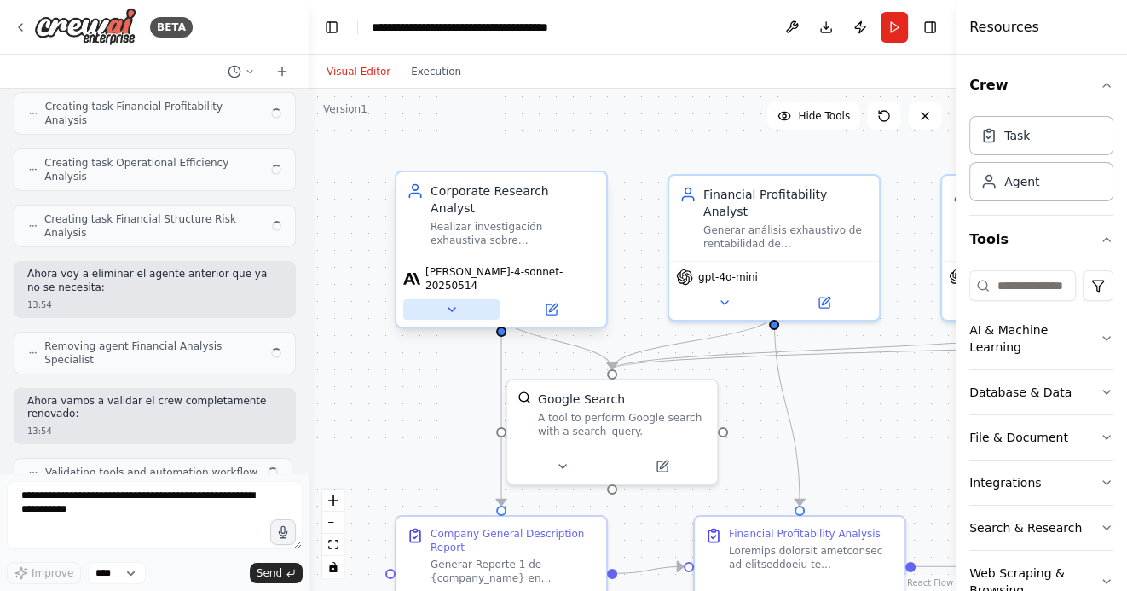
click at [453, 303] on icon at bounding box center [452, 310] width 14 height 14
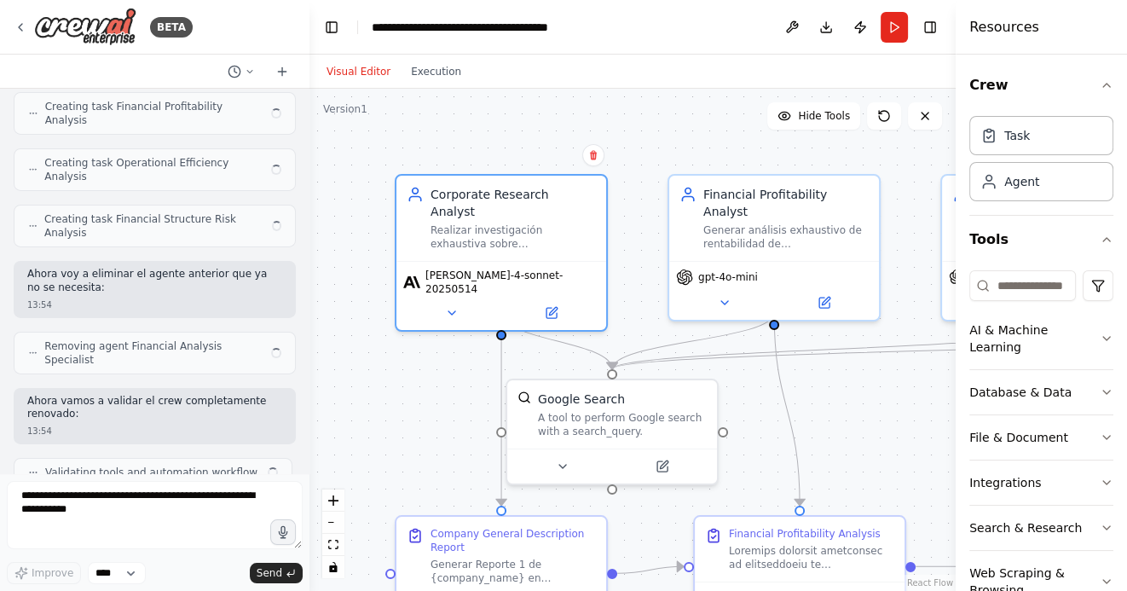
scroll to position [17641, 0]
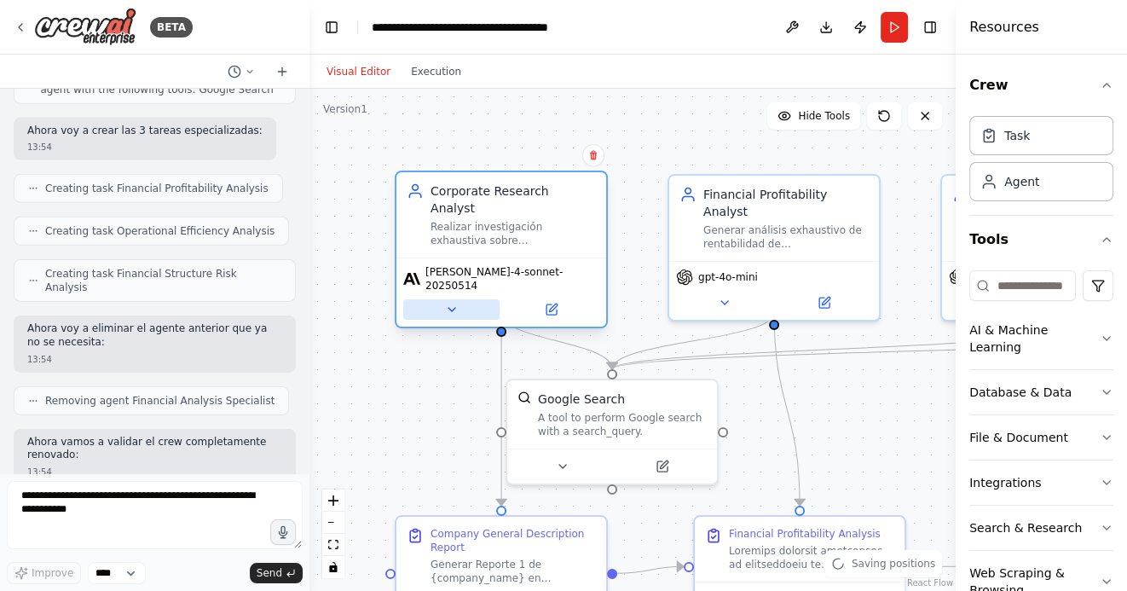
click at [450, 303] on icon at bounding box center [452, 310] width 14 height 14
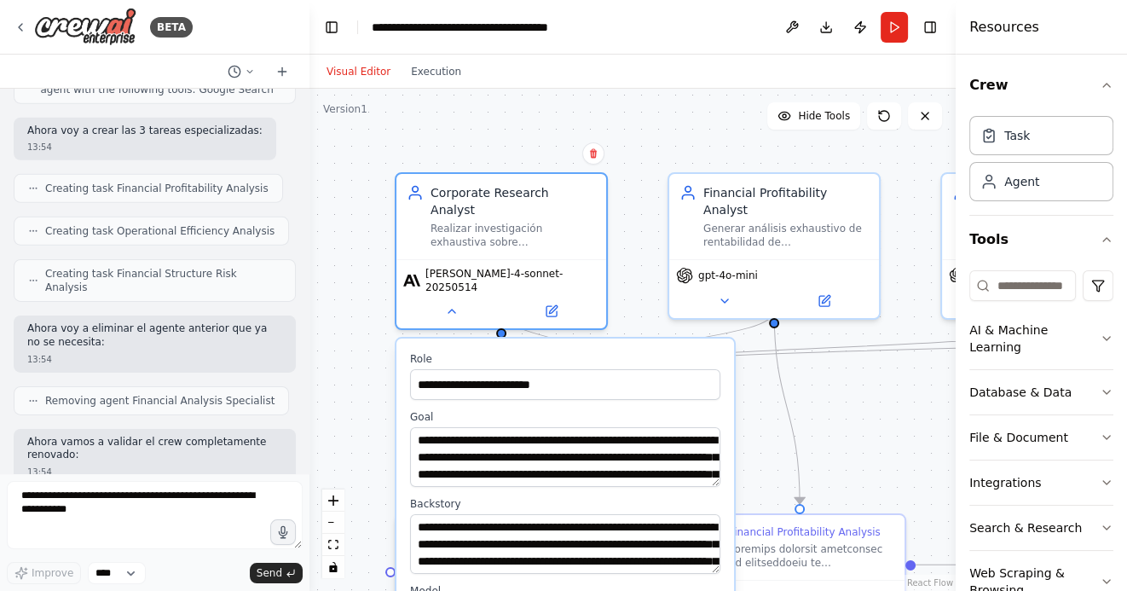
drag, startPoint x: 377, startPoint y: 370, endPoint x: 377, endPoint y: 200, distance: 169.6
click at [377, 200] on div ".deletable-edge-delete-btn { width: 20px; height: 20px; border: 0px solid #ffff…" at bounding box center [632, 340] width 646 height 502
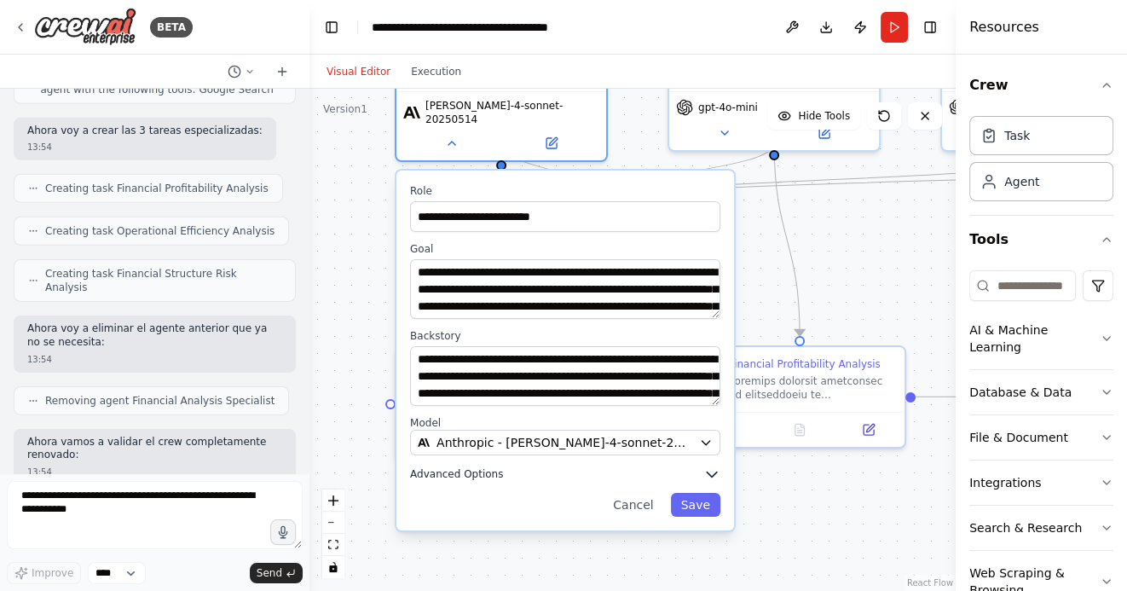
click at [712, 471] on icon "button" at bounding box center [712, 473] width 10 height 5
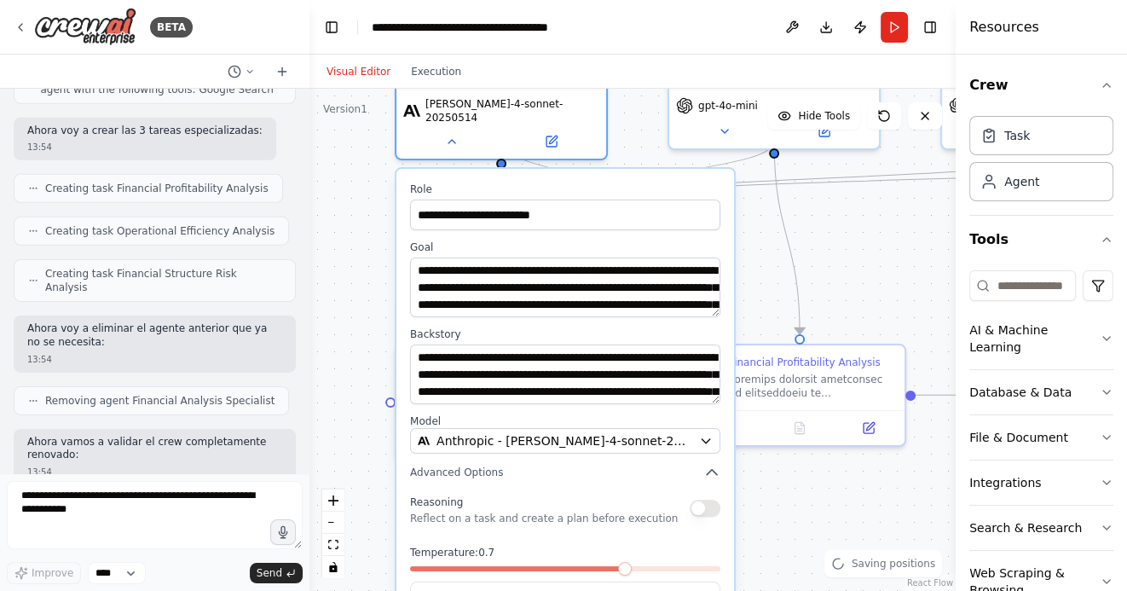
drag, startPoint x: 357, startPoint y: 349, endPoint x: 357, endPoint y: 224, distance: 125.3
click at [357, 225] on div ".deletable-edge-delete-btn { width: 20px; height: 20px; border: 0px solid #ffff…" at bounding box center [632, 340] width 646 height 502
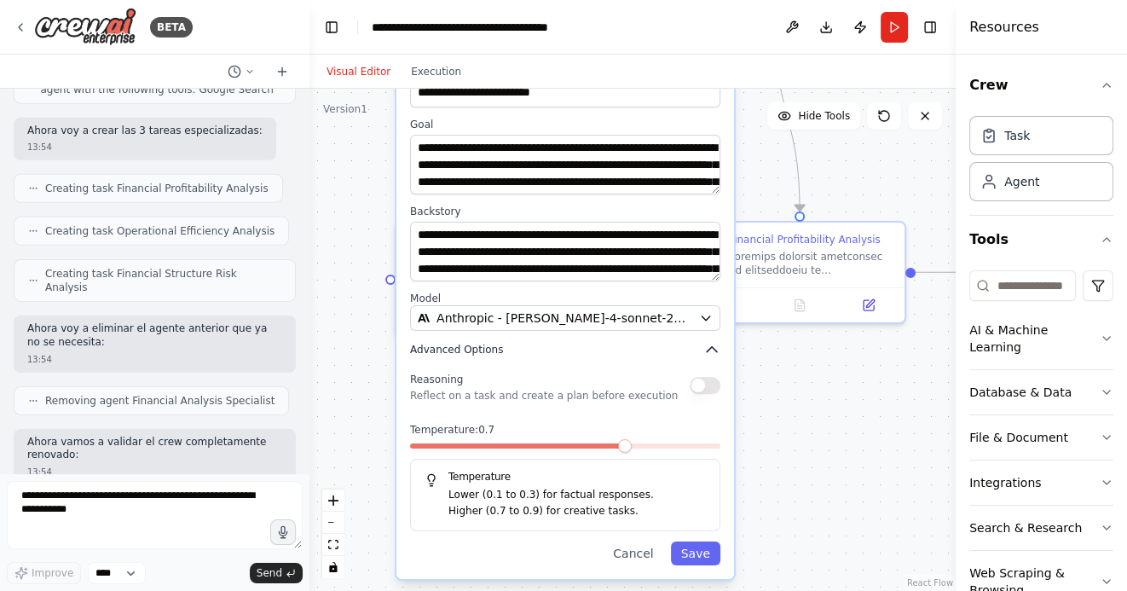
click at [713, 341] on icon "button" at bounding box center [711, 349] width 17 height 17
